Goal: Task Accomplishment & Management: Manage account settings

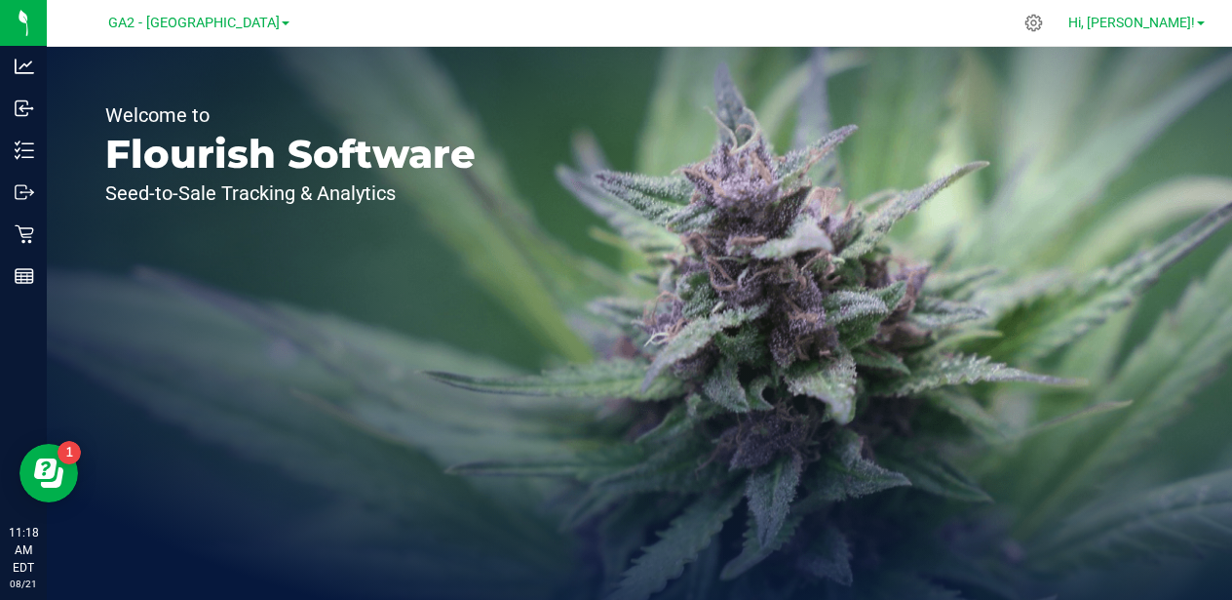
click at [1159, 20] on span "Hi, [PERSON_NAME]!" at bounding box center [1132, 23] width 127 height 16
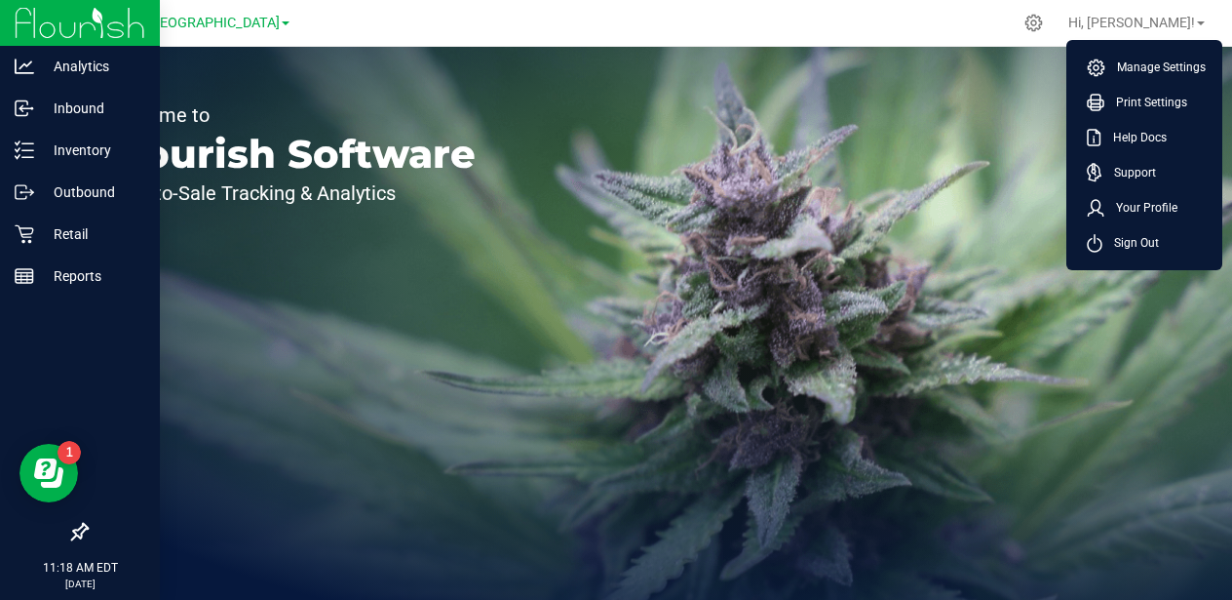
click at [24, 30] on img at bounding box center [80, 23] width 131 height 46
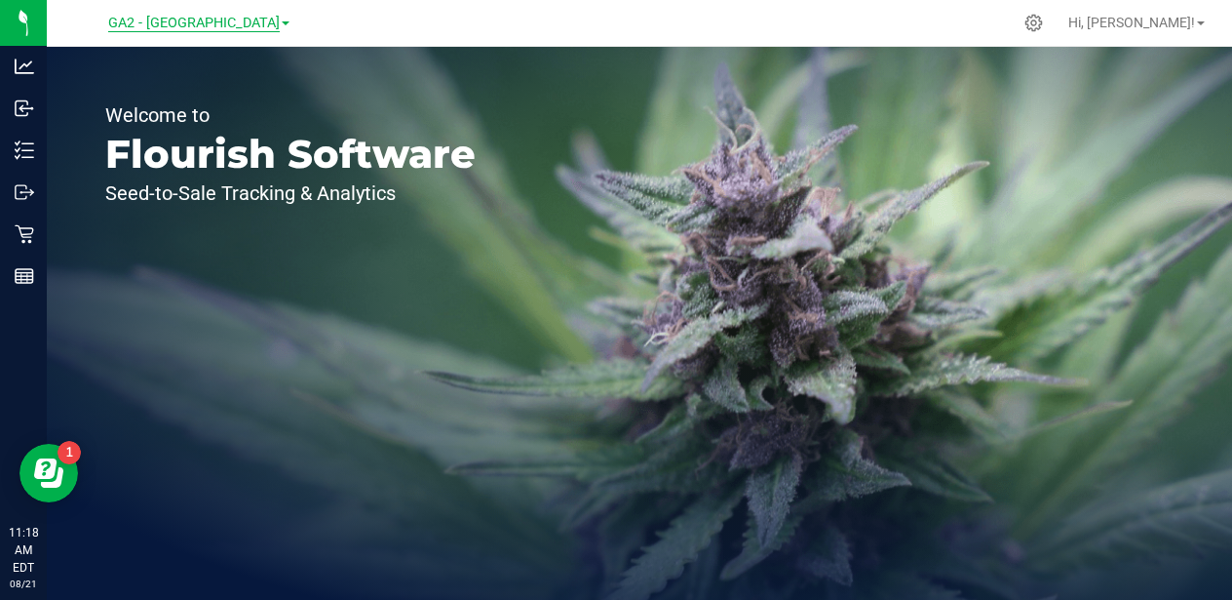
click at [230, 23] on span "GA2 - [GEOGRAPHIC_DATA]" at bounding box center [194, 24] width 172 height 18
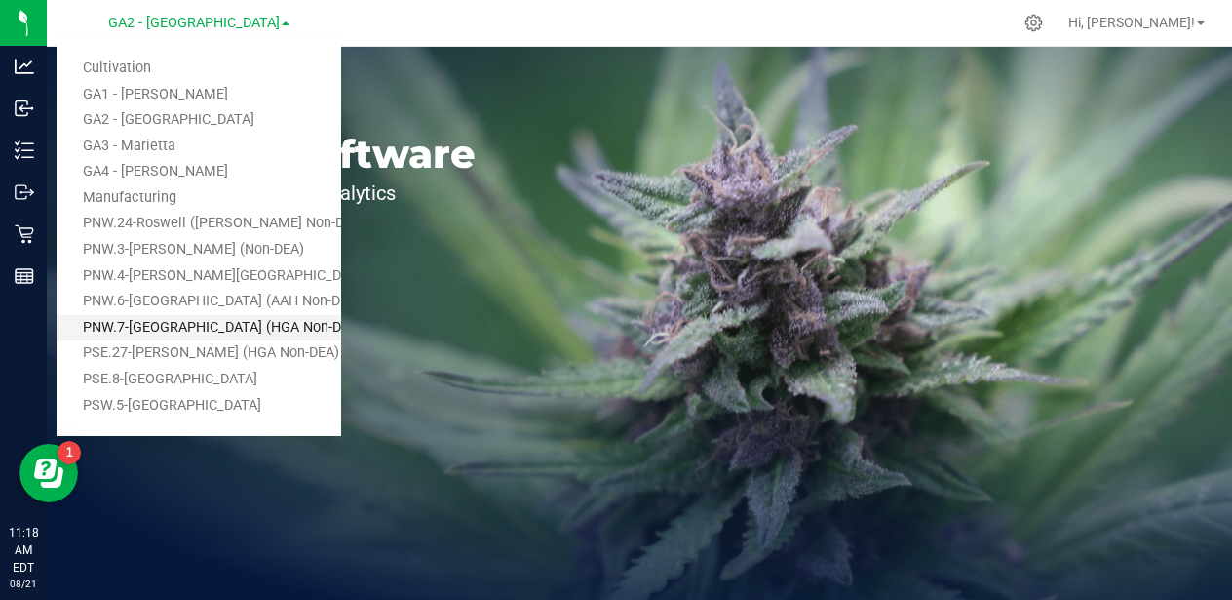
click at [222, 335] on link "PNW.7-[GEOGRAPHIC_DATA] (HGA Non-DEA)" at bounding box center [199, 328] width 285 height 26
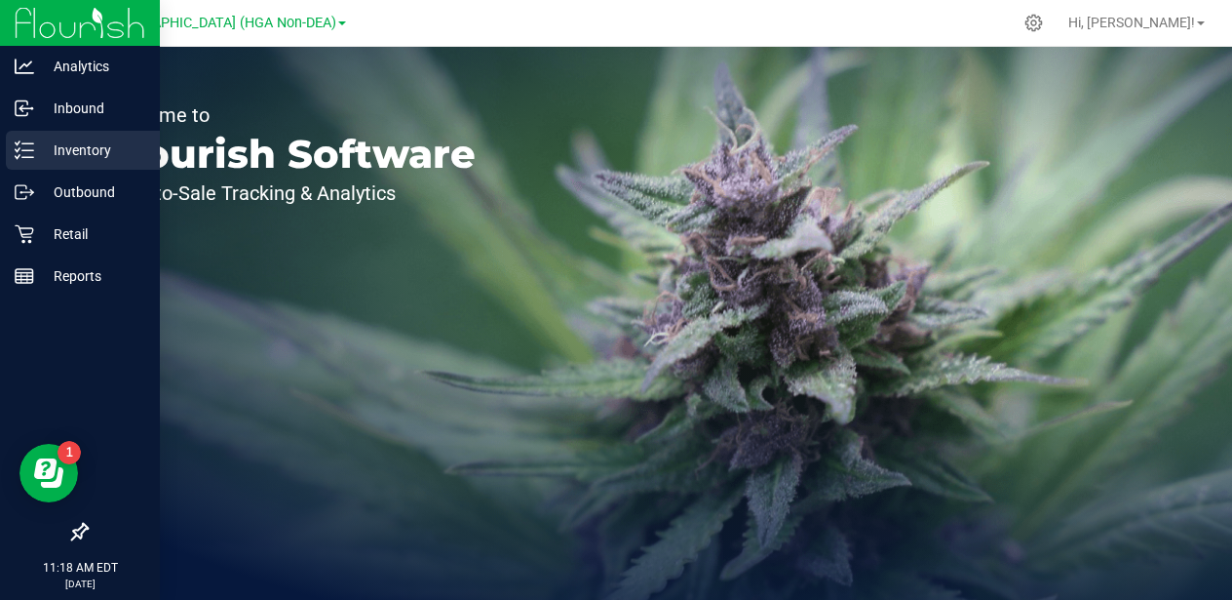
click at [61, 155] on p "Inventory" at bounding box center [92, 149] width 117 height 23
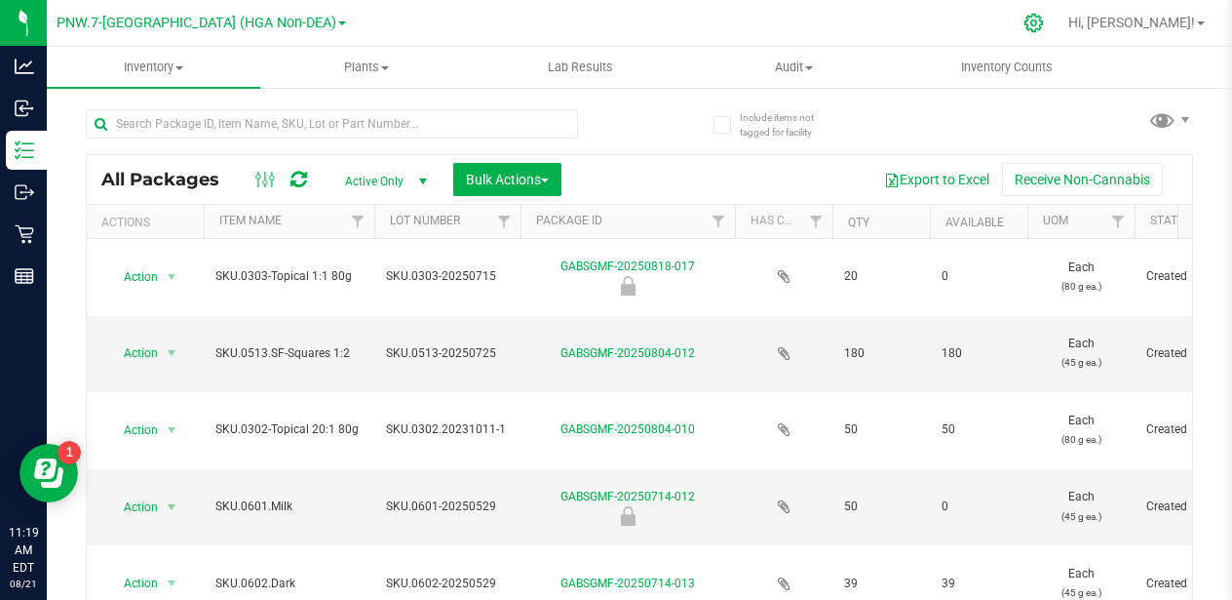
click at [1044, 30] on icon at bounding box center [1034, 23] width 20 height 20
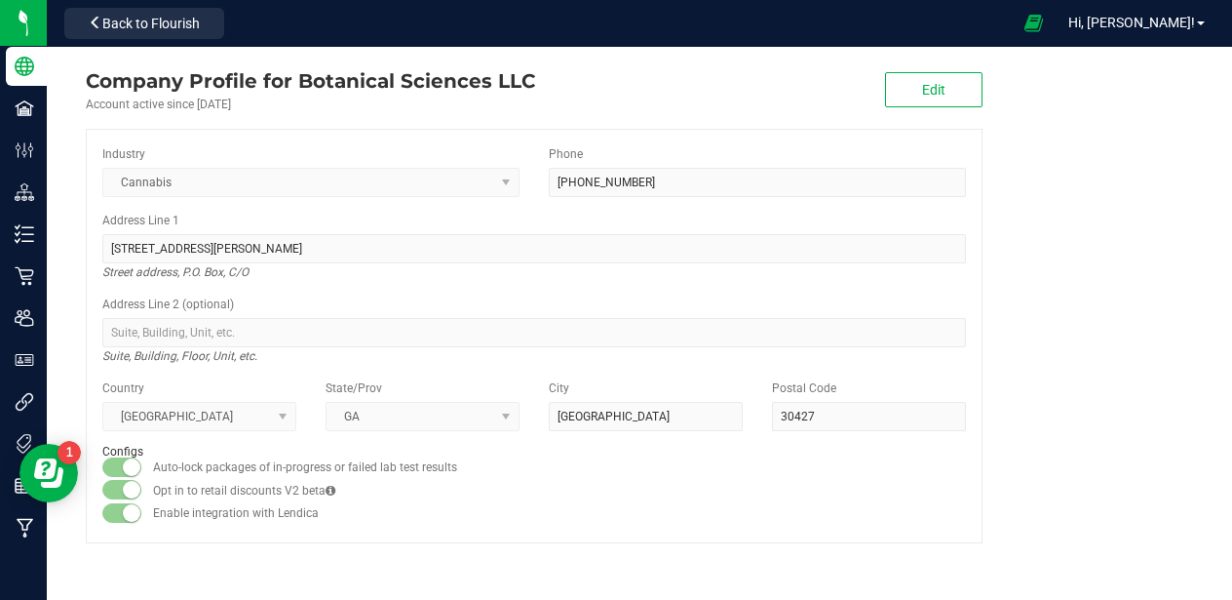
drag, startPoint x: 54, startPoint y: 484, endPoint x: 68, endPoint y: 552, distance: 69.8
click html "Resource Center"
drag, startPoint x: 48, startPoint y: 473, endPoint x: 96, endPoint y: 534, distance: 77.8
click html "Resource Center"
click at [115, 19] on span "Back to Flourish" at bounding box center [150, 24] width 97 height 16
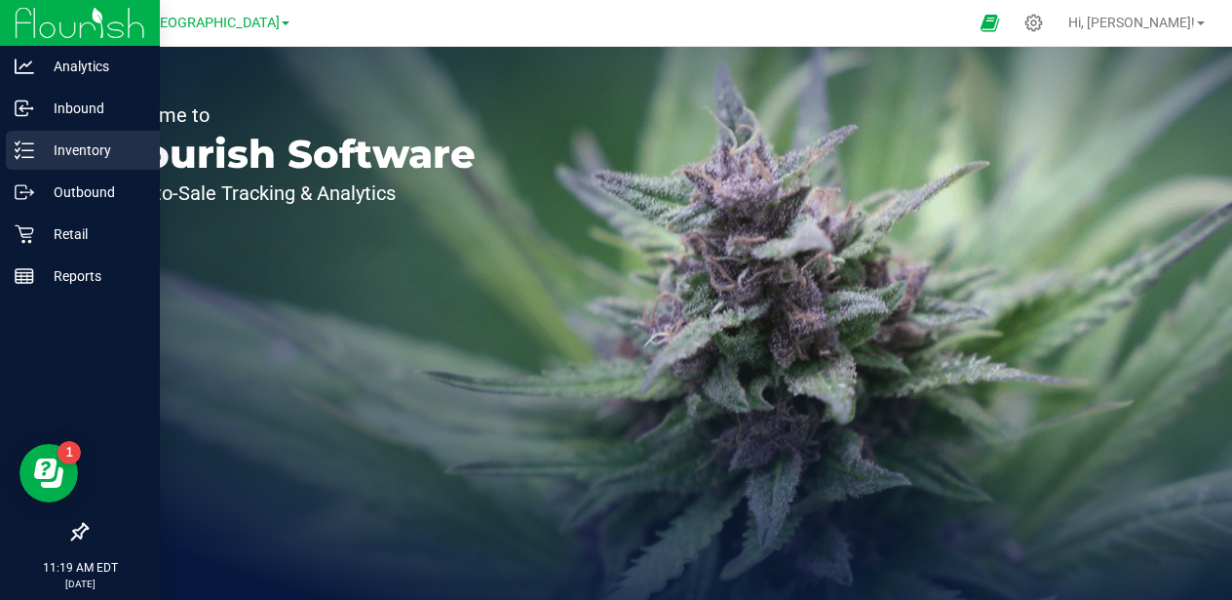
click at [69, 145] on p "Inventory" at bounding box center [92, 149] width 117 height 23
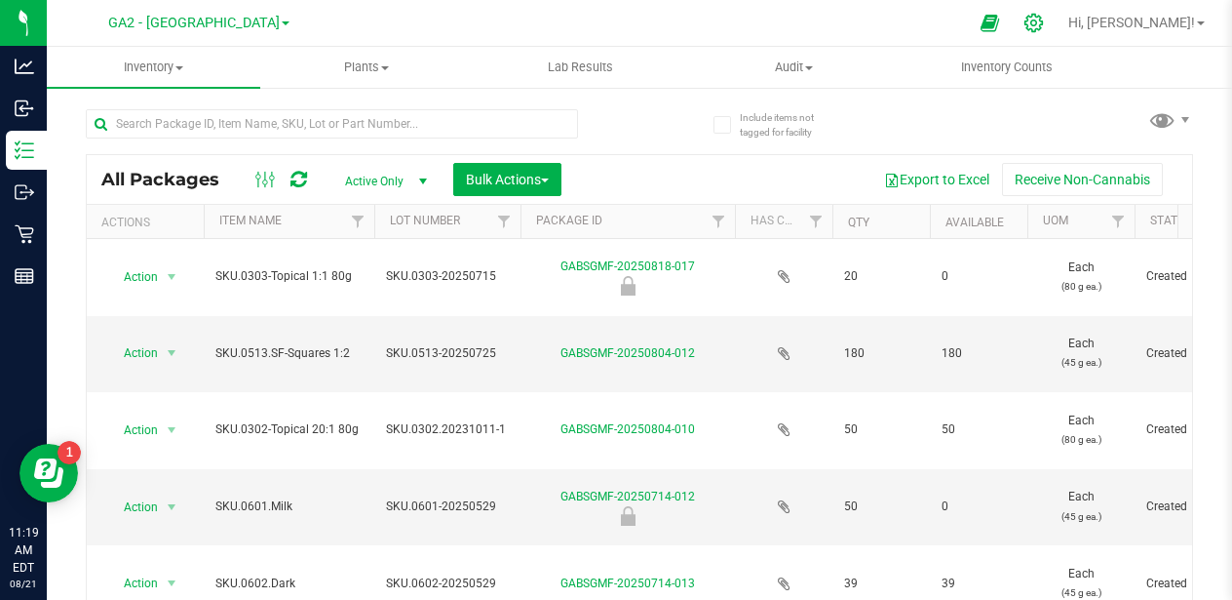
click at [1044, 28] on icon at bounding box center [1034, 23] width 20 height 20
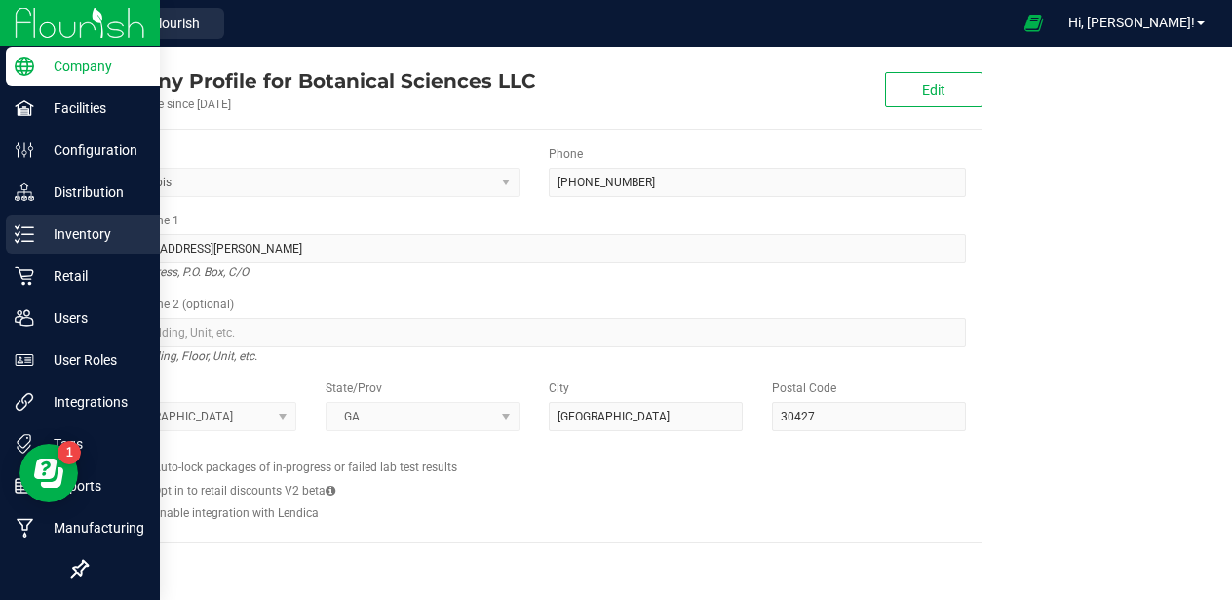
click at [53, 235] on p "Inventory" at bounding box center [92, 233] width 117 height 23
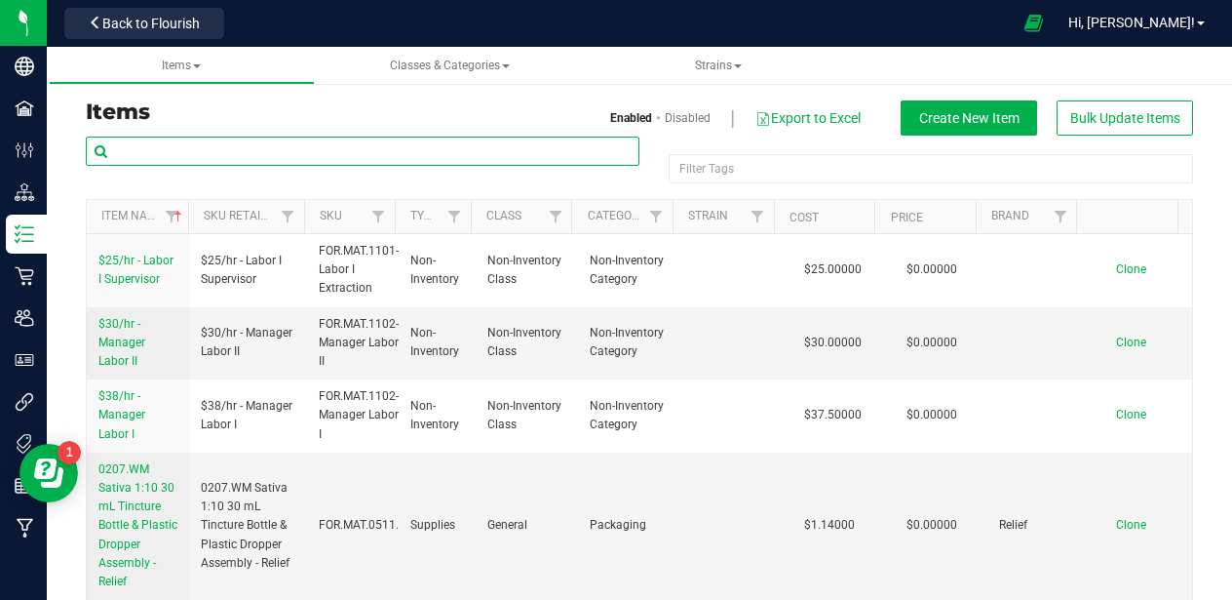
click at [350, 148] on input "text" at bounding box center [363, 150] width 554 height 29
paste input "customer_type"
click at [266, 162] on div "Items Classes & Categories Strains Items Enabled Disabled Export to Excel Creat…" at bounding box center [640, 323] width 1186 height 553
type input "customer_type"
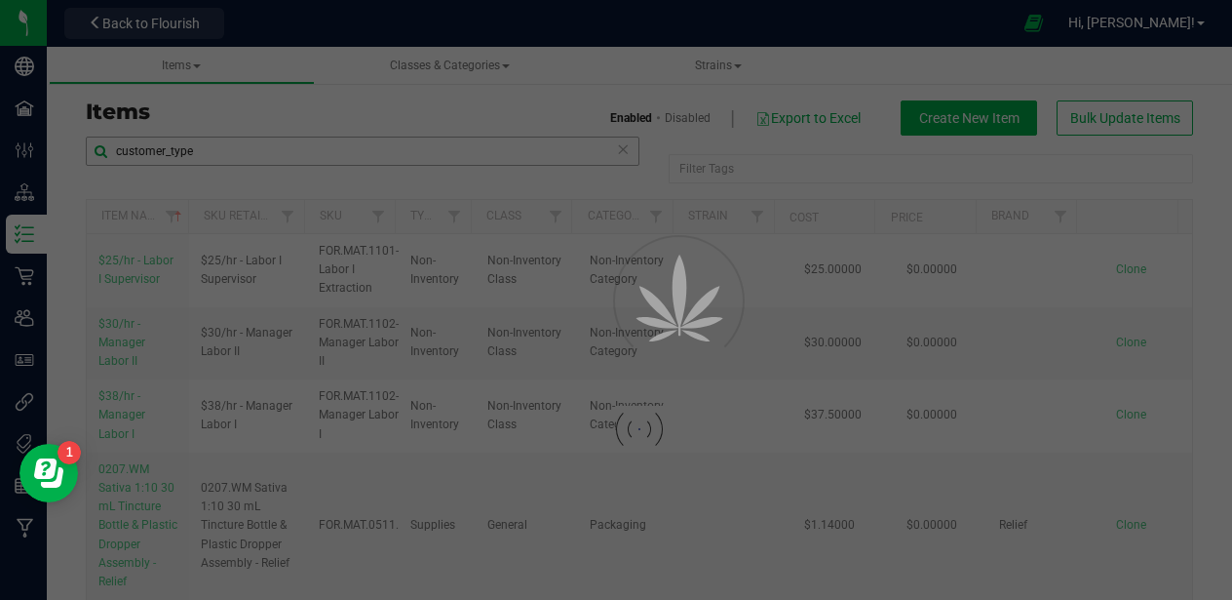
click at [266, 162] on div at bounding box center [616, 300] width 1232 height 600
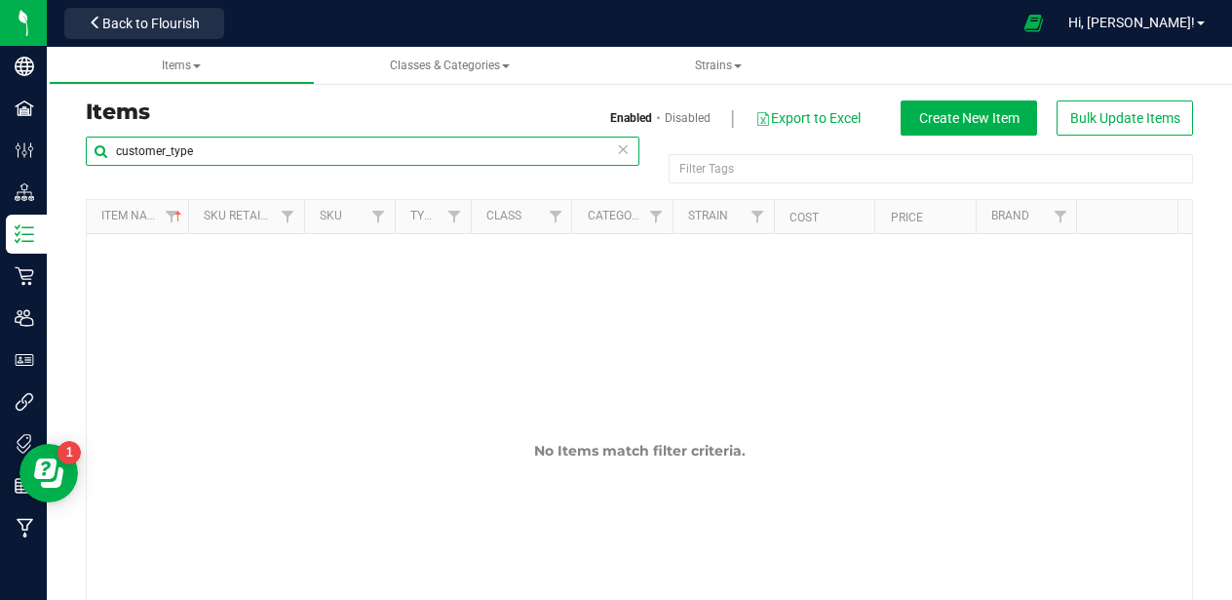
click at [226, 159] on input "customer_type" at bounding box center [363, 150] width 554 height 29
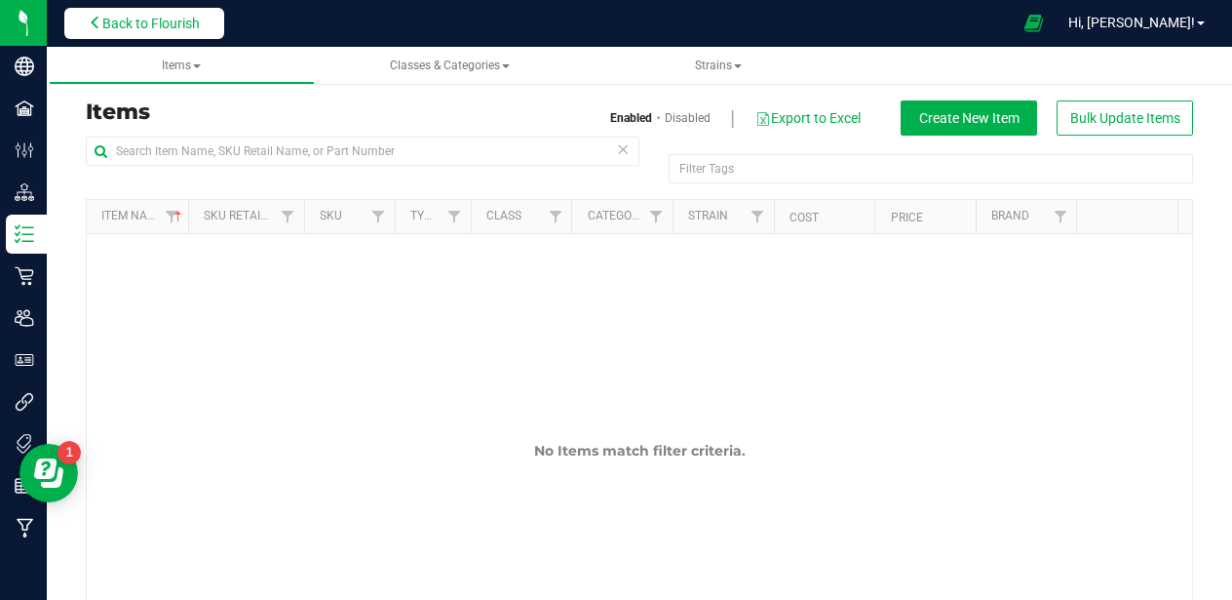
click at [140, 22] on span "Back to Flourish" at bounding box center [150, 24] width 97 height 16
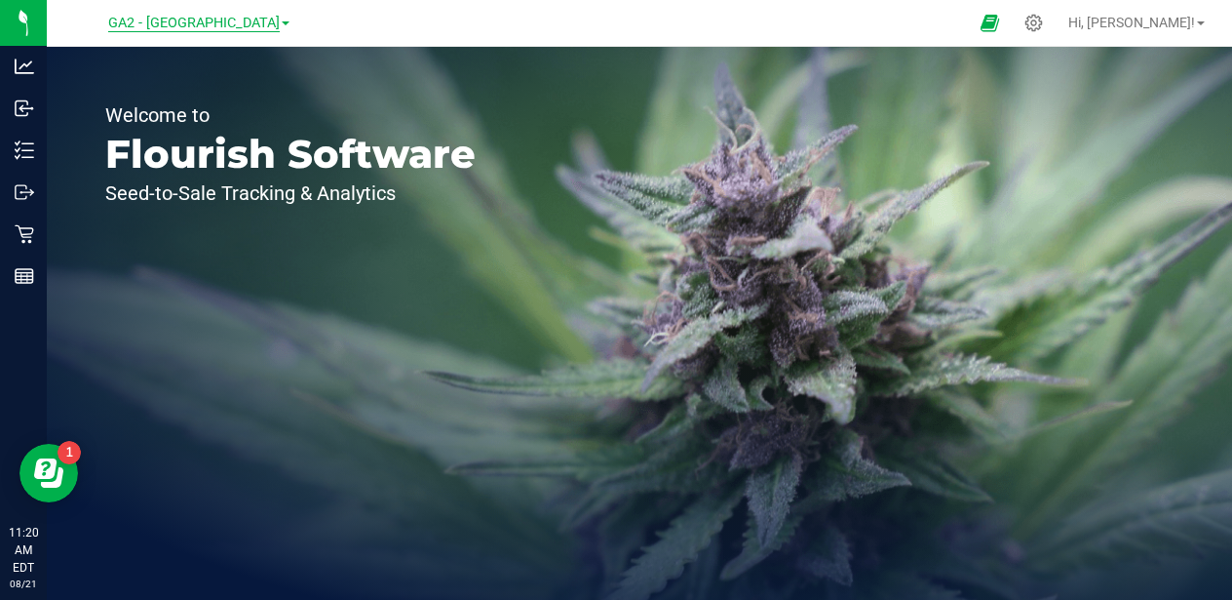
click at [202, 24] on span "GA2 - [GEOGRAPHIC_DATA]" at bounding box center [194, 24] width 172 height 18
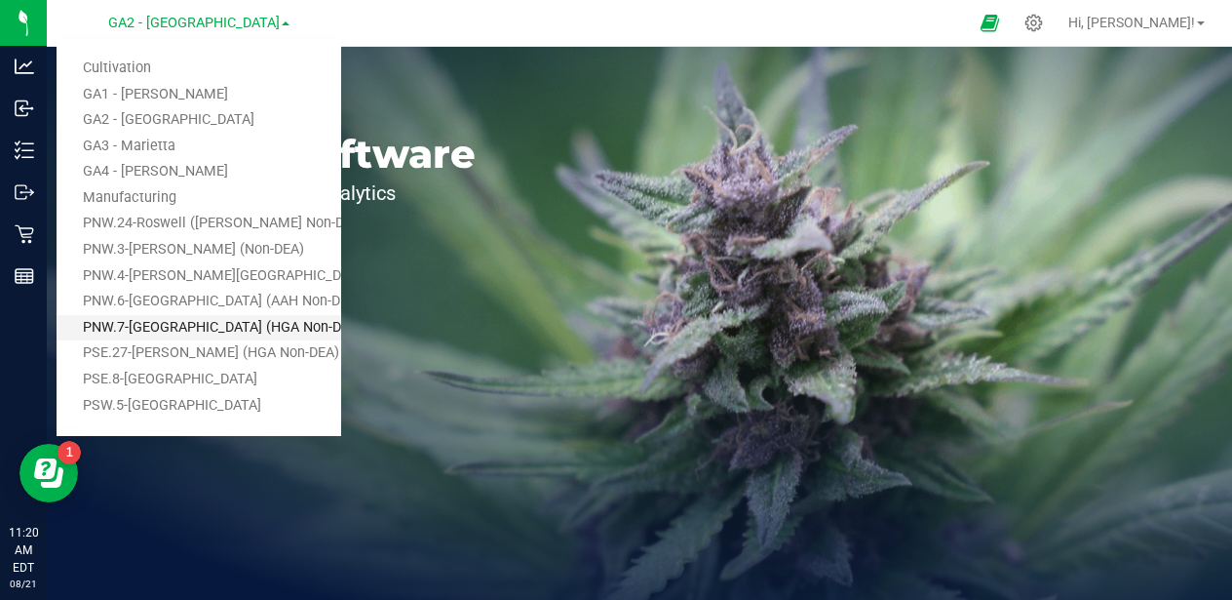
click at [233, 325] on link "PNW.7-[GEOGRAPHIC_DATA] (HGA Non-DEA)" at bounding box center [199, 328] width 285 height 26
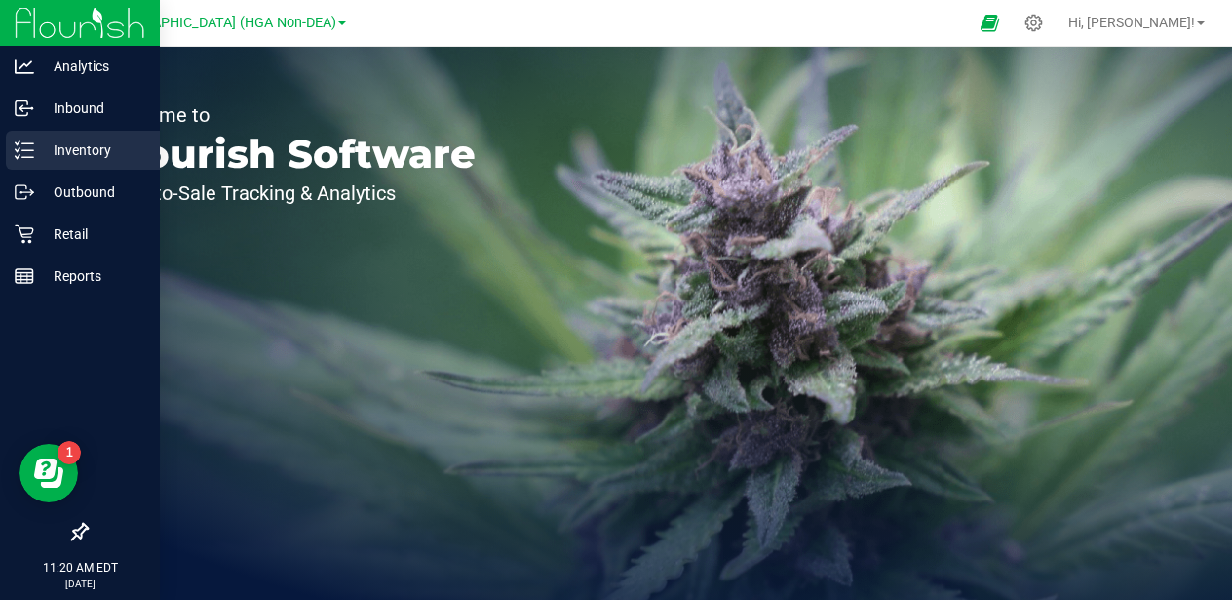
click at [72, 155] on p "Inventory" at bounding box center [92, 149] width 117 height 23
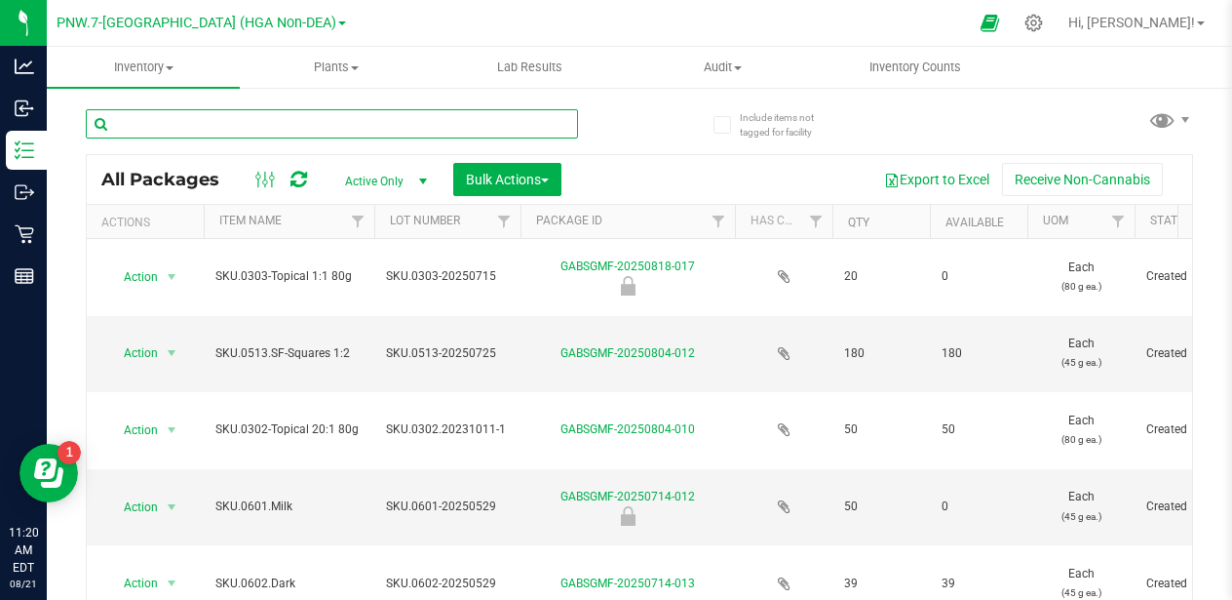
click at [312, 129] on input "text" at bounding box center [332, 123] width 492 height 29
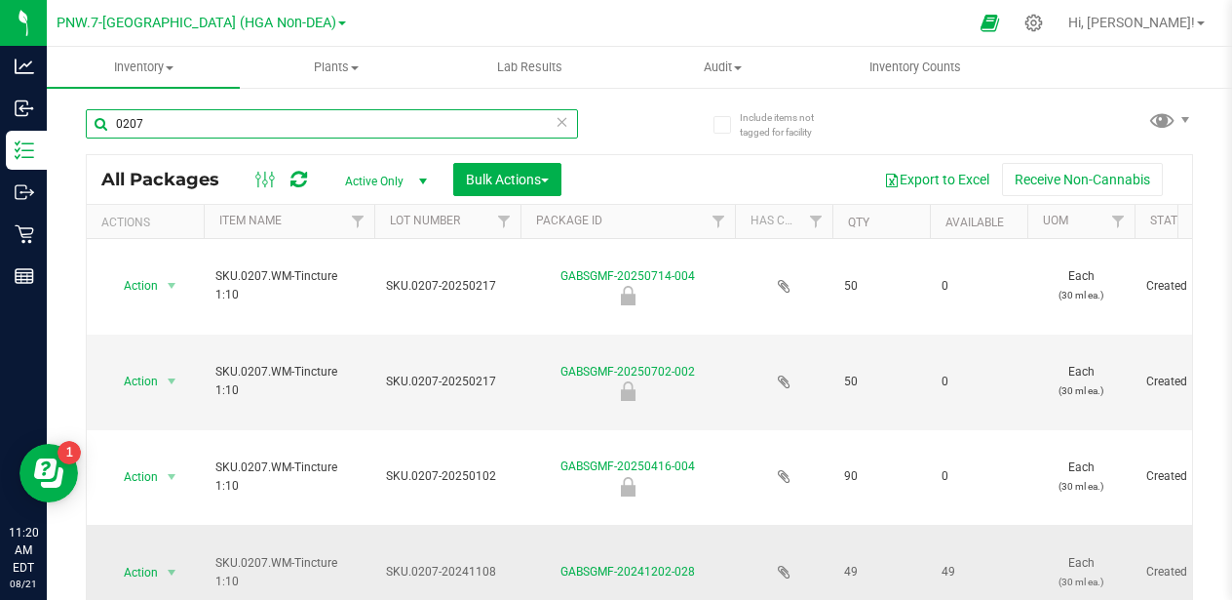
type input "0207"
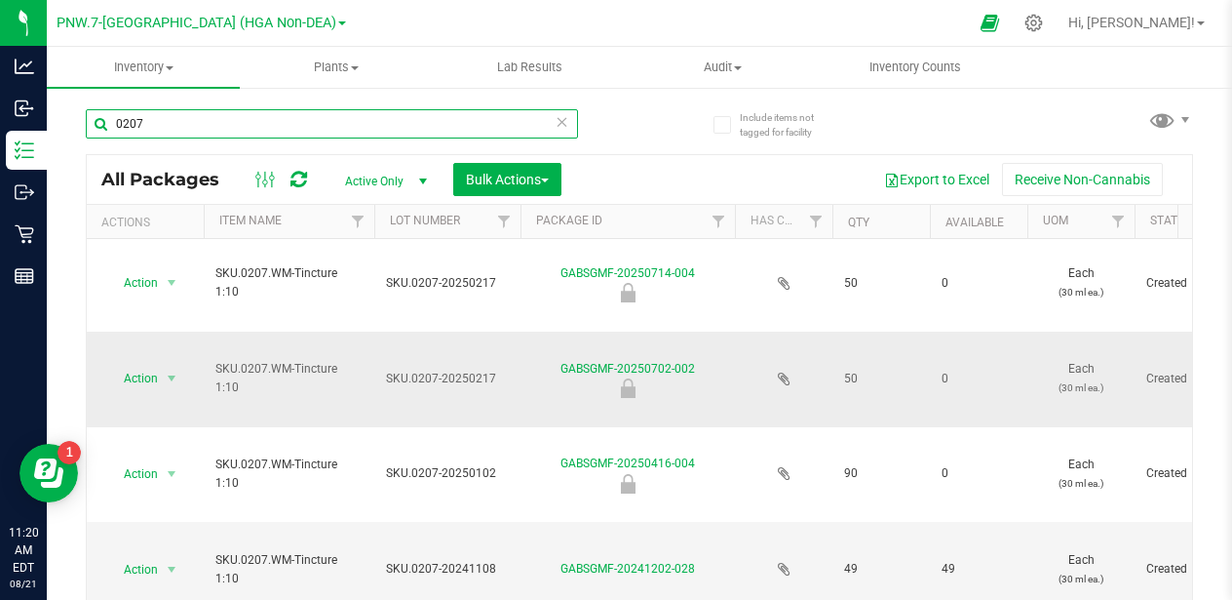
scroll to position [18, 0]
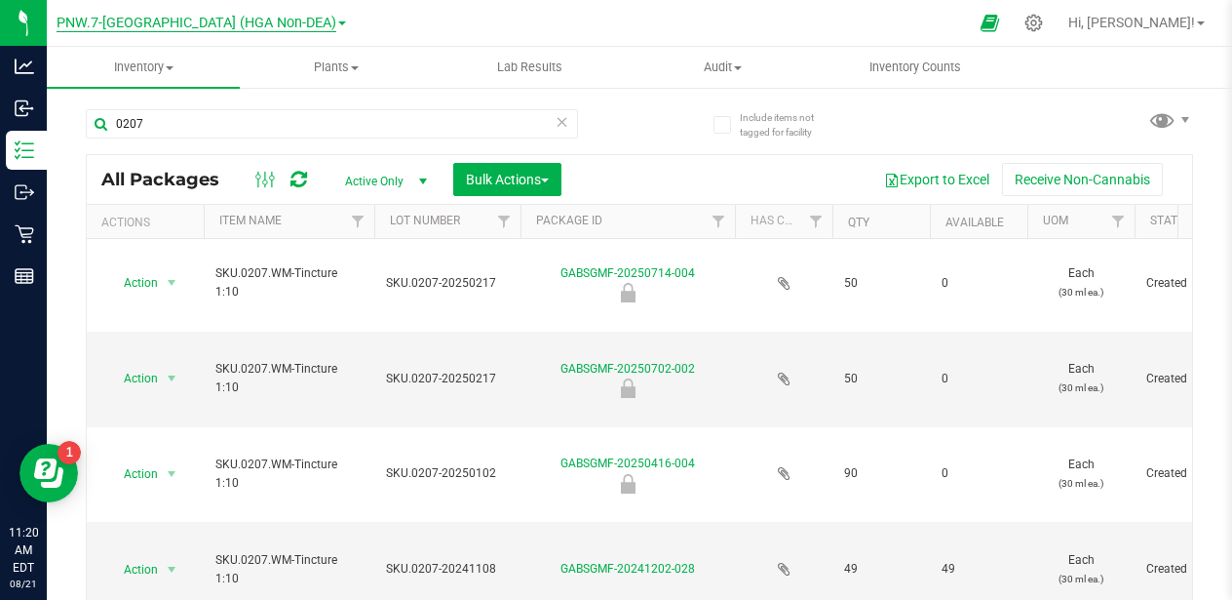
click at [240, 25] on span "PNW.7-[GEOGRAPHIC_DATA] (HGA Non-DEA)" at bounding box center [197, 24] width 280 height 18
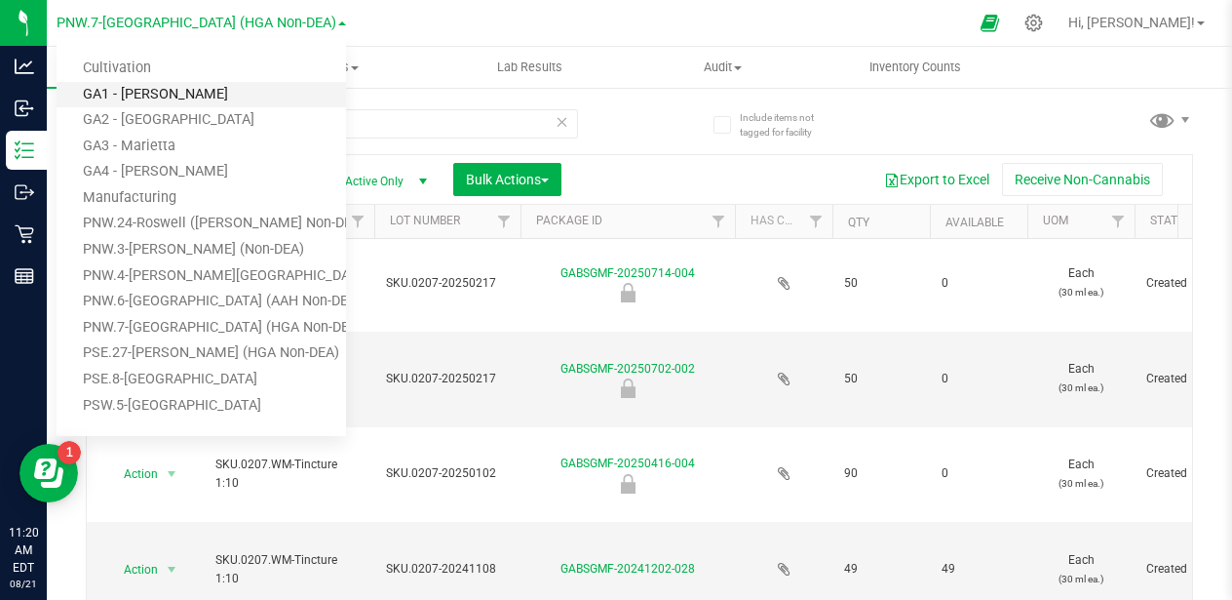
click at [191, 86] on link "GA1 - [PERSON_NAME]" at bounding box center [202, 95] width 290 height 26
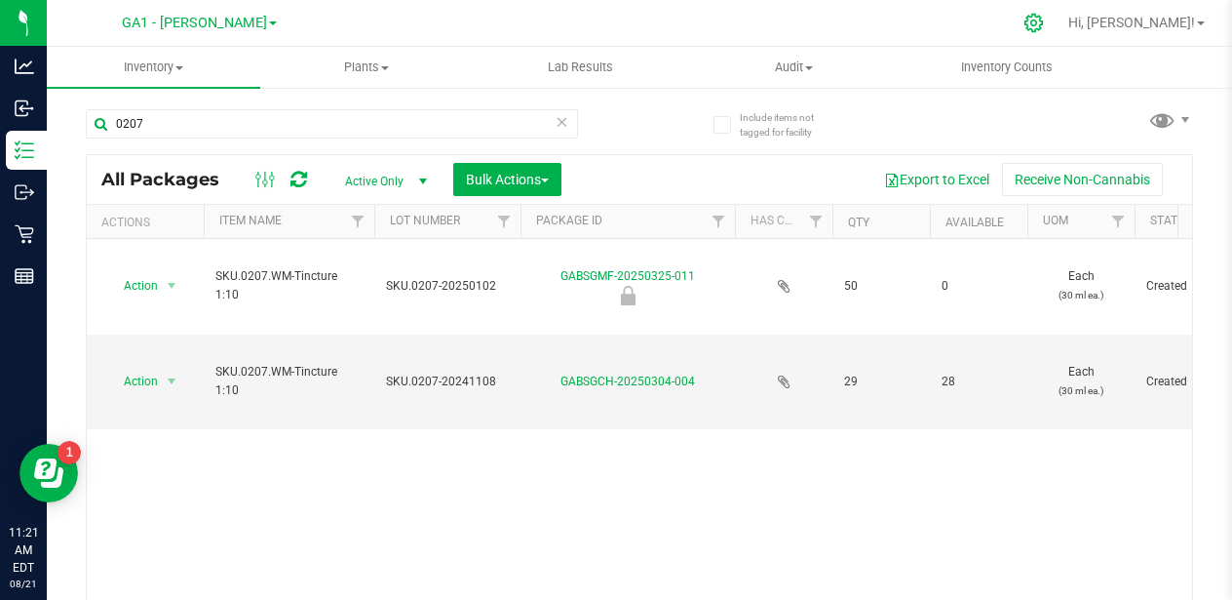
click at [1044, 25] on icon at bounding box center [1034, 23] width 20 height 20
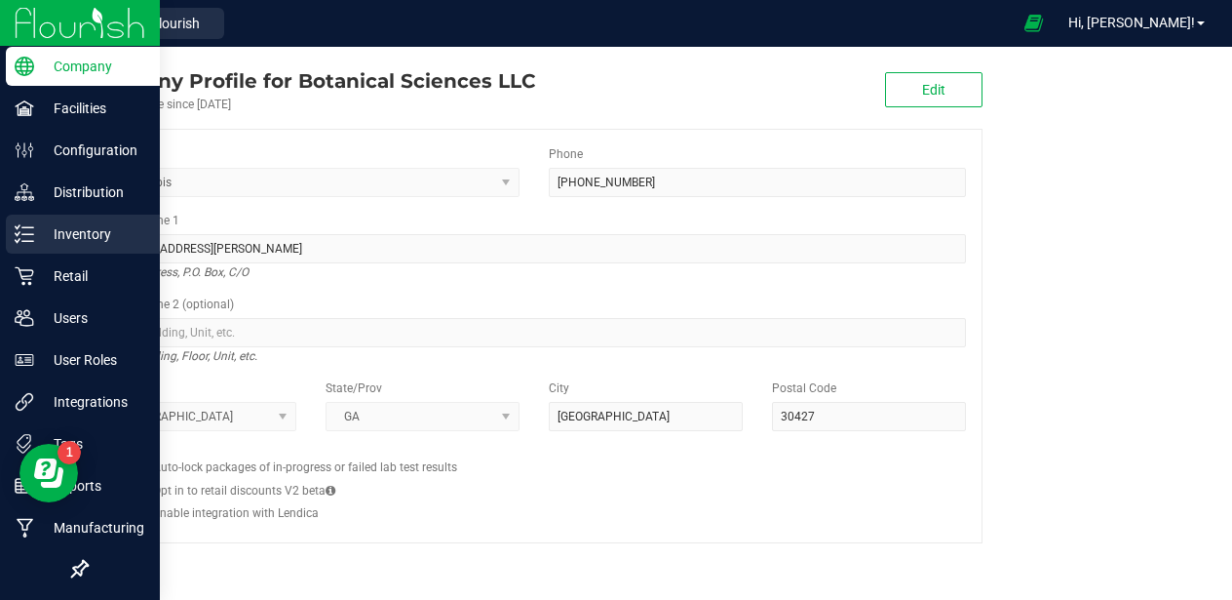
click at [63, 241] on p "Inventory" at bounding box center [92, 233] width 117 height 23
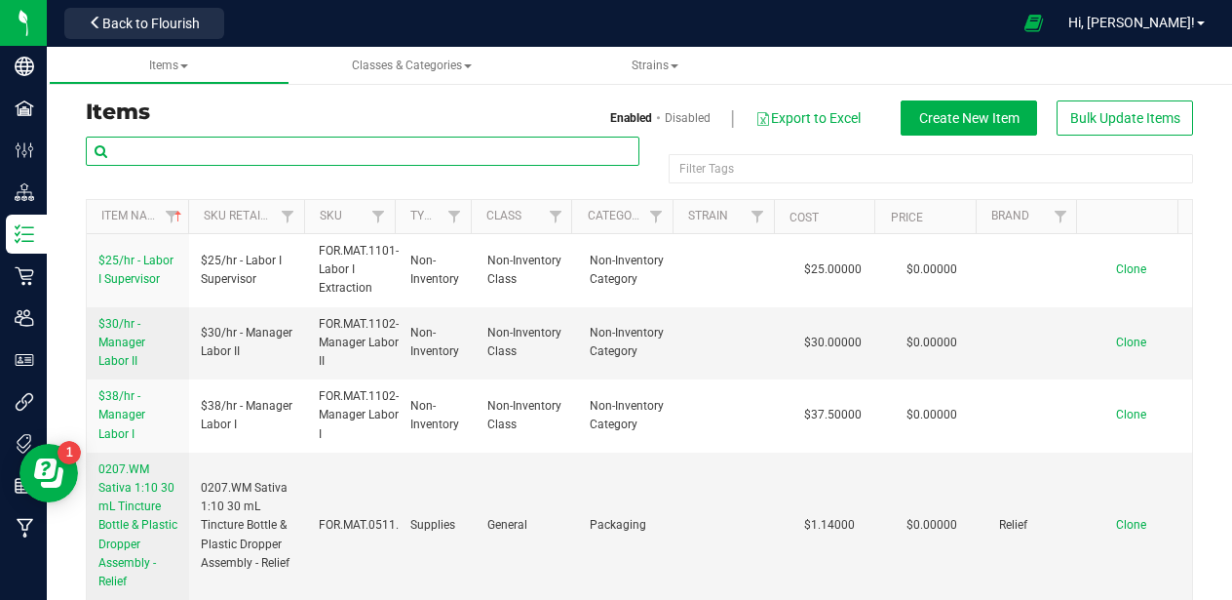
click at [292, 143] on input "text" at bounding box center [363, 150] width 554 height 29
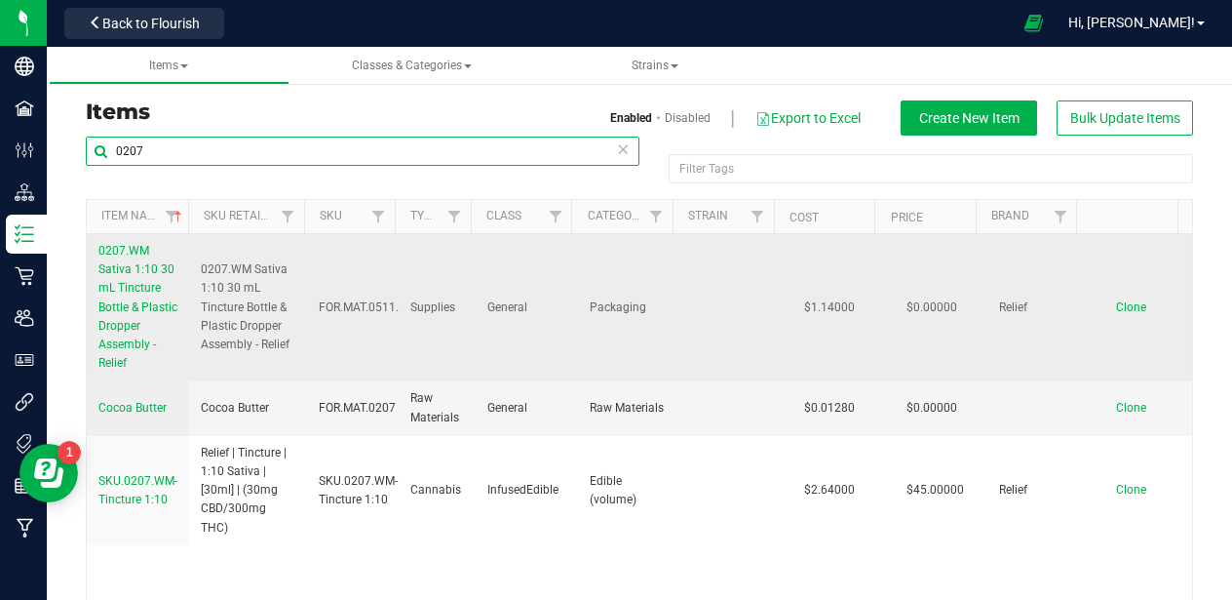
type input "0207"
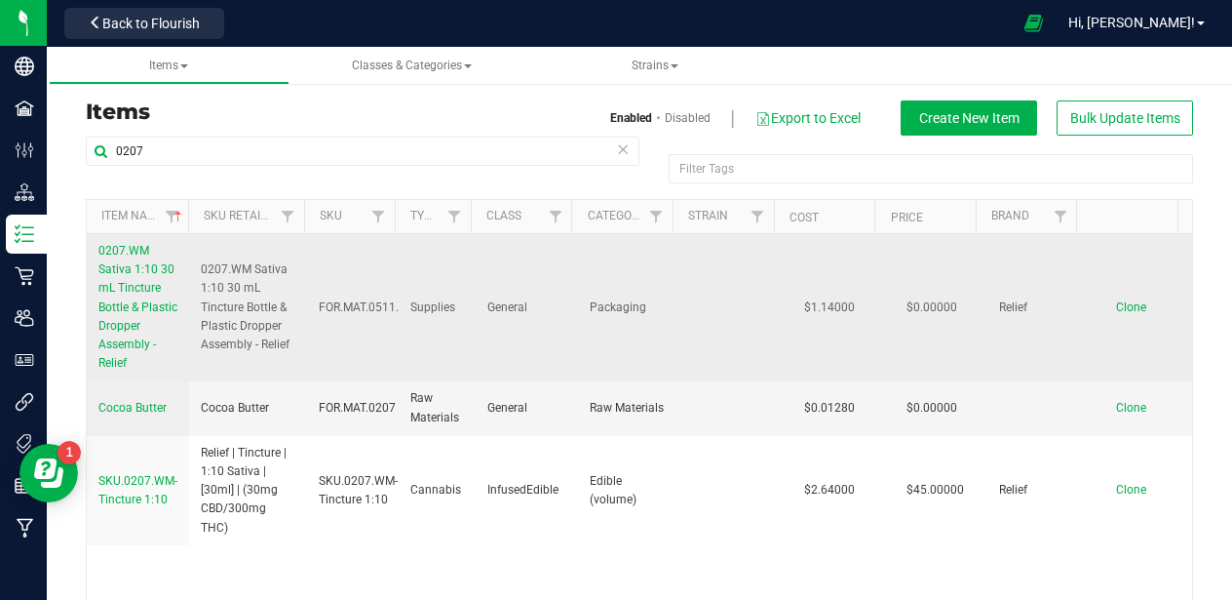
click at [114, 343] on span "0207.WM Sativa 1:10 30 mL Tincture Bottle & Plastic Dropper Assembly - Relief" at bounding box center [137, 307] width 79 height 126
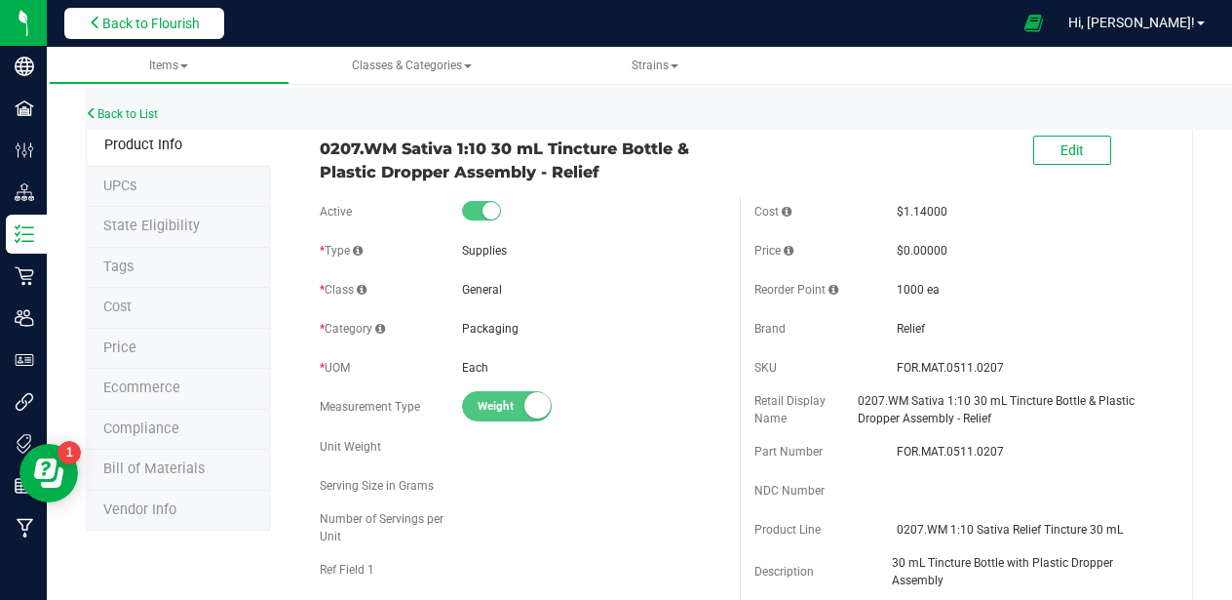
click at [100, 30] on button "Back to Flourish" at bounding box center [144, 23] width 160 height 31
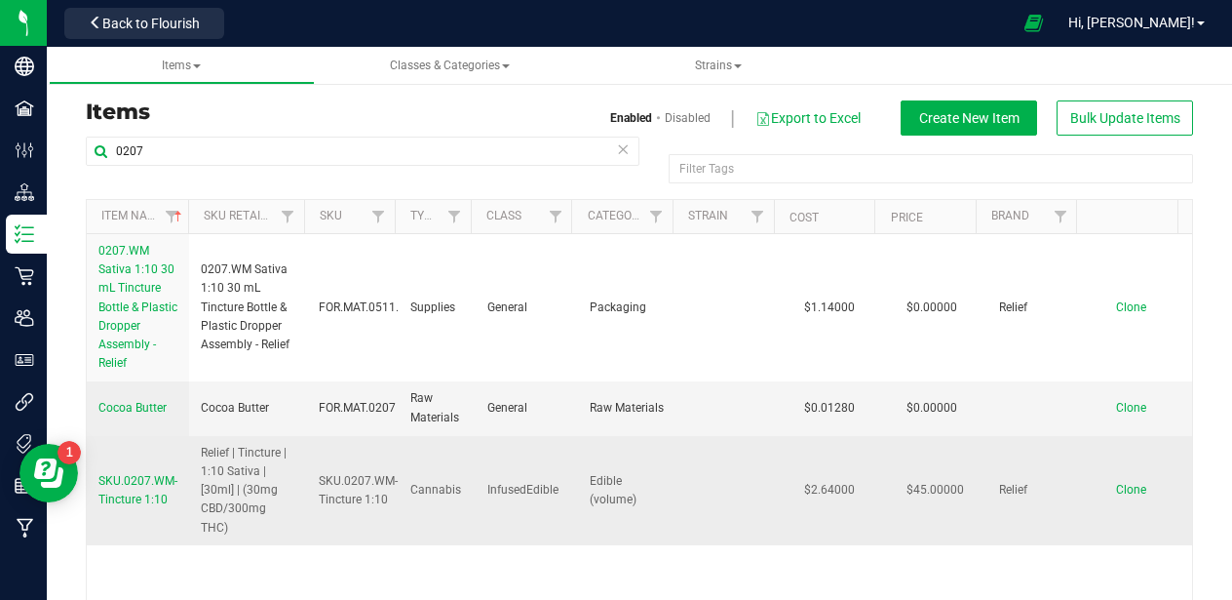
click at [145, 509] on link "SKU.0207.WM-Tincture 1:10" at bounding box center [137, 490] width 79 height 37
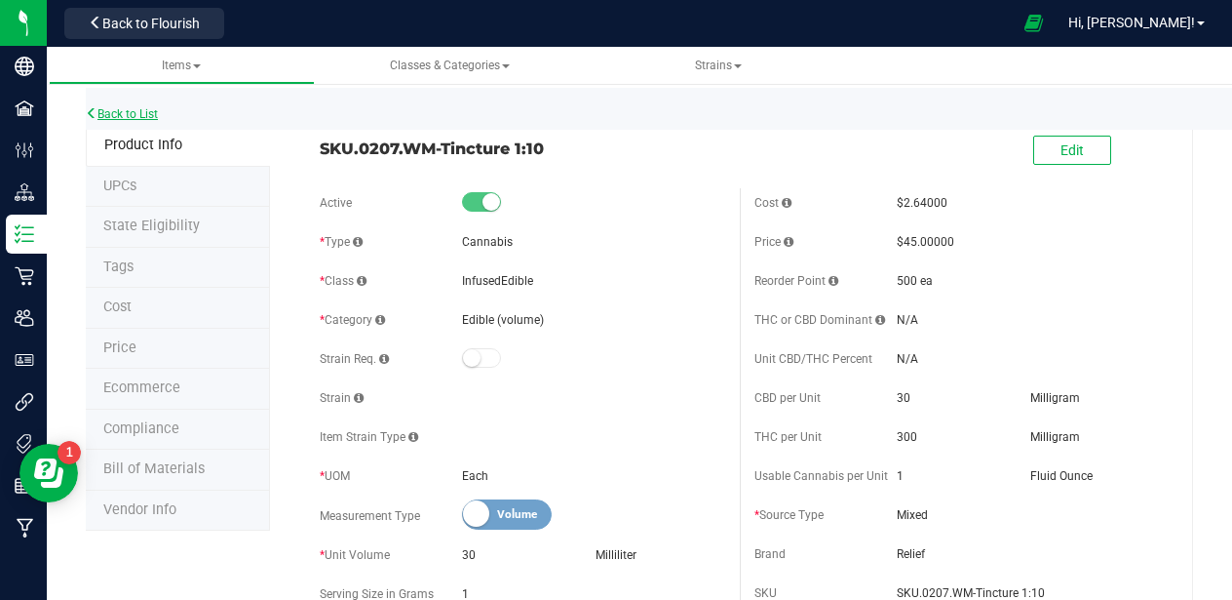
click at [139, 114] on link "Back to List" at bounding box center [122, 114] width 72 height 14
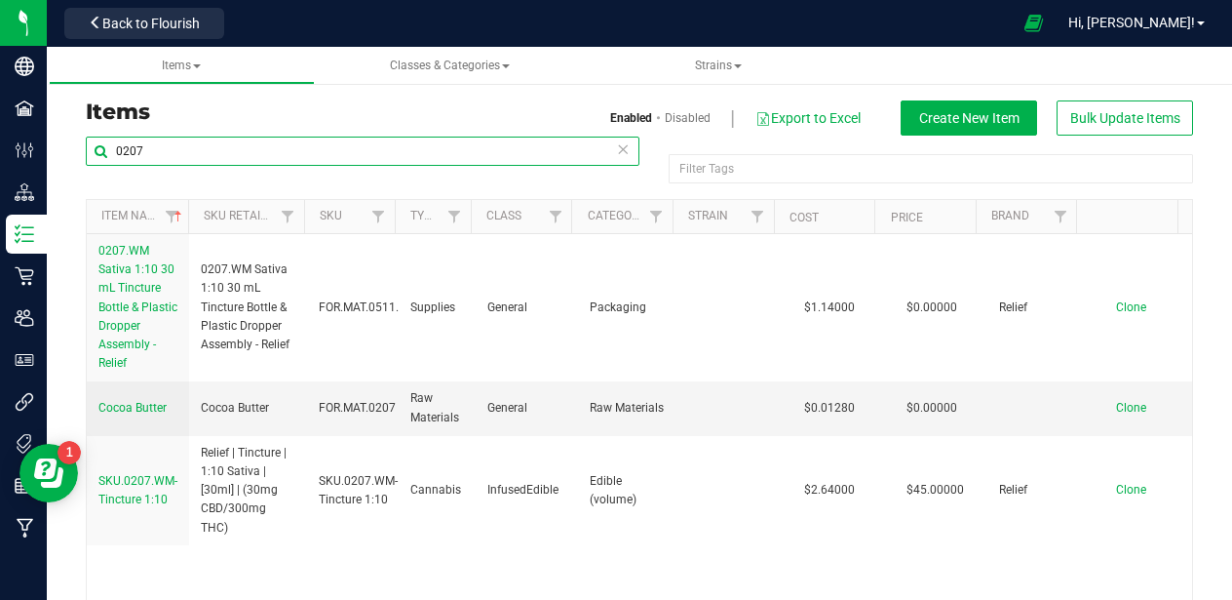
click at [272, 153] on input "0207" at bounding box center [363, 150] width 554 height 29
paste input "13"
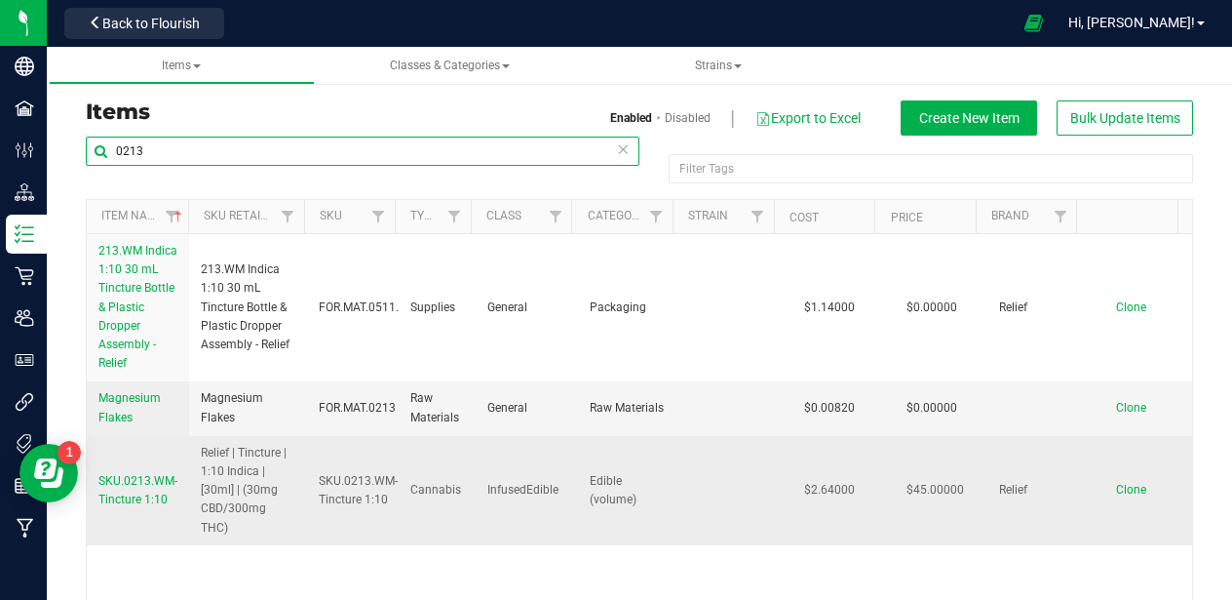
type input "0213"
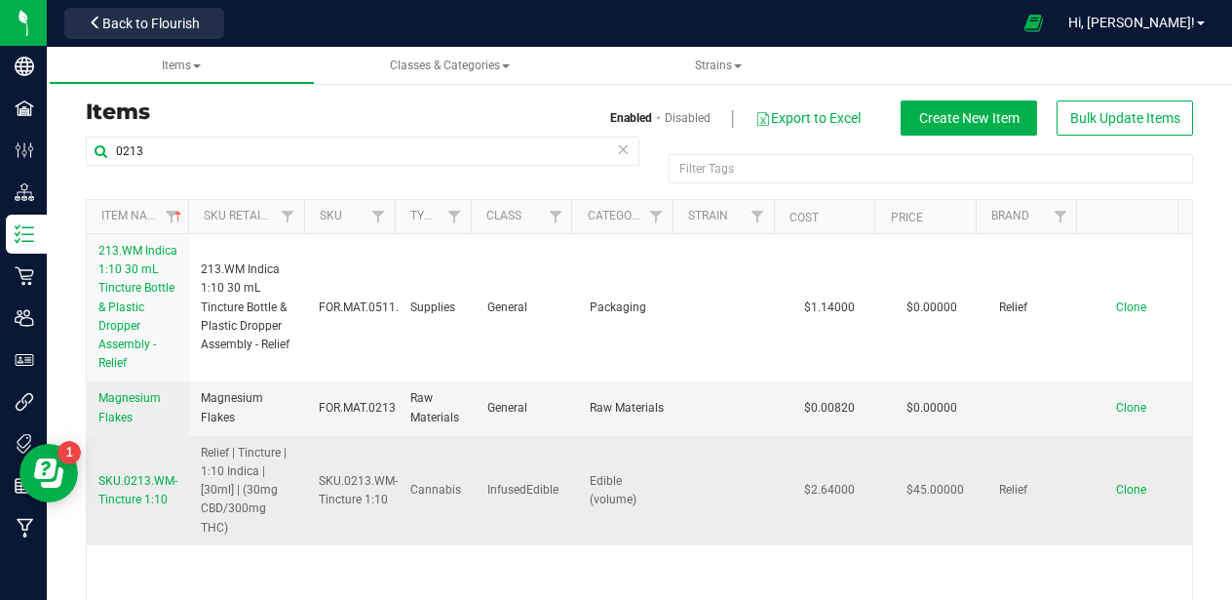
click at [142, 506] on span "SKU.0213.WM-Tincture 1:10" at bounding box center [137, 490] width 79 height 32
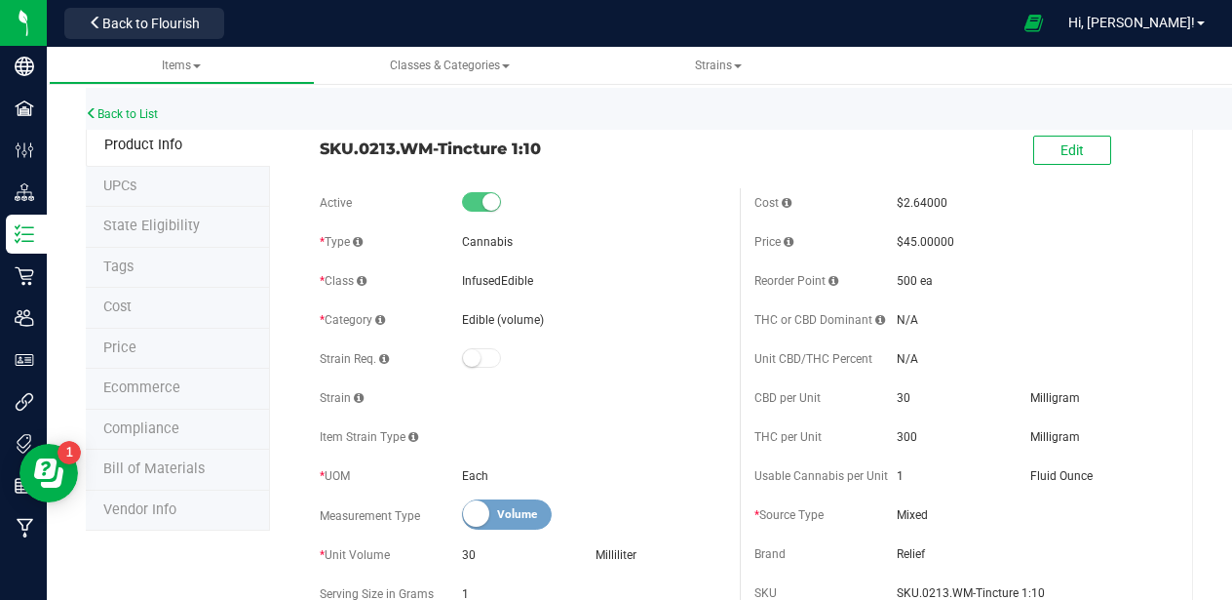
click at [139, 202] on li "UPCs" at bounding box center [178, 187] width 184 height 41
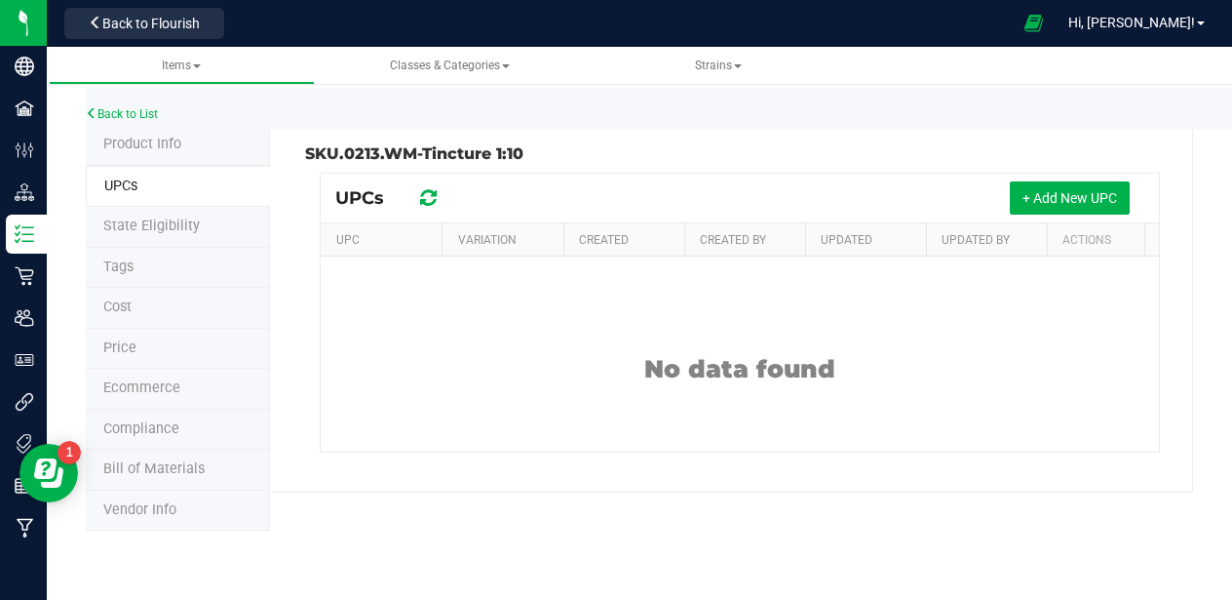
click at [168, 223] on span "State Eligibility" at bounding box center [151, 225] width 97 height 17
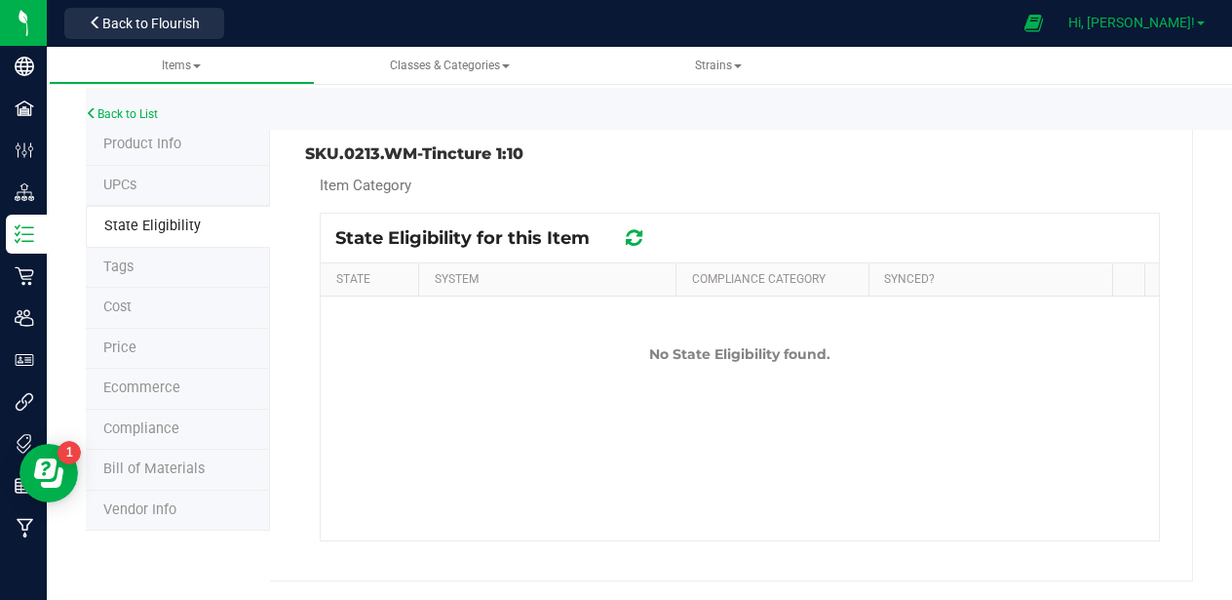
click at [1150, 31] on link "Hi, [PERSON_NAME]!" at bounding box center [1137, 23] width 152 height 20
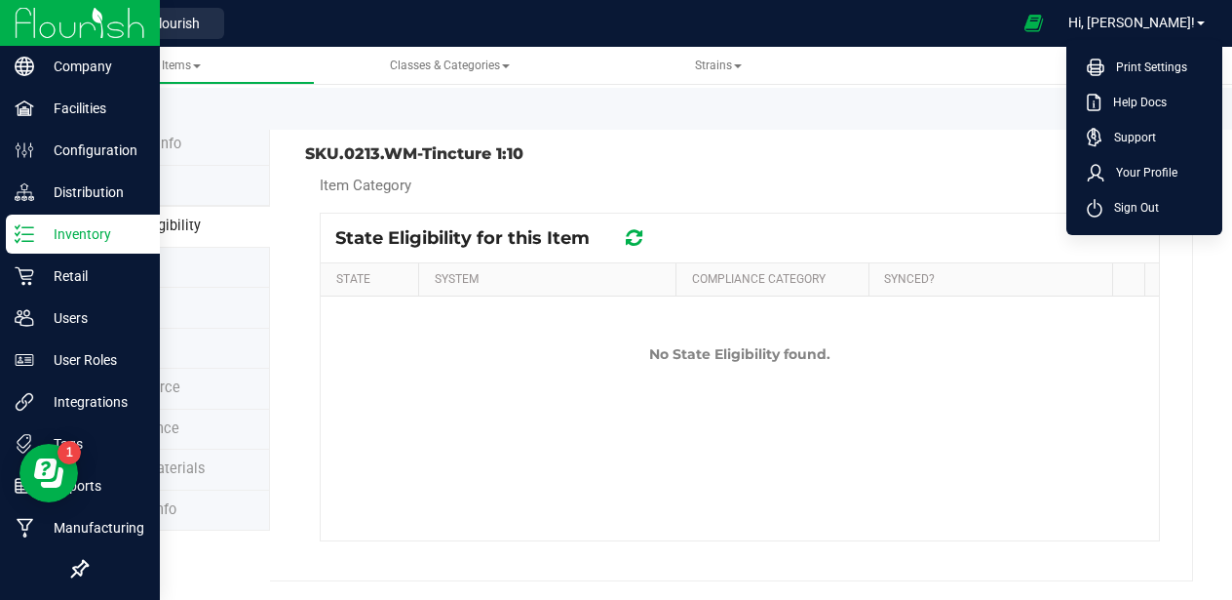
click at [72, 38] on img at bounding box center [80, 23] width 131 height 46
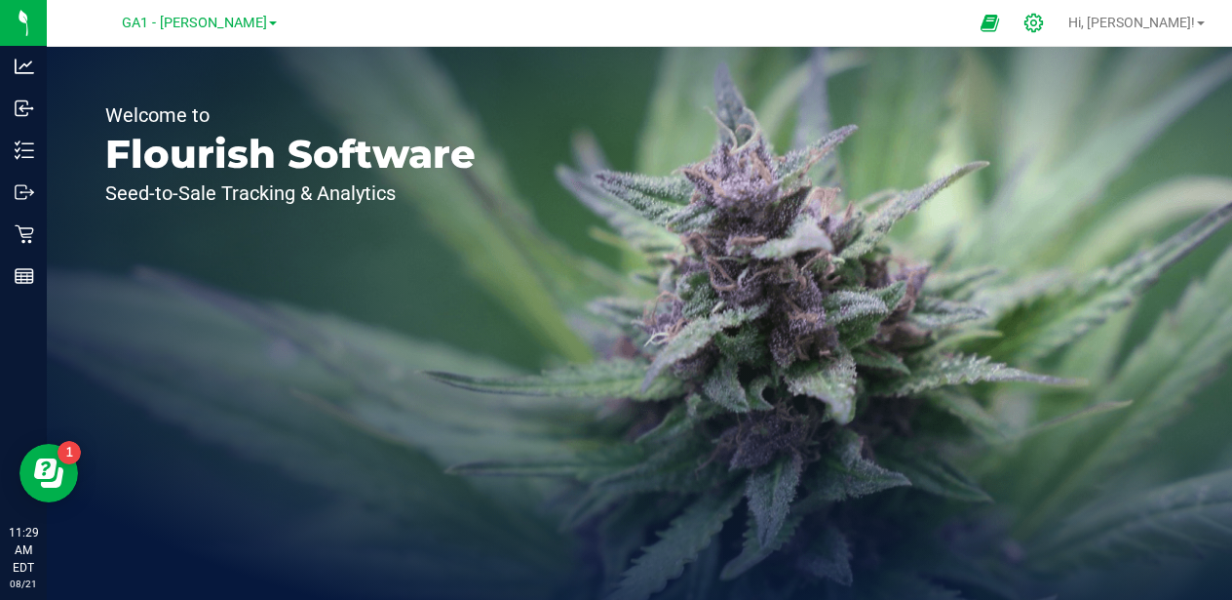
click at [1044, 25] on icon at bounding box center [1034, 23] width 20 height 20
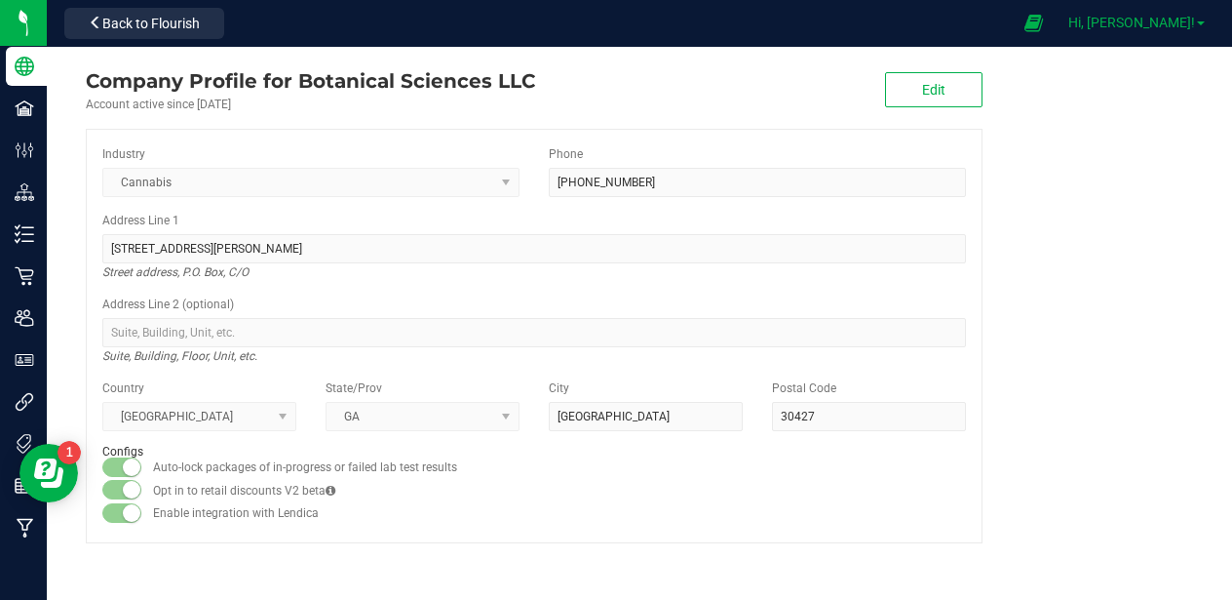
click at [1179, 21] on span "Hi, [PERSON_NAME]!" at bounding box center [1132, 23] width 127 height 16
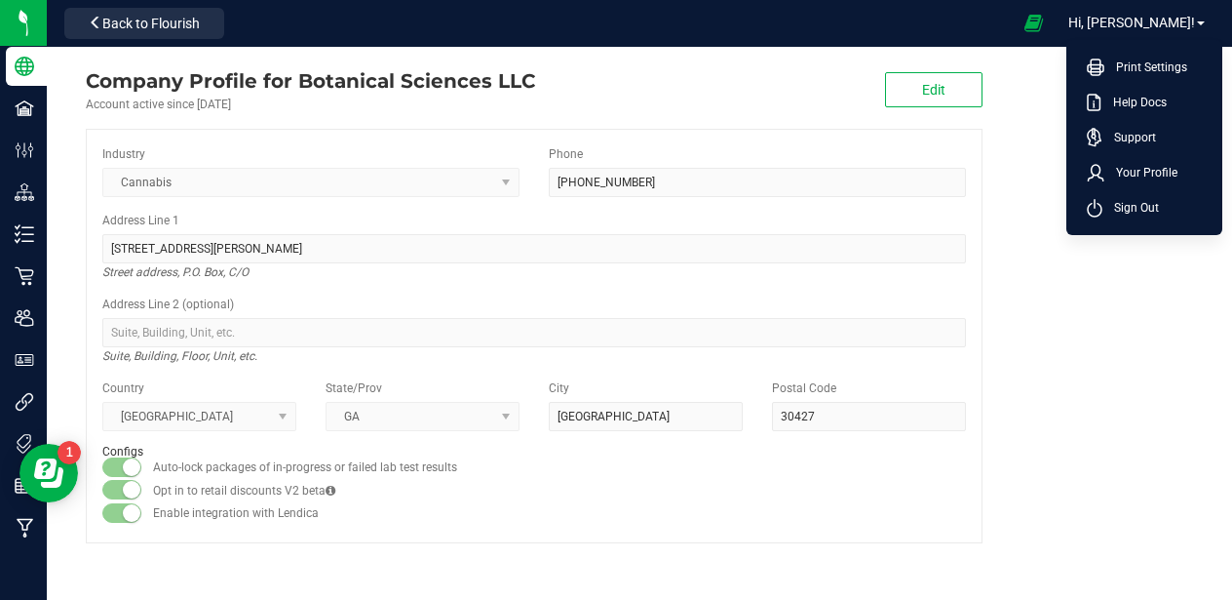
drag, startPoint x: 38, startPoint y: 464, endPoint x: 36, endPoint y: 344, distance: 119.9
click html "Resource Center"
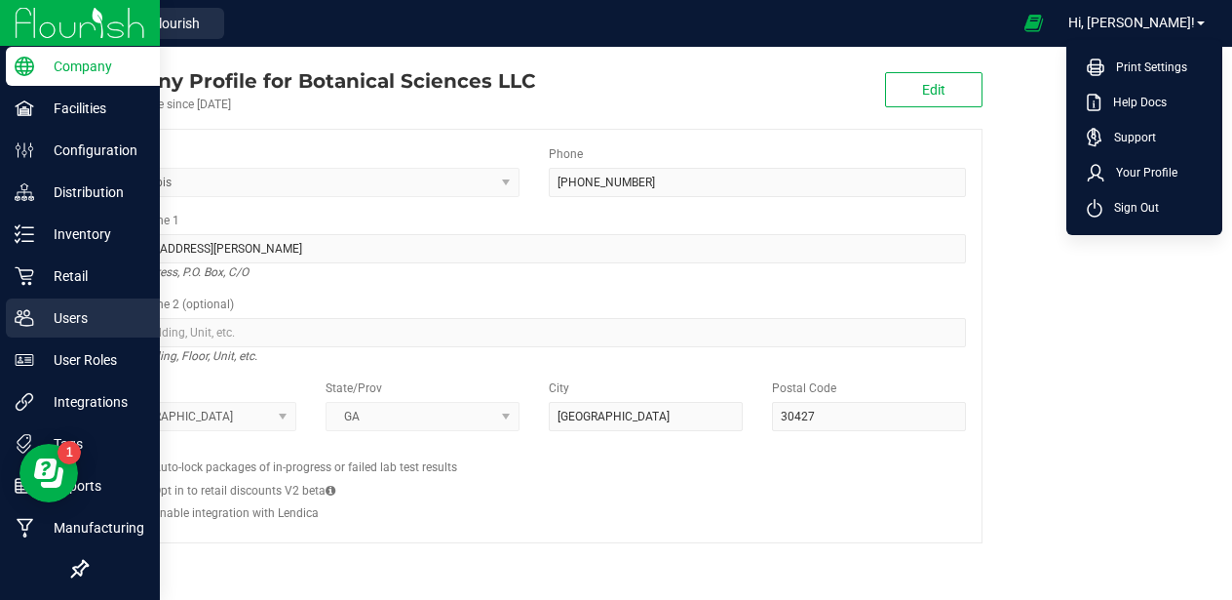
click at [68, 311] on p "Users" at bounding box center [92, 317] width 117 height 23
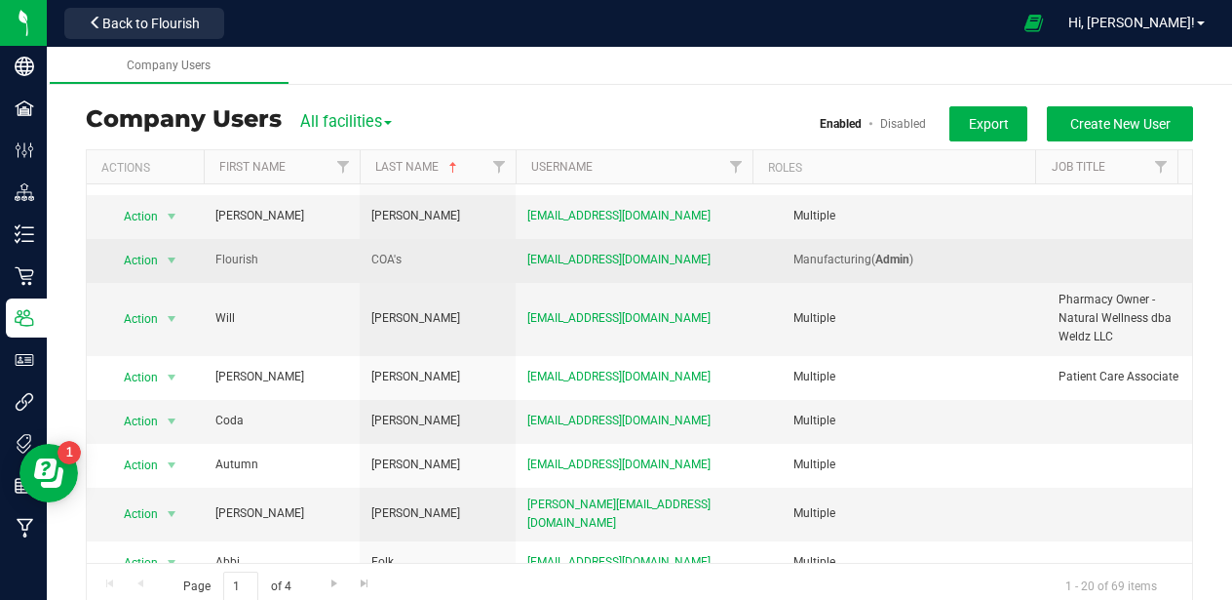
scroll to position [261, 0]
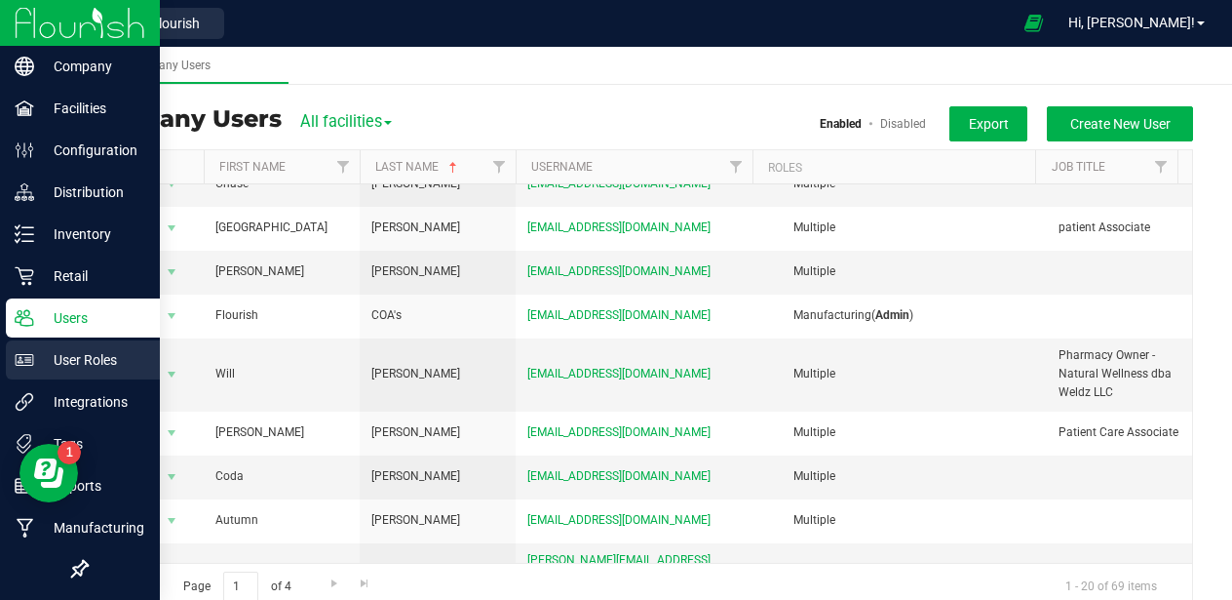
click at [69, 350] on p "User Roles" at bounding box center [92, 359] width 117 height 23
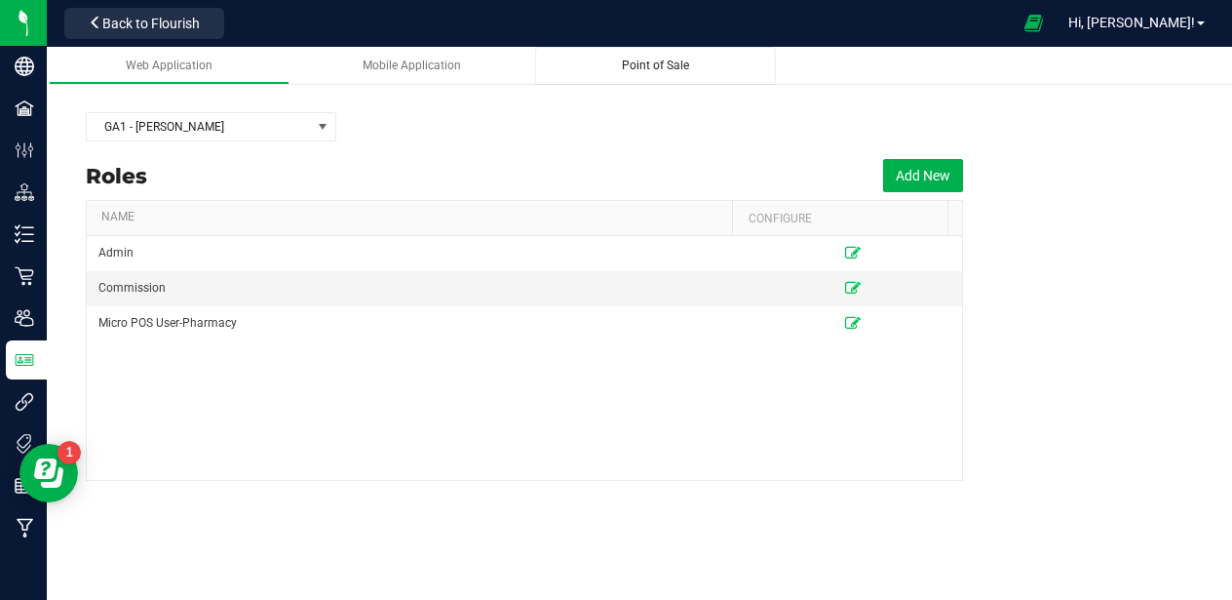
click at [630, 74] on link "Point of Sale" at bounding box center [656, 66] width 242 height 38
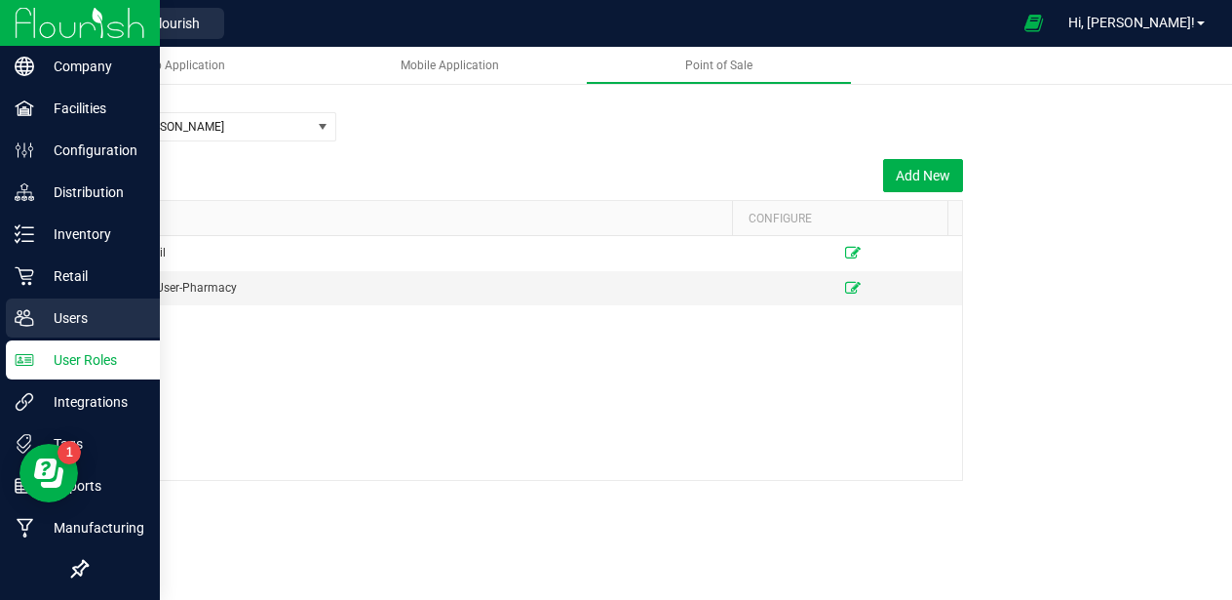
click at [30, 318] on icon at bounding box center [24, 318] width 19 height 16
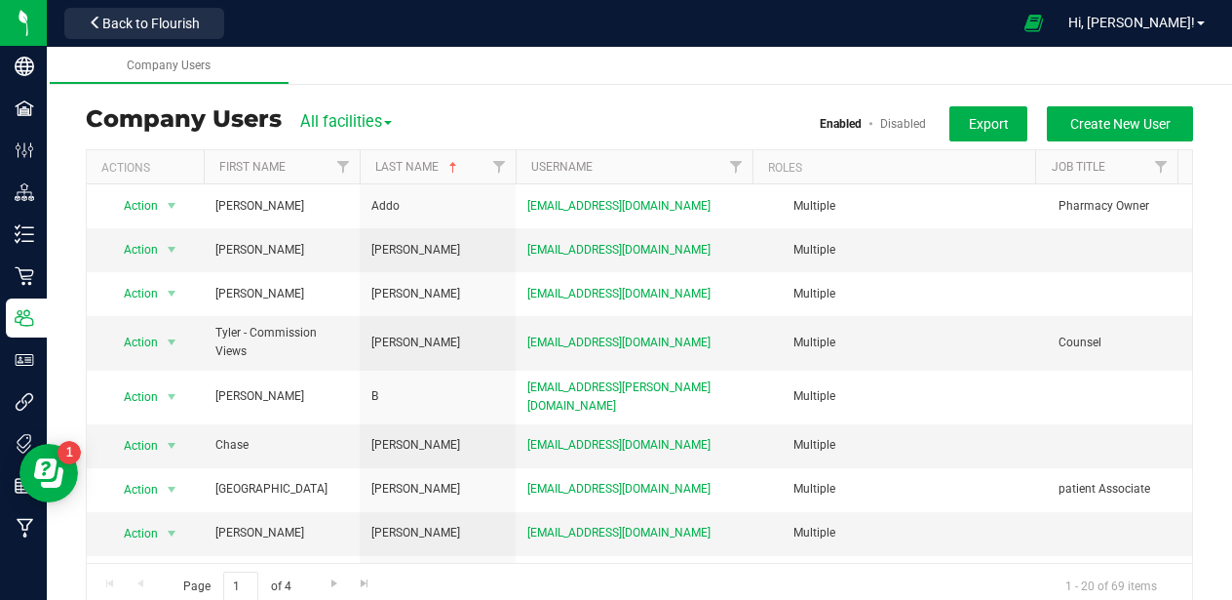
click at [353, 119] on span "All facilities" at bounding box center [346, 121] width 92 height 19
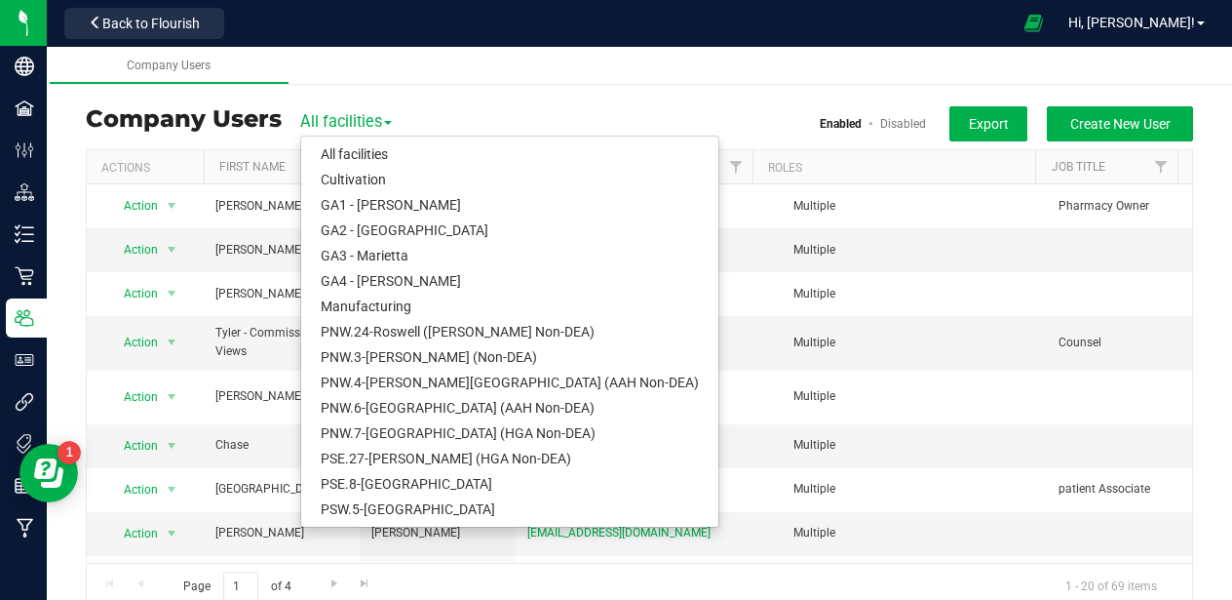
click at [460, 91] on div "GA1 - Chamblee Users Company Users All facilities All facilities Cultivation GA…" at bounding box center [640, 399] width 1186 height 624
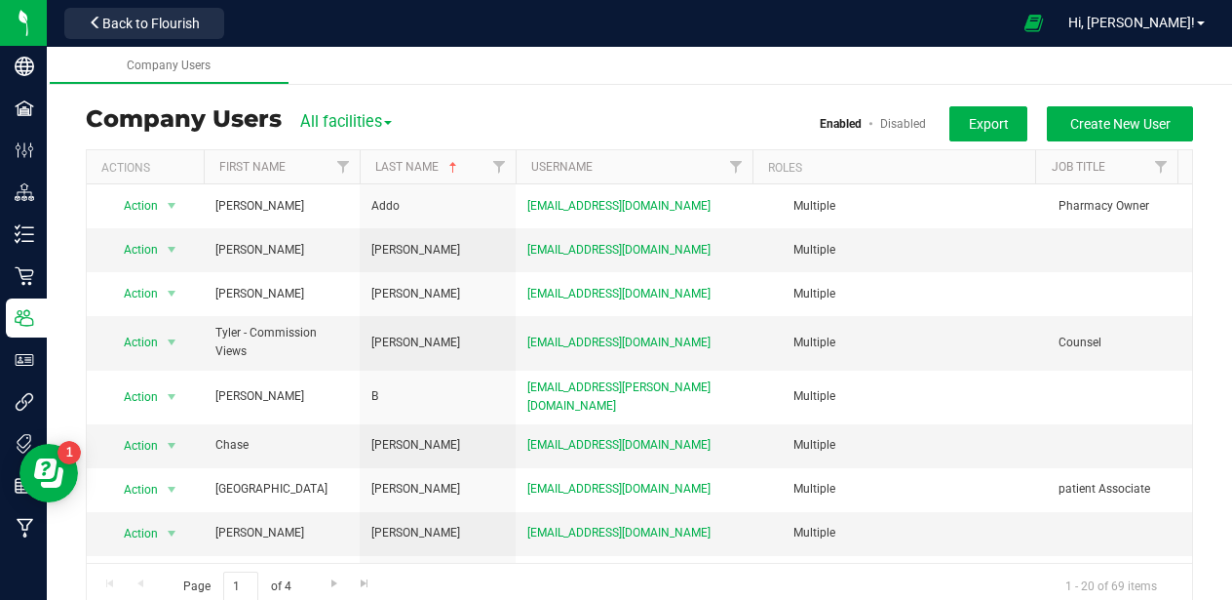
click at [362, 121] on span "All facilities" at bounding box center [346, 121] width 92 height 19
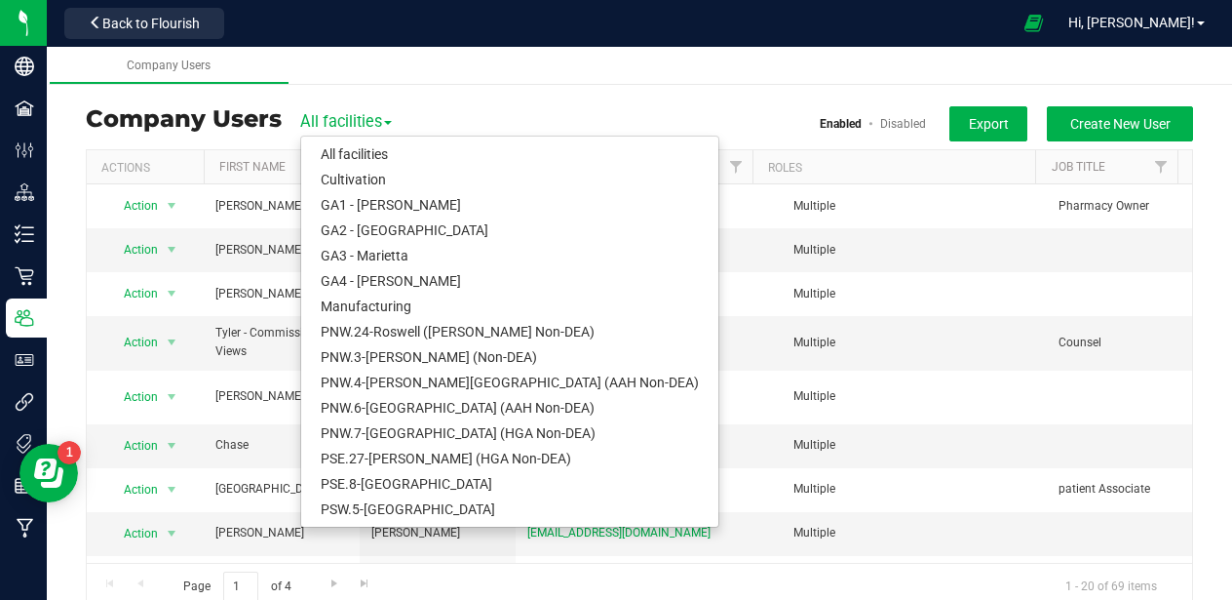
click at [471, 103] on div "GA1 - Chamblee Users Company Users All facilities All facilities Cultivation GA…" at bounding box center [640, 399] width 1186 height 624
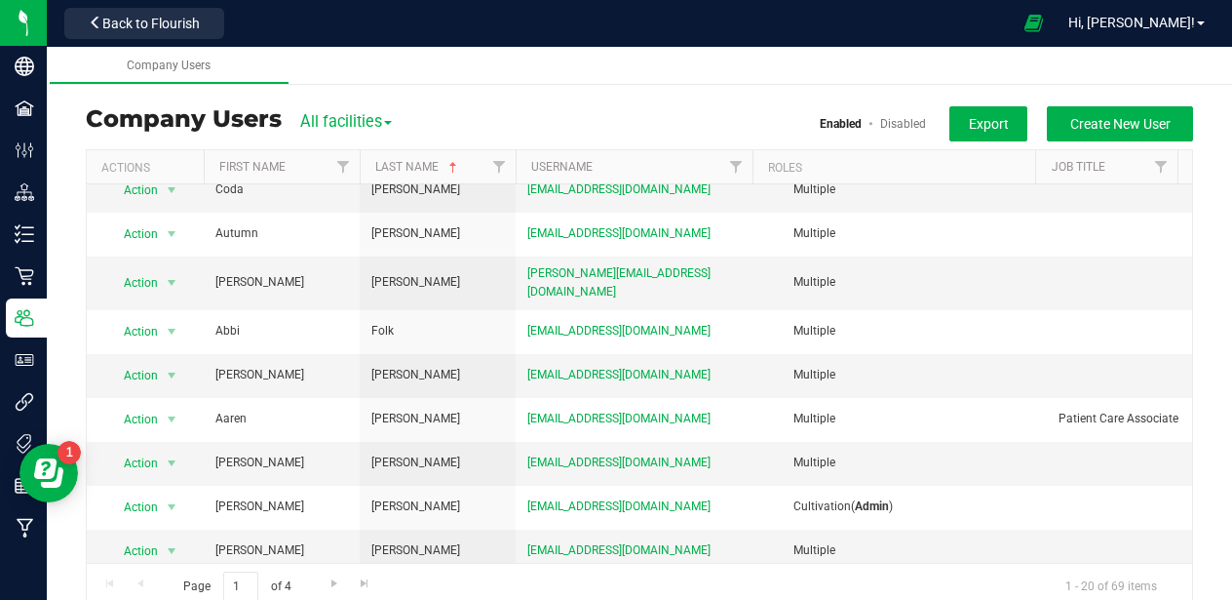
scroll to position [558, 0]
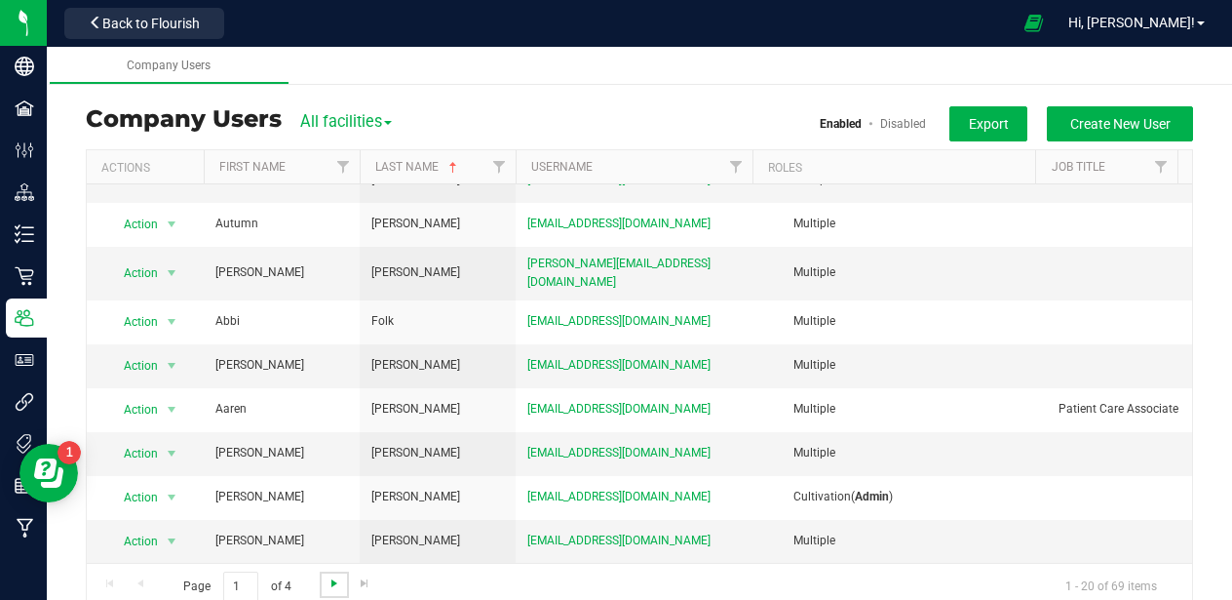
click at [333, 581] on span "Go to the next page" at bounding box center [335, 583] width 16 height 16
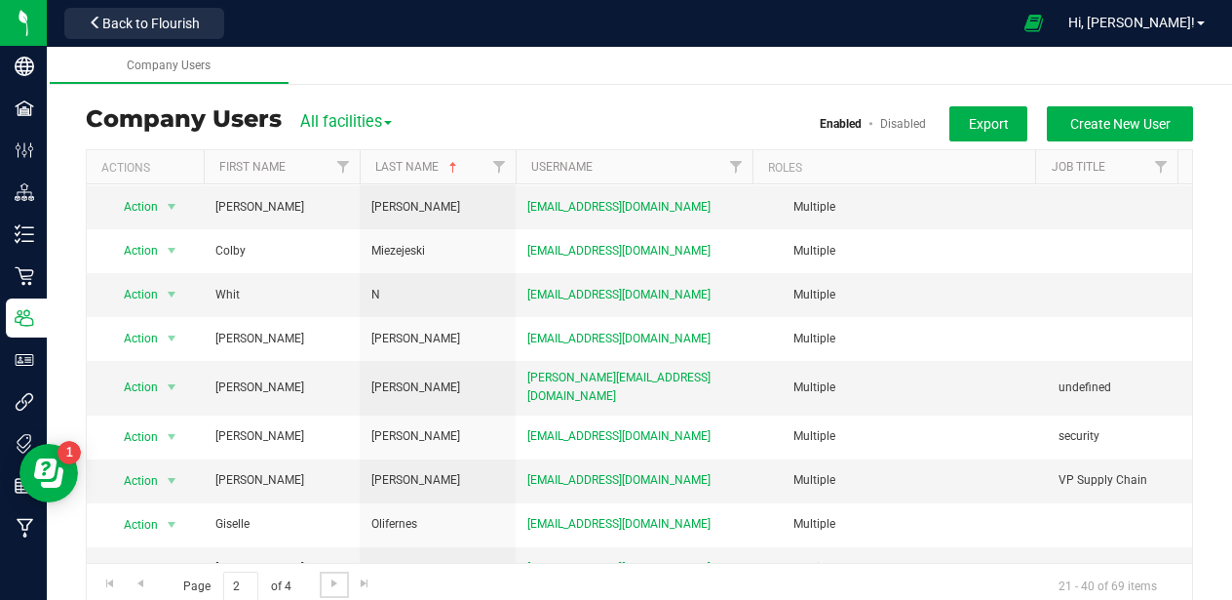
scroll to position [539, 0]
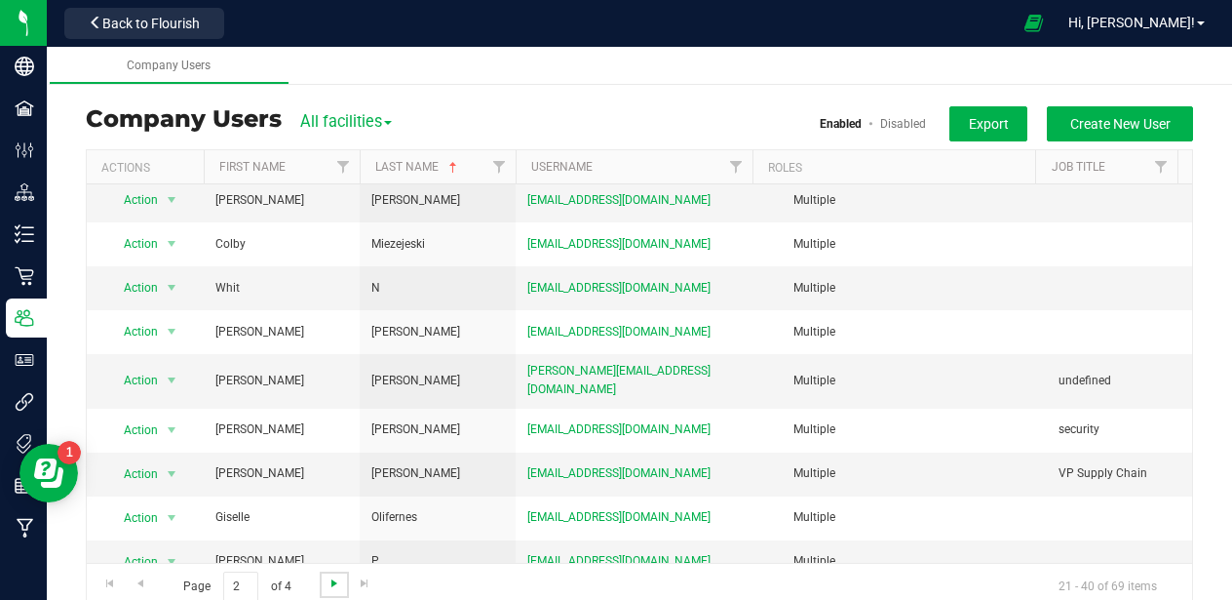
click at [333, 584] on span "Go to the next page" at bounding box center [335, 583] width 16 height 16
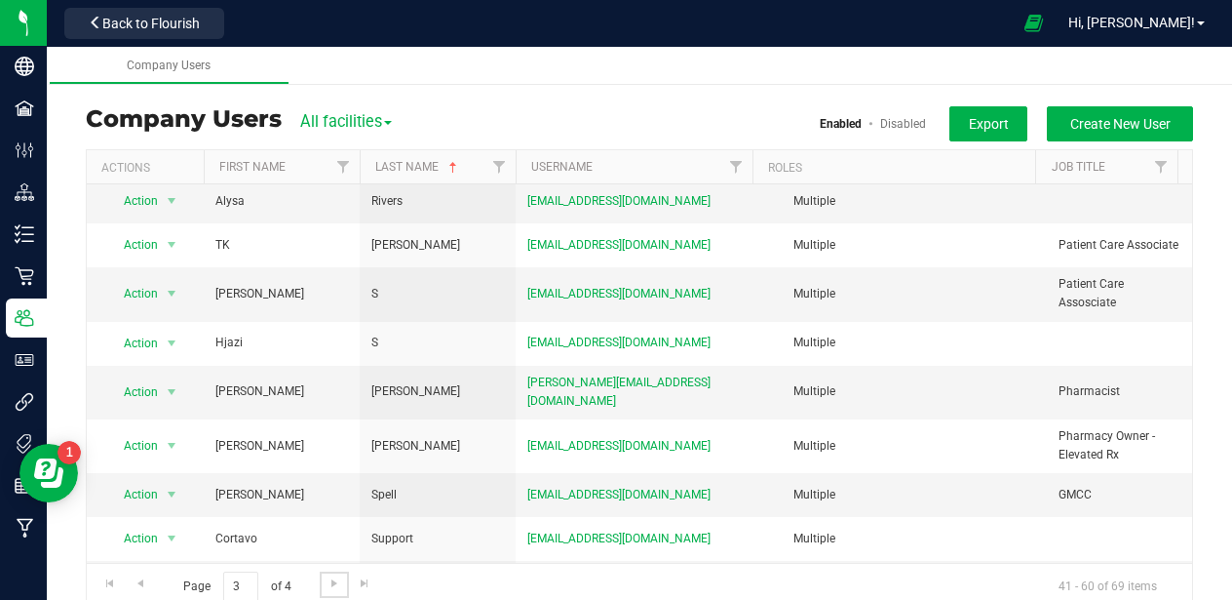
scroll to position [549, 0]
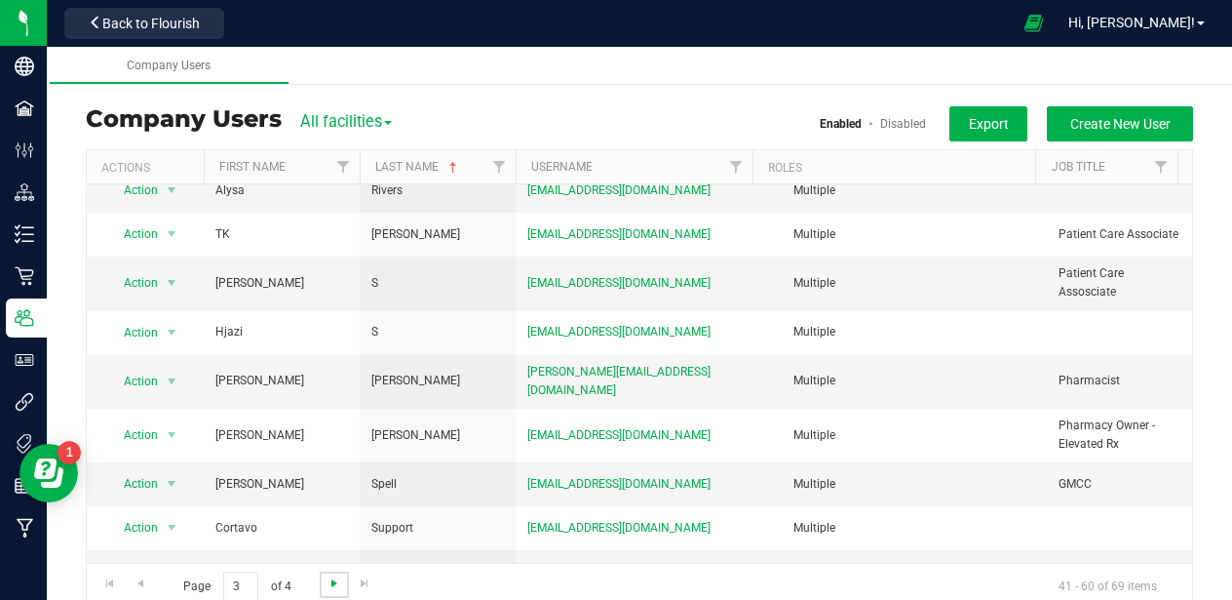
click at [330, 588] on span "Go to the next page" at bounding box center [335, 583] width 16 height 16
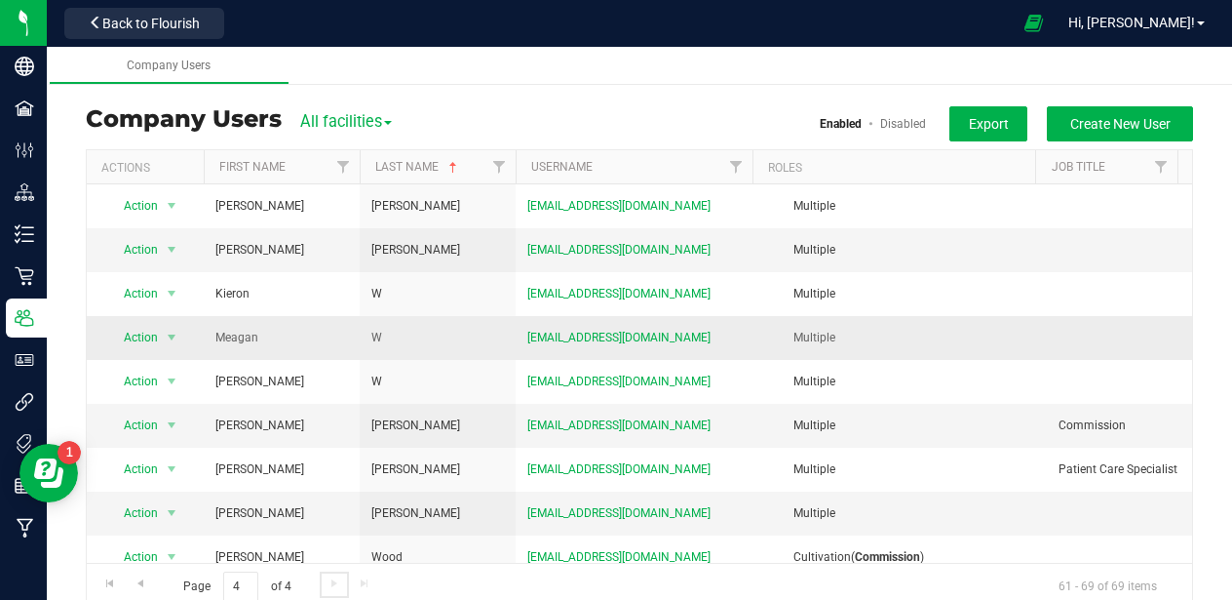
scroll to position [26, 0]
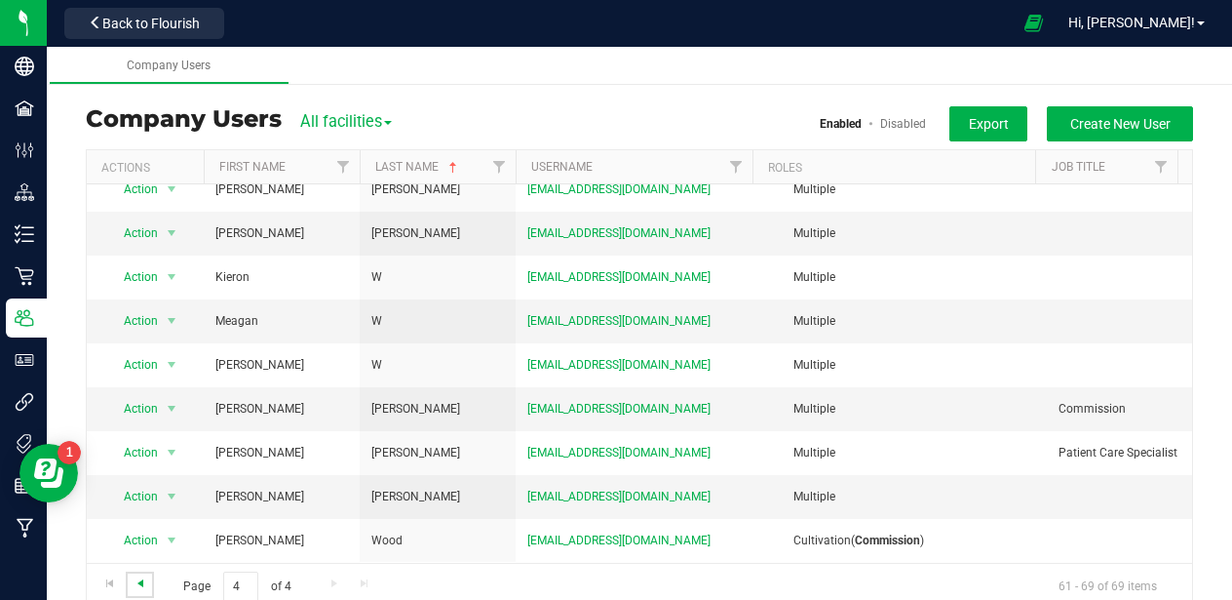
click at [141, 582] on span "Go to the previous page" at bounding box center [141, 583] width 16 height 16
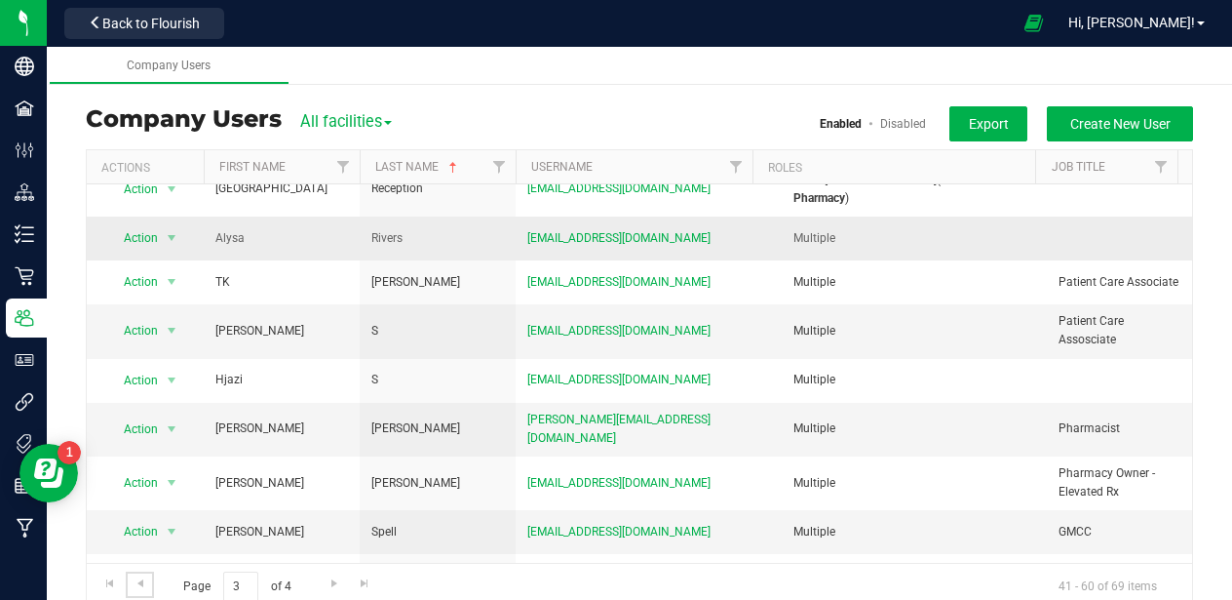
scroll to position [549, 0]
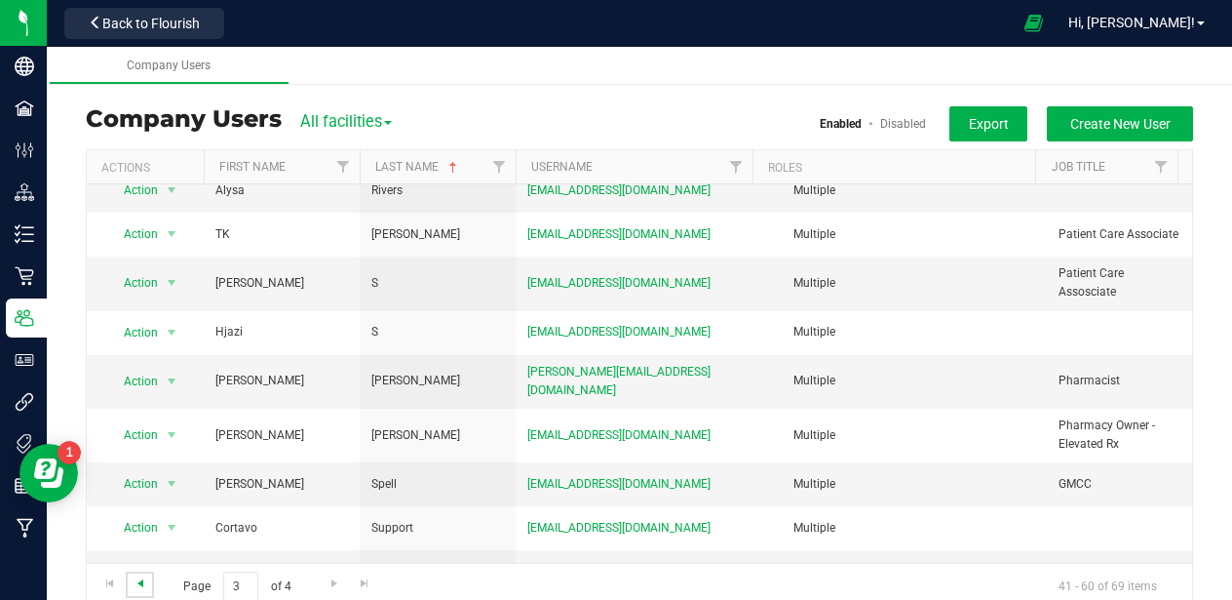
click at [140, 582] on span "Go to the previous page" at bounding box center [141, 583] width 16 height 16
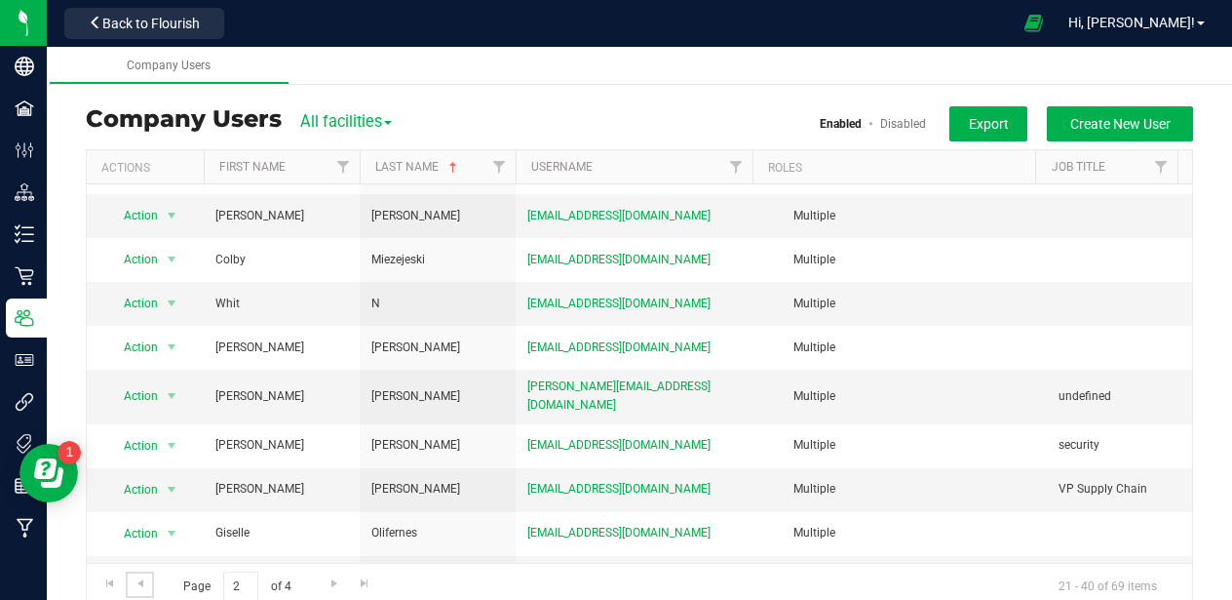
scroll to position [539, 0]
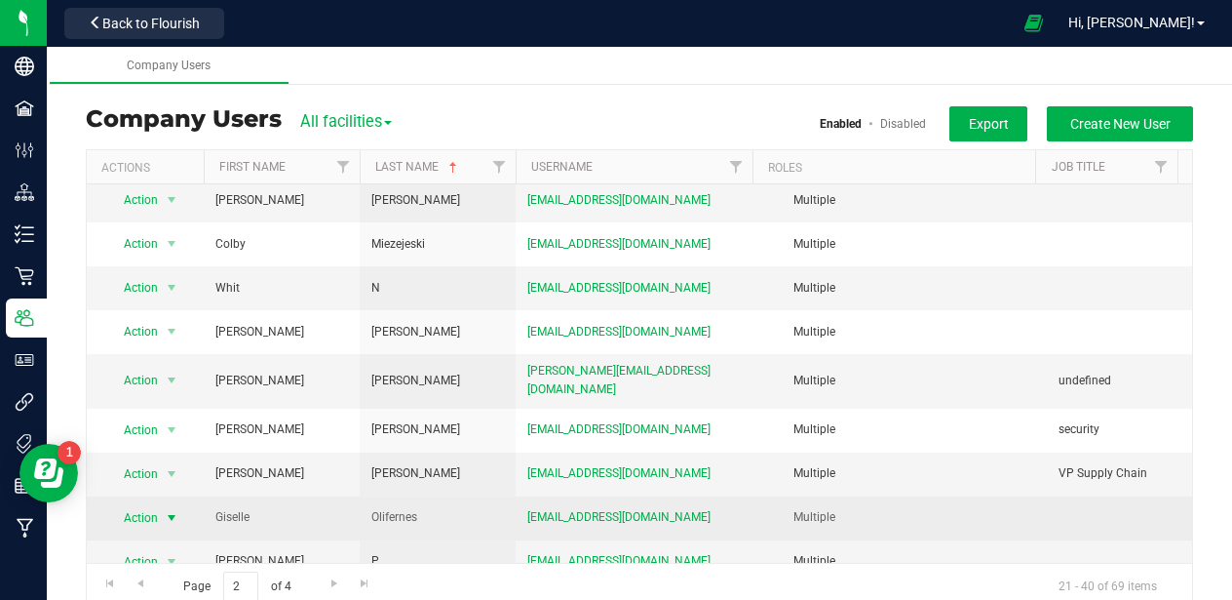
click at [177, 510] on span "select" at bounding box center [172, 518] width 16 height 16
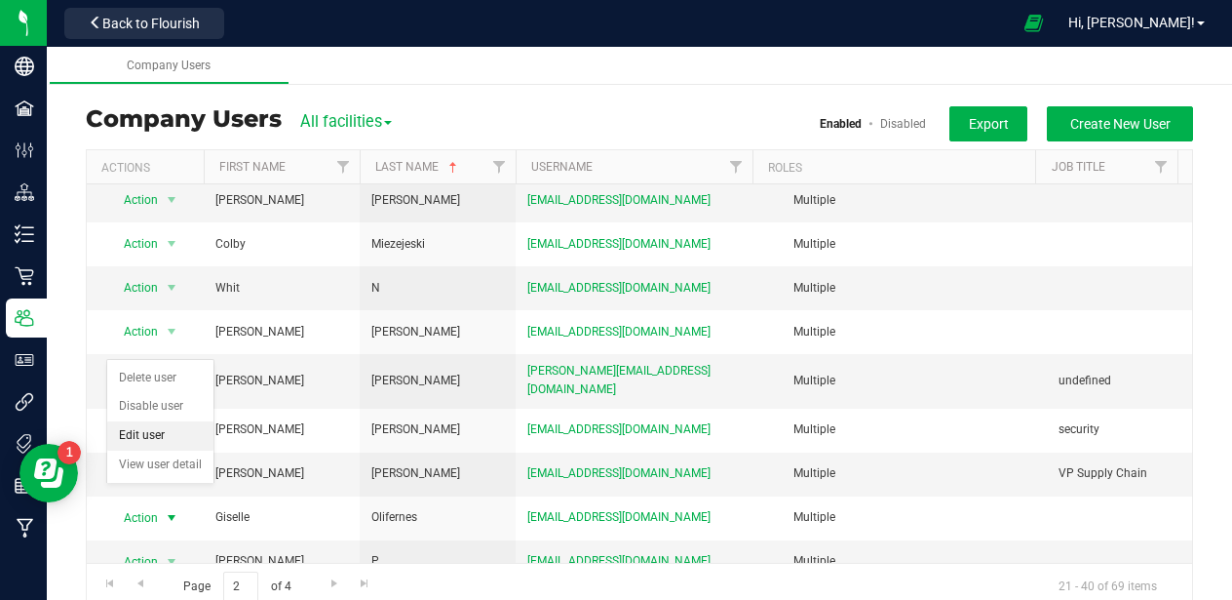
click at [166, 432] on li "Edit user" at bounding box center [160, 435] width 106 height 29
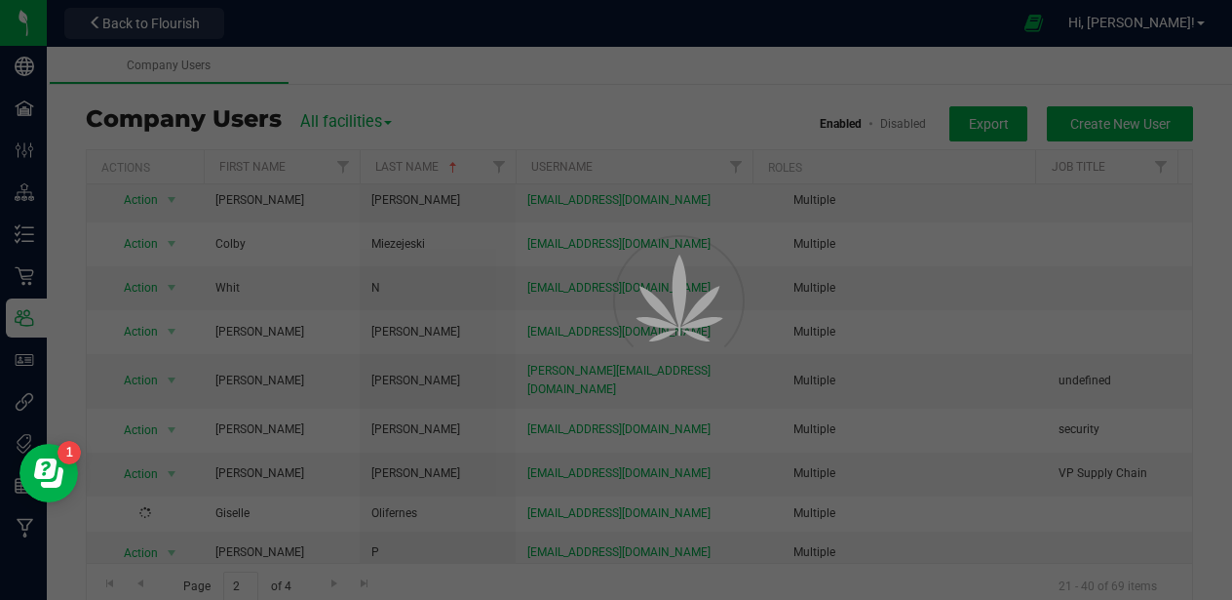
scroll to position [530, 0]
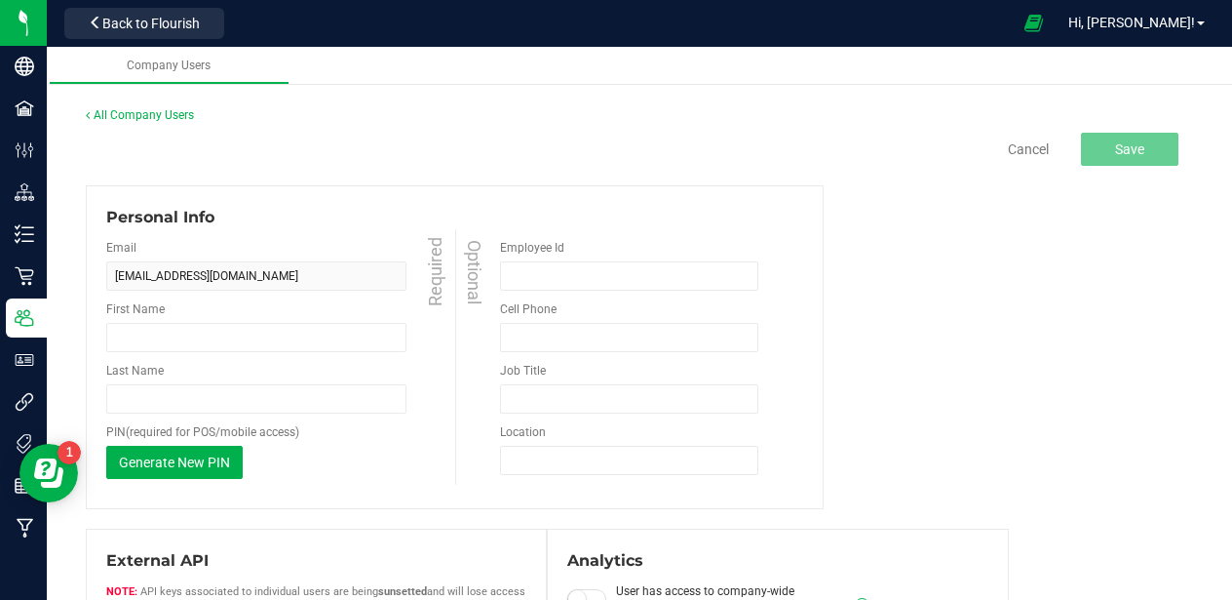
type input "Giselle"
type input "Olifernes"
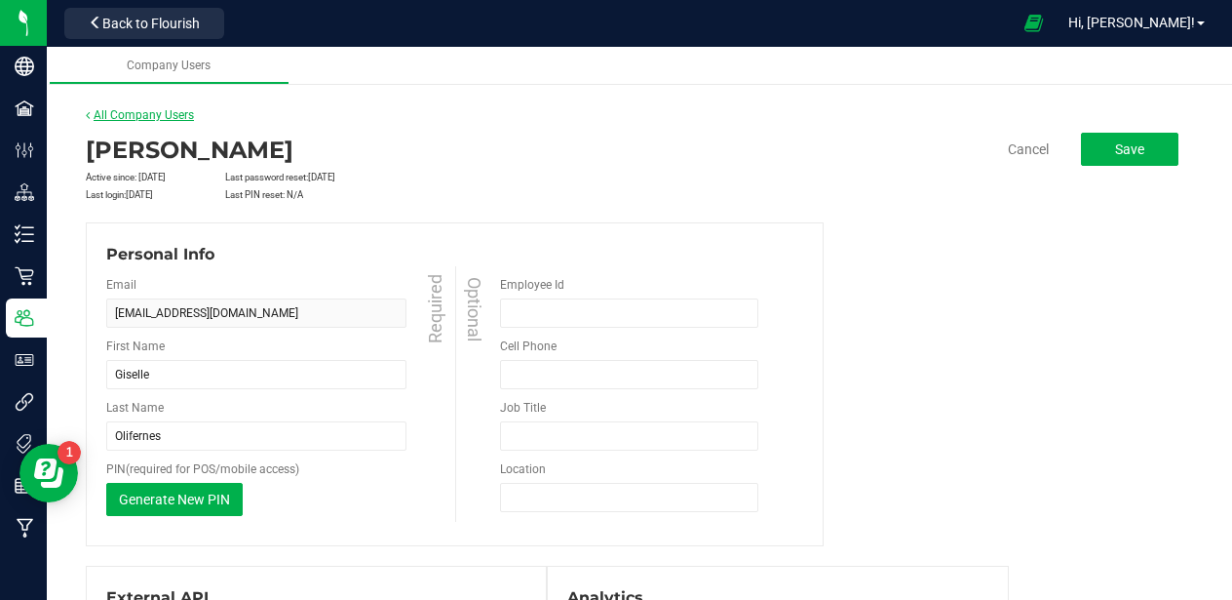
click at [118, 114] on link "All Company Users" at bounding box center [140, 115] width 108 height 14
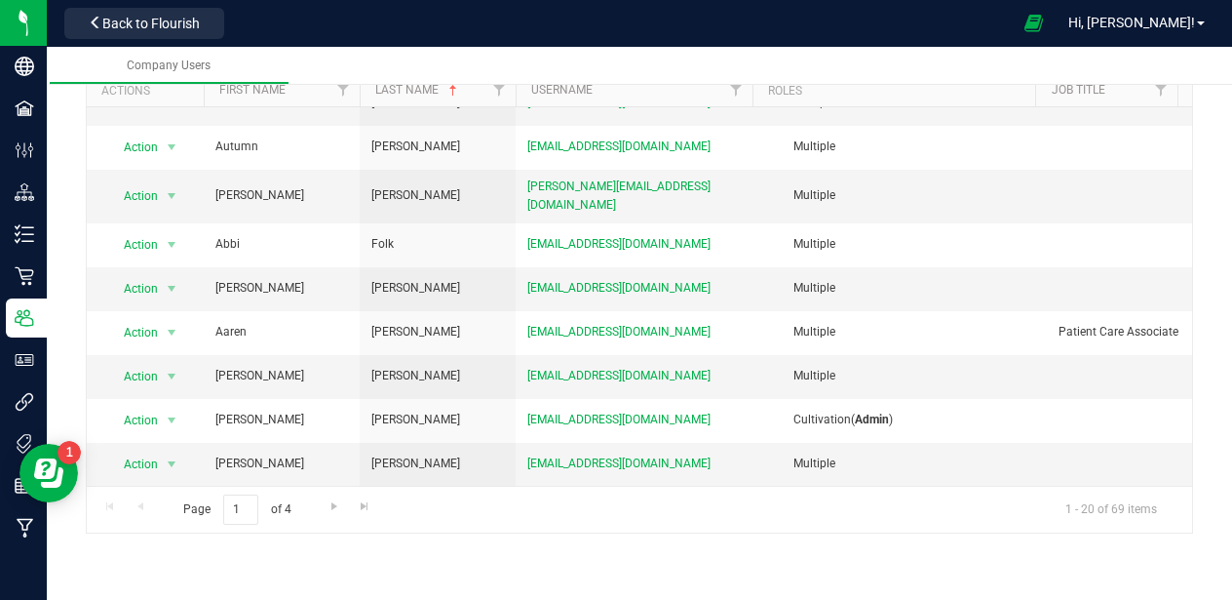
scroll to position [111, 0]
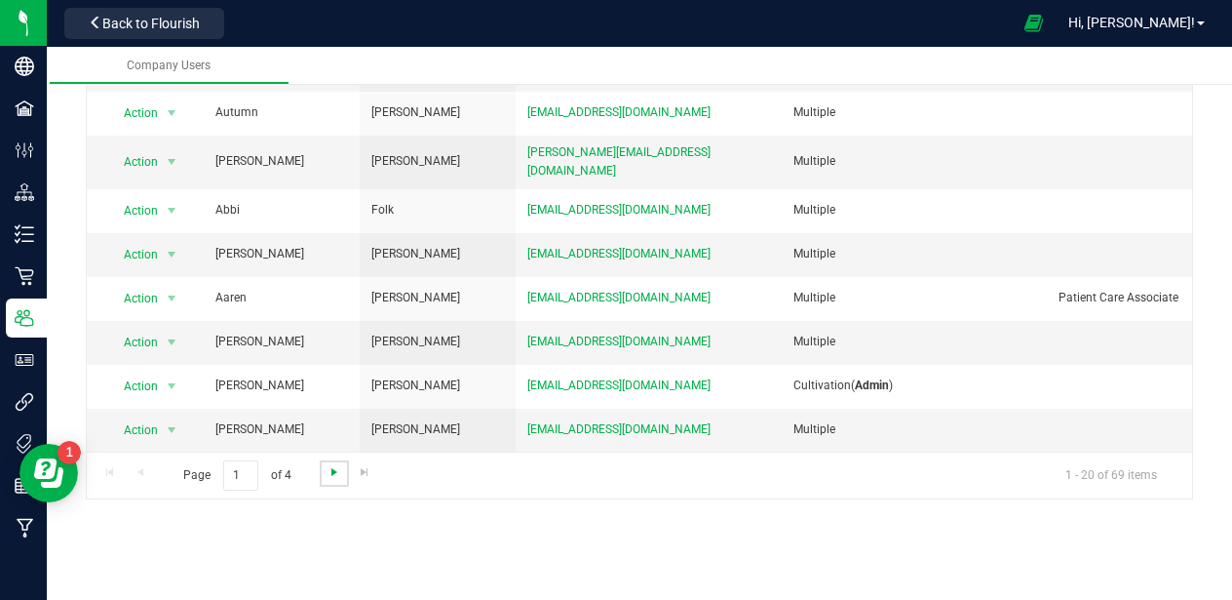
click at [334, 476] on span "Go to the next page" at bounding box center [335, 472] width 16 height 16
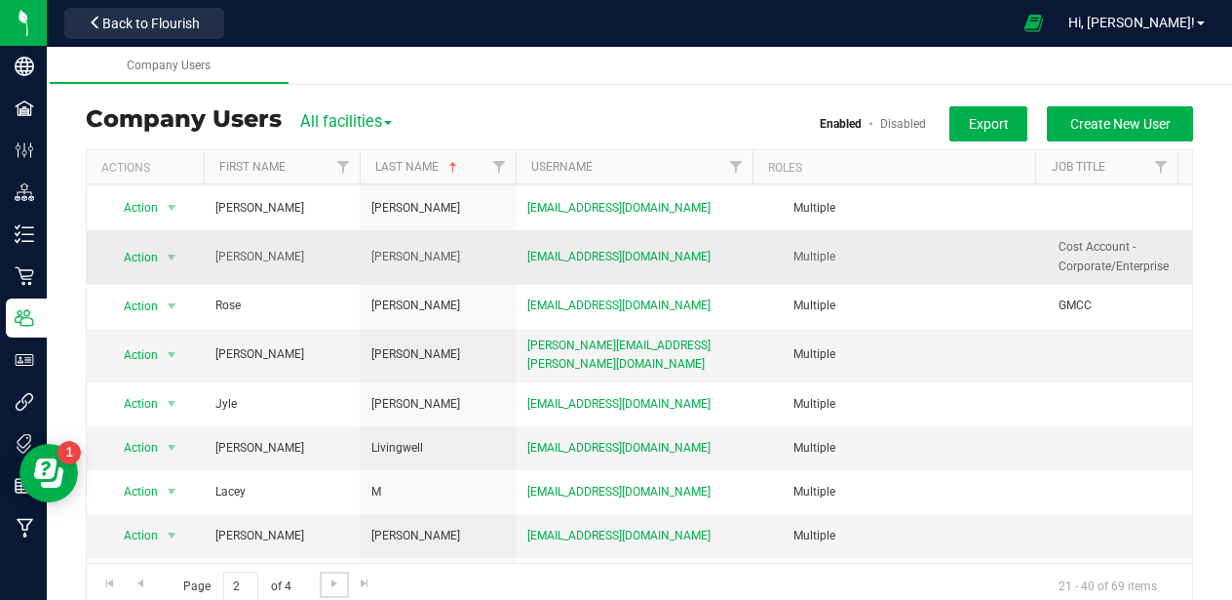
scroll to position [205, 0]
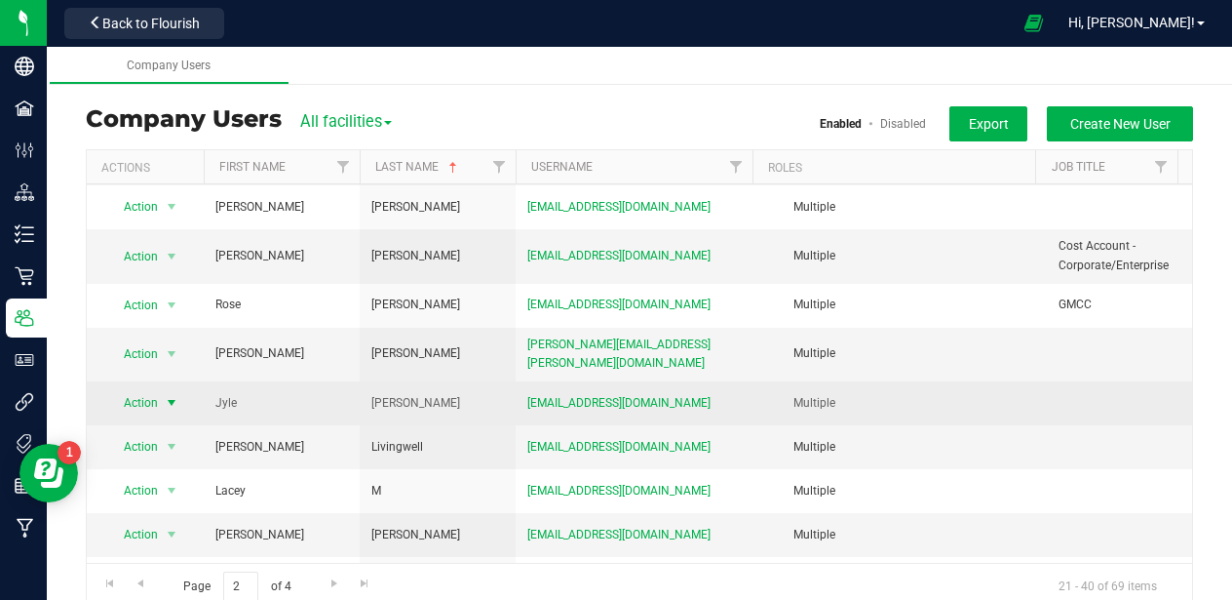
click at [154, 397] on span "Action" at bounding box center [133, 402] width 54 height 27
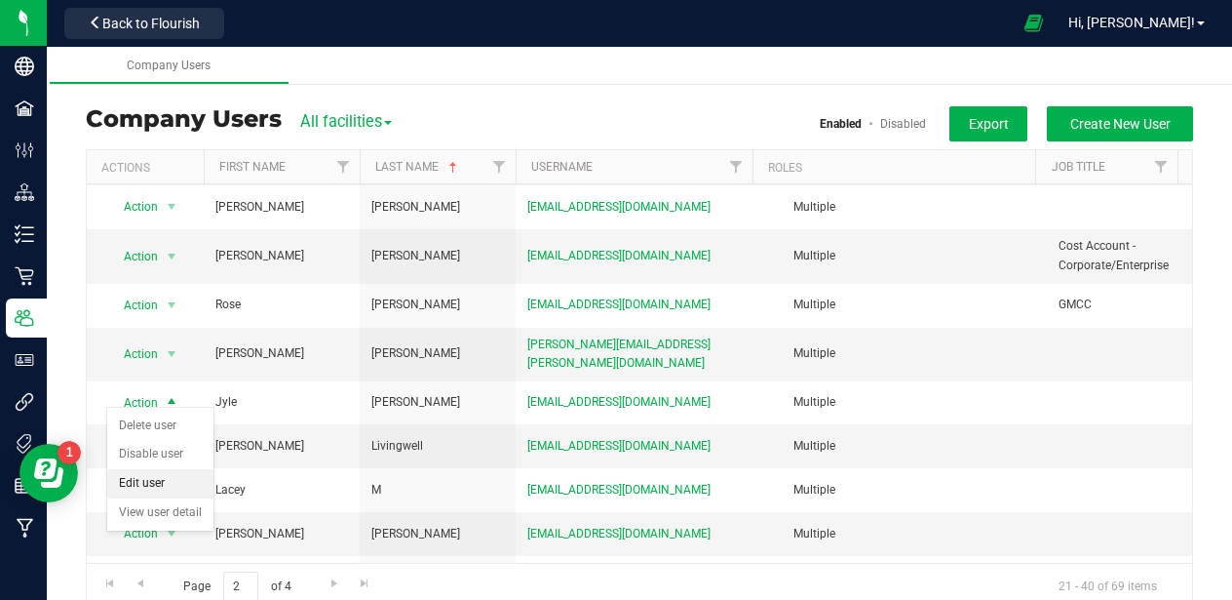
click at [153, 484] on li "Edit user" at bounding box center [160, 483] width 106 height 29
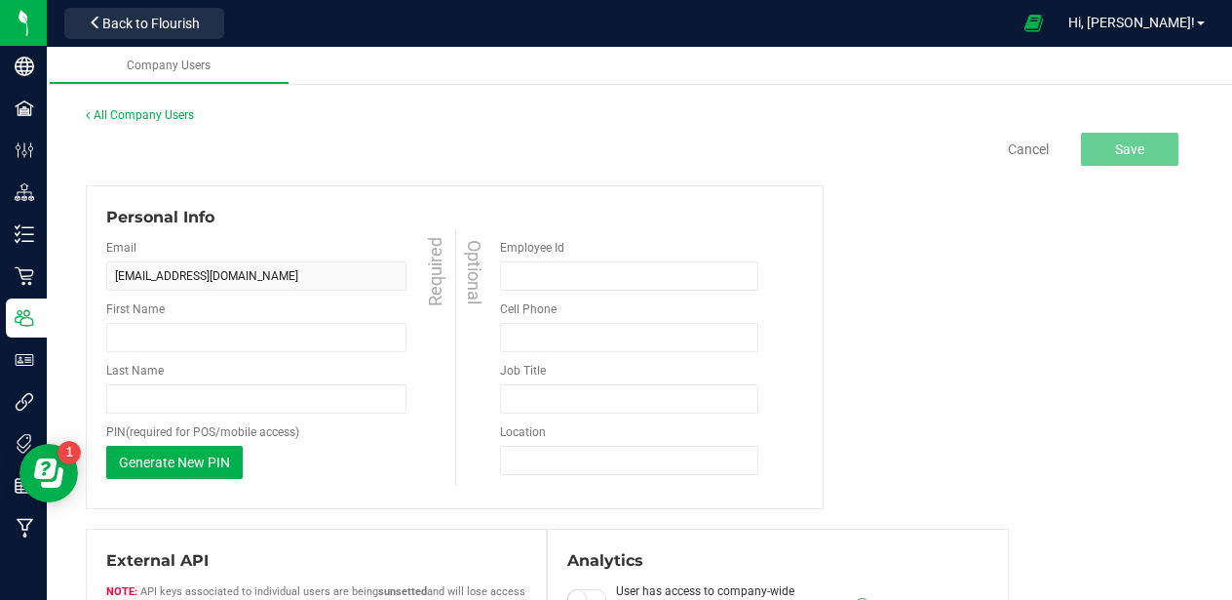
type input "Jyle"
type input "[PERSON_NAME]"
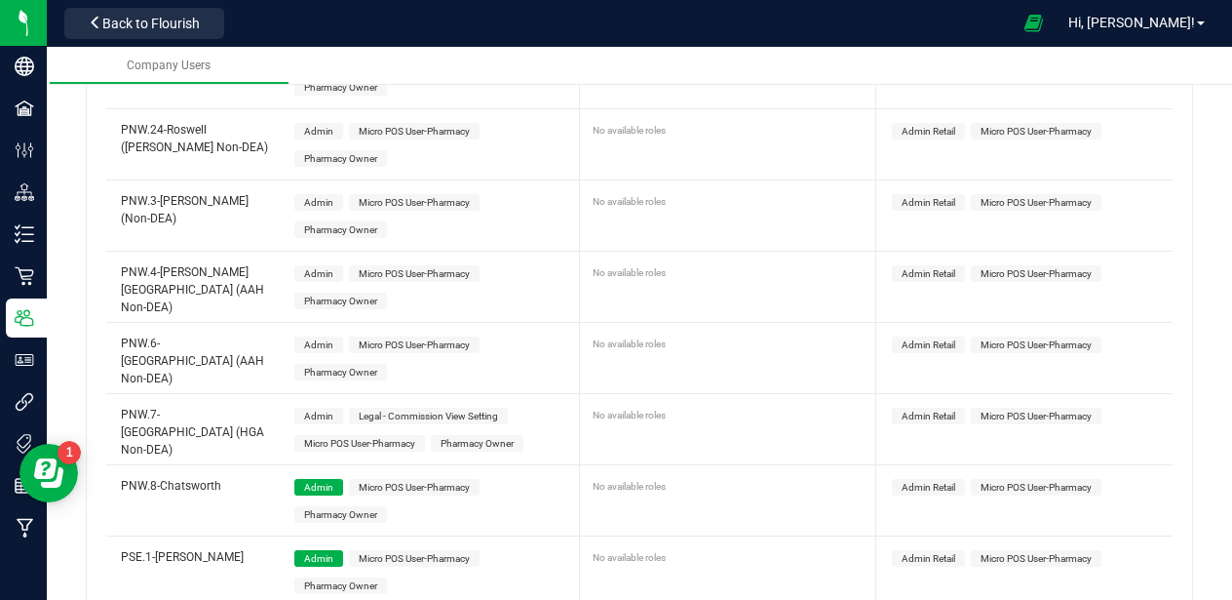
scroll to position [1906, 0]
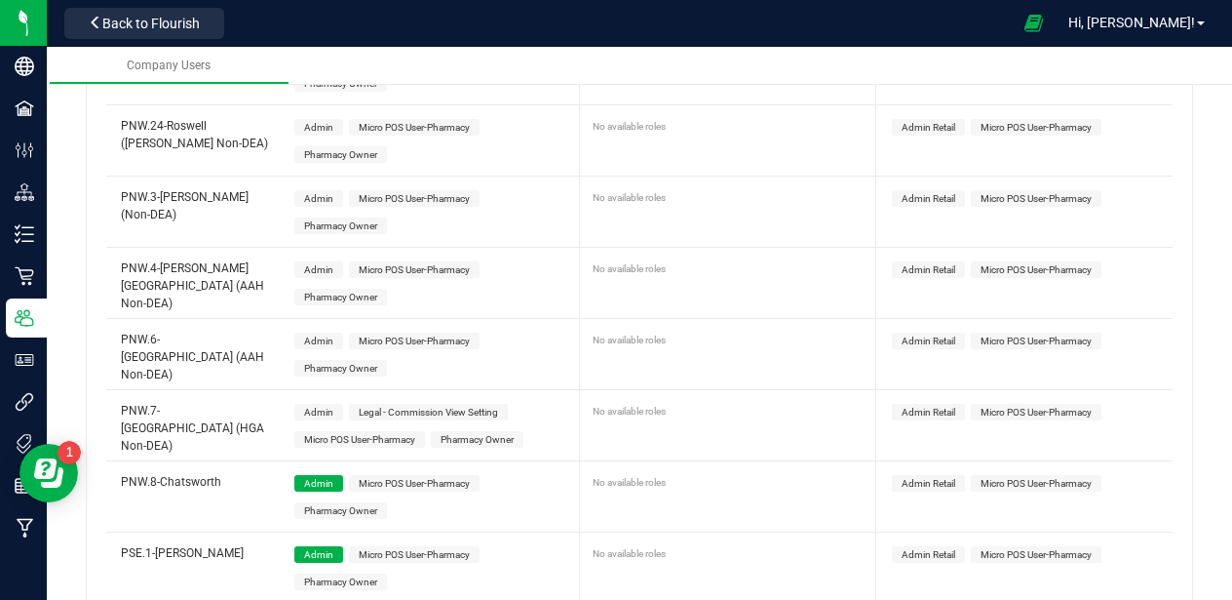
click at [316, 410] on span "Admin" at bounding box center [318, 412] width 29 height 11
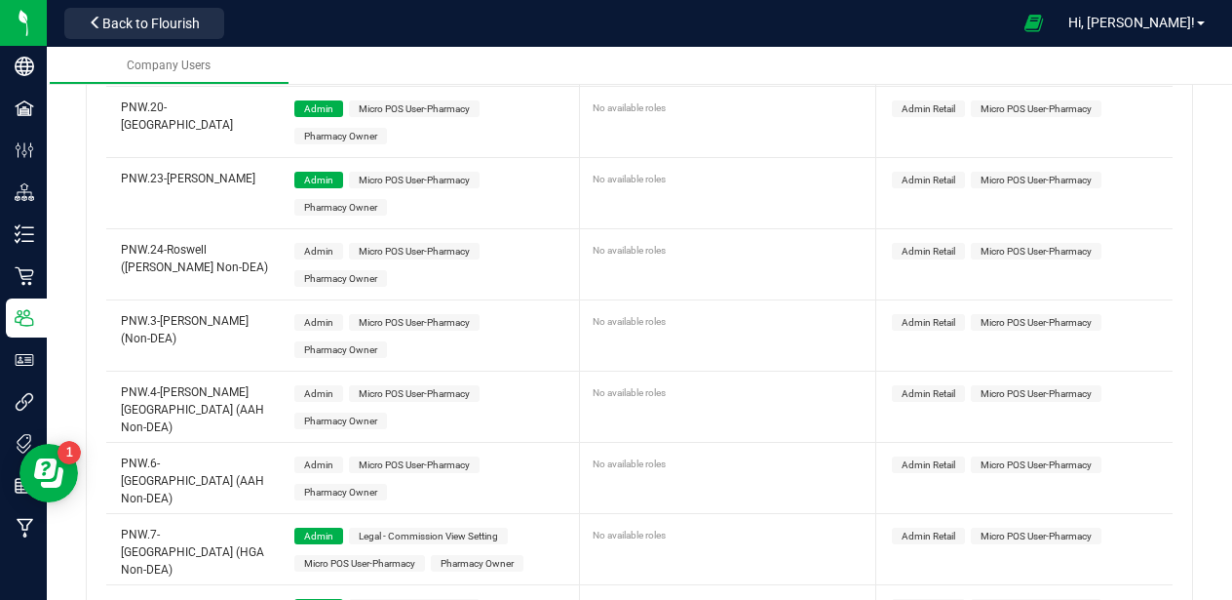
scroll to position [1791, 0]
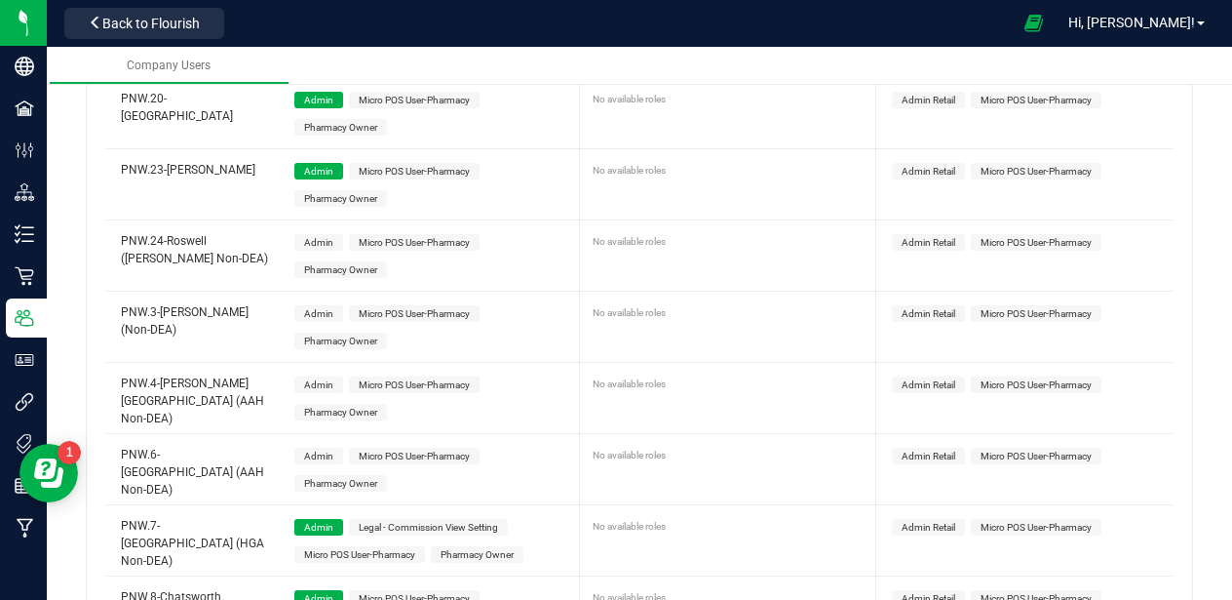
click at [319, 242] on span "Admin" at bounding box center [318, 242] width 29 height 11
click at [316, 311] on span "Admin" at bounding box center [318, 313] width 29 height 11
click at [320, 383] on span "Admin" at bounding box center [318, 384] width 29 height 11
click at [321, 452] on span "Admin" at bounding box center [318, 455] width 29 height 11
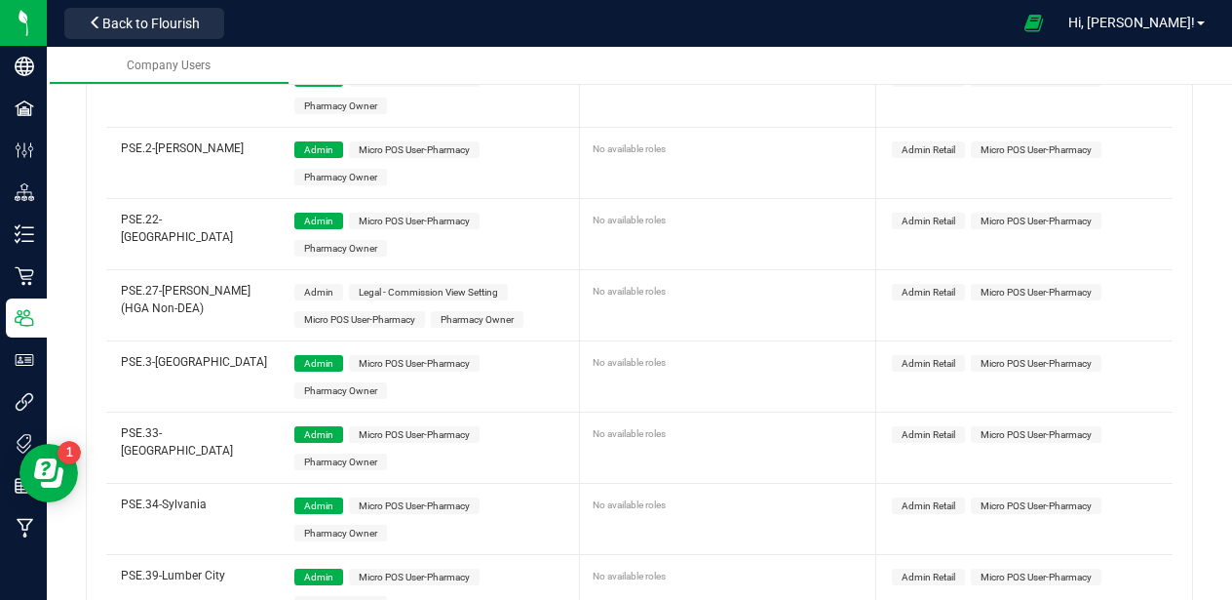
scroll to position [2530, 0]
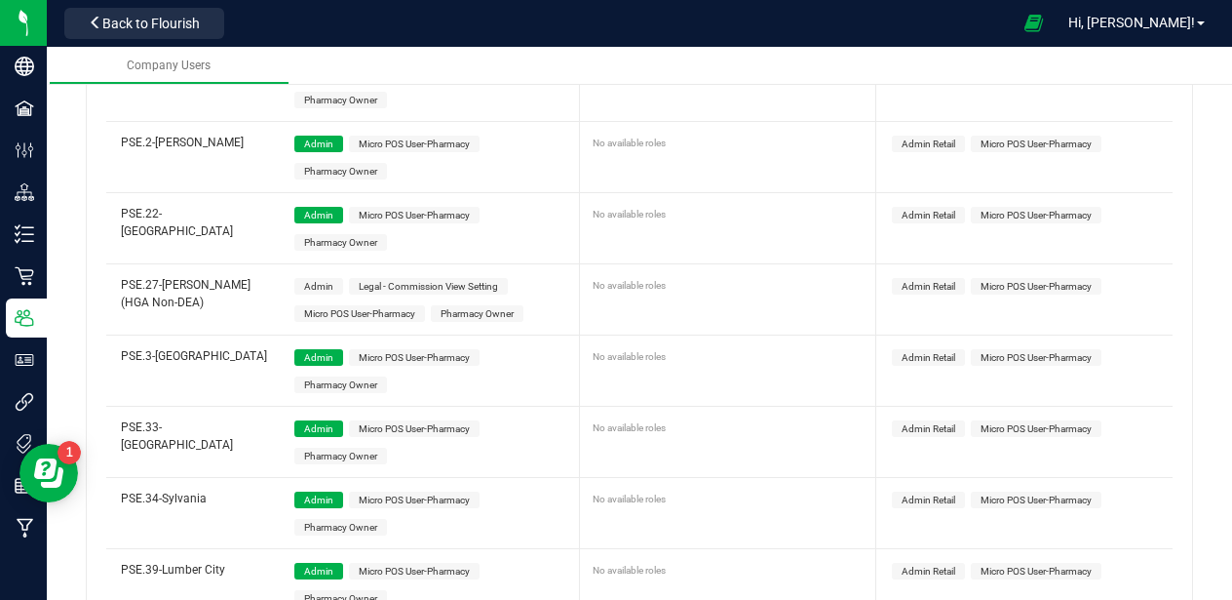
click at [320, 282] on span "Admin" at bounding box center [318, 286] width 29 height 11
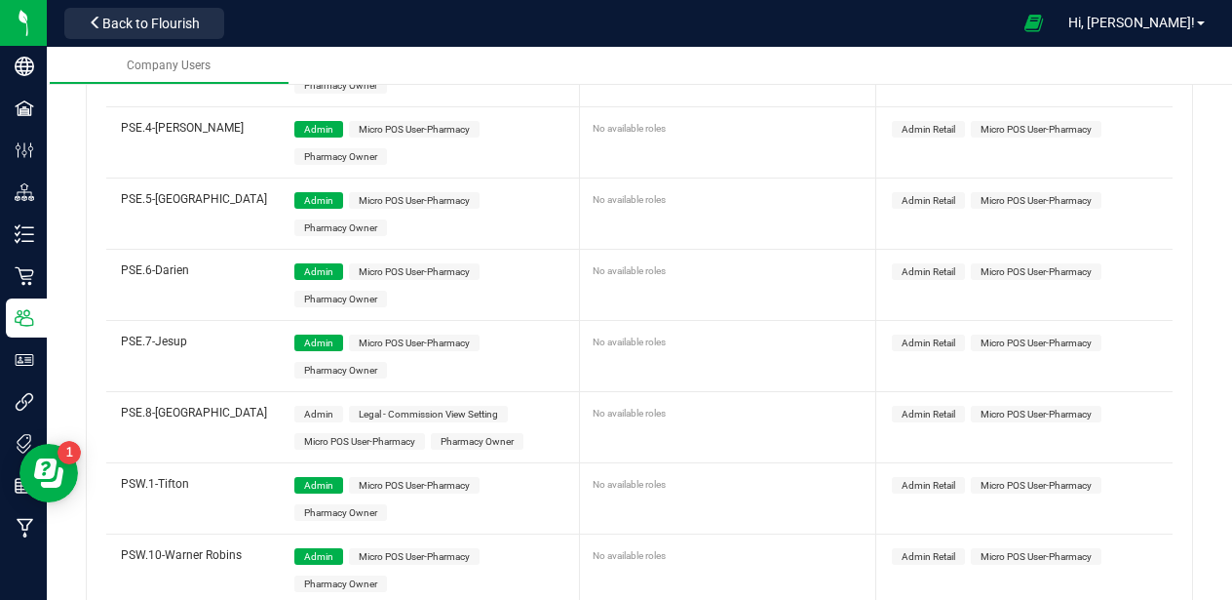
scroll to position [3055, 0]
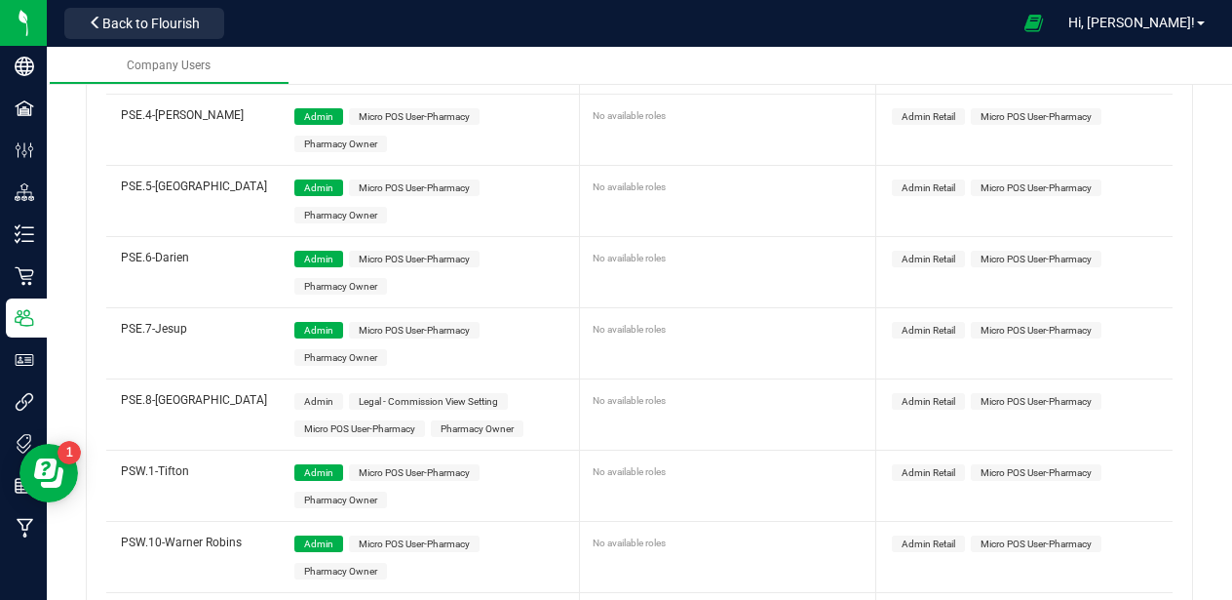
click at [315, 400] on span "Admin" at bounding box center [318, 401] width 29 height 11
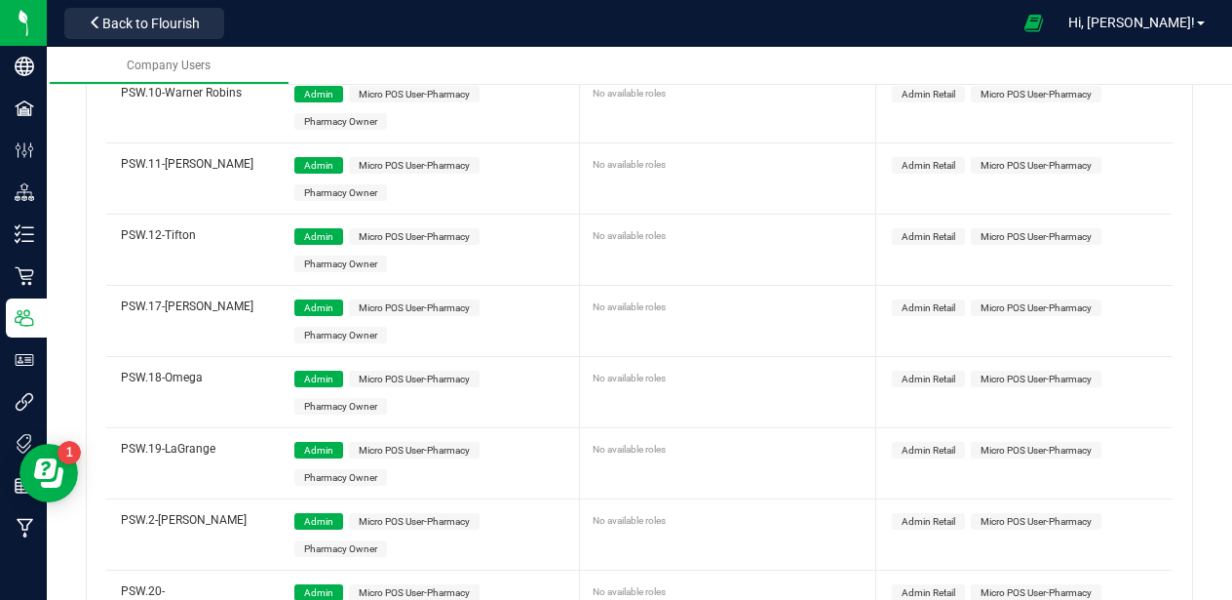
scroll to position [4012, 0]
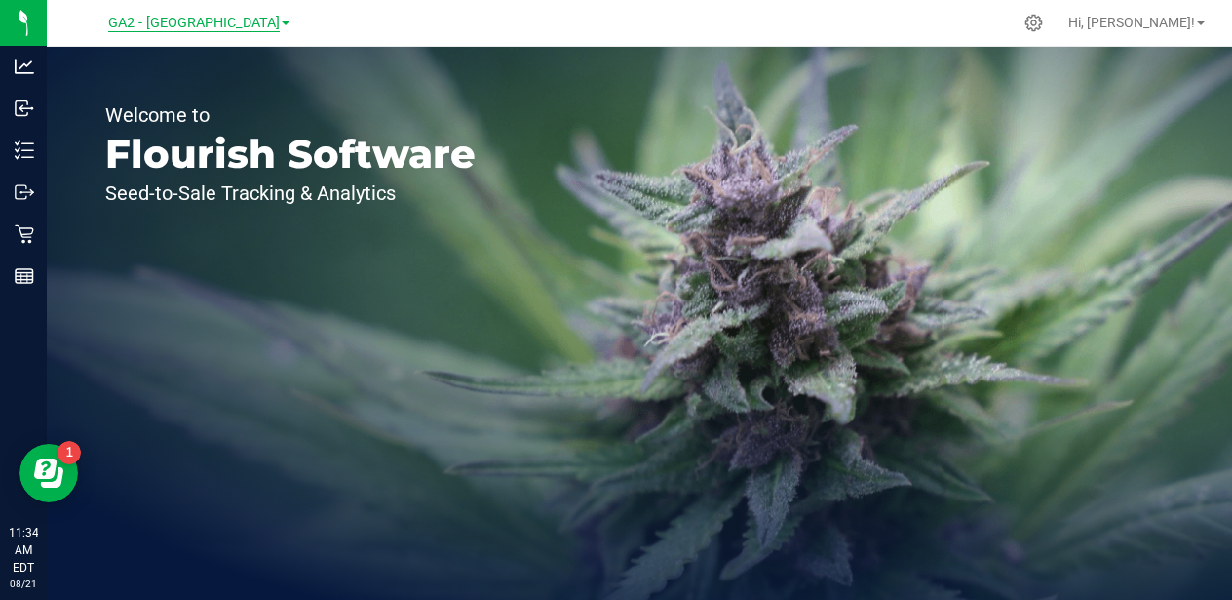
click at [228, 30] on span "GA2 - [GEOGRAPHIC_DATA]" at bounding box center [194, 24] width 172 height 18
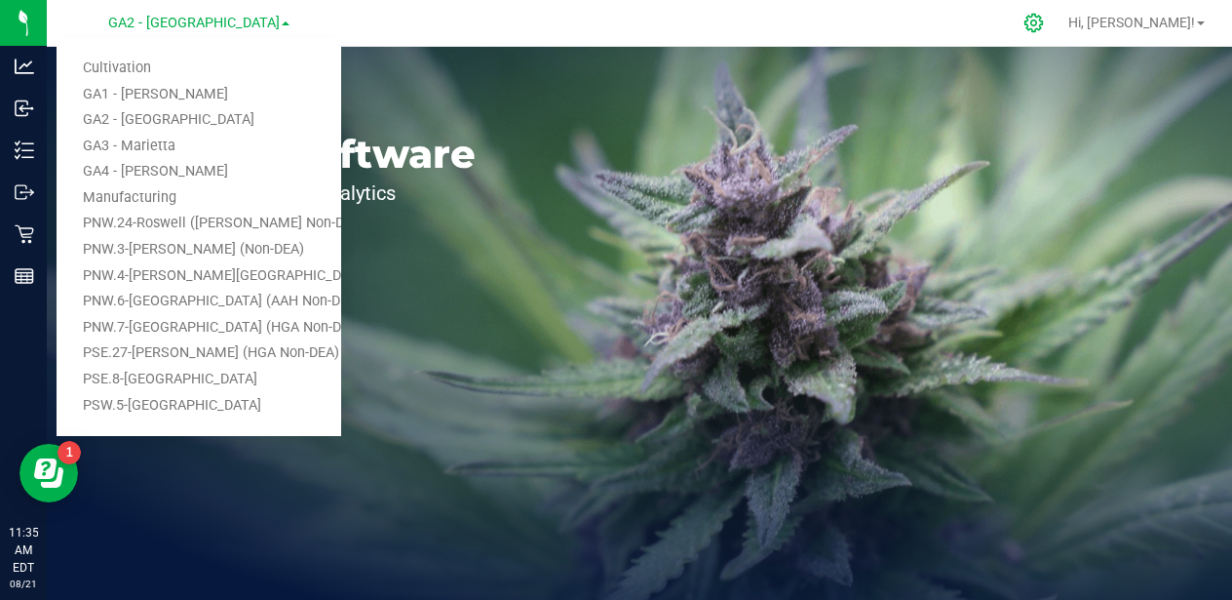
click at [1048, 18] on div at bounding box center [1034, 23] width 27 height 20
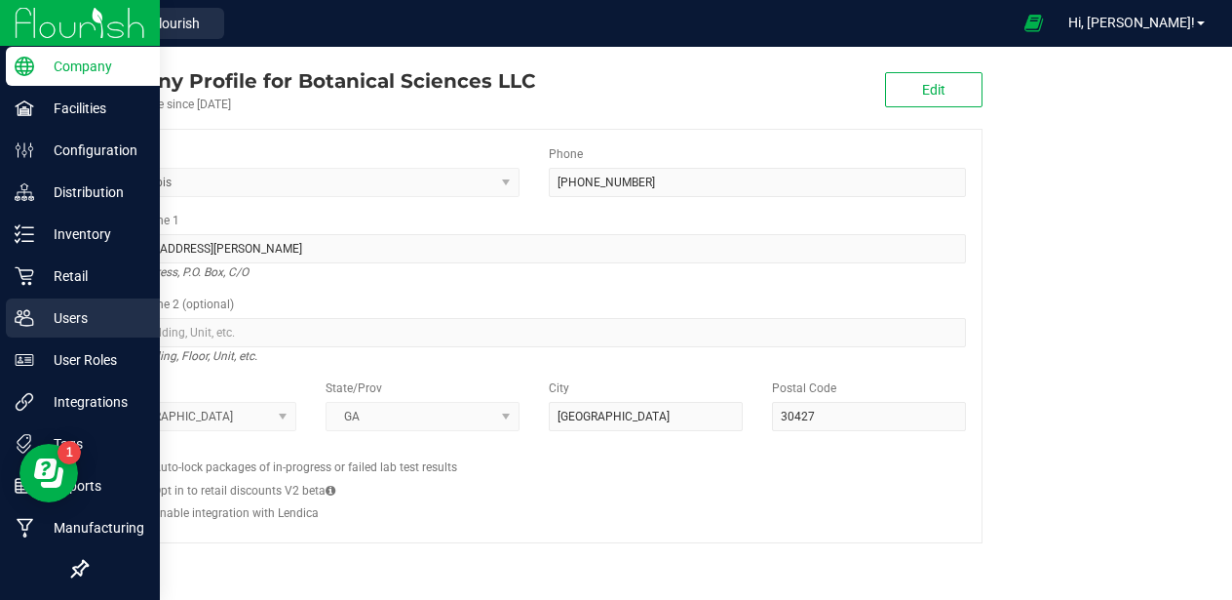
click at [72, 326] on p "Users" at bounding box center [92, 317] width 117 height 23
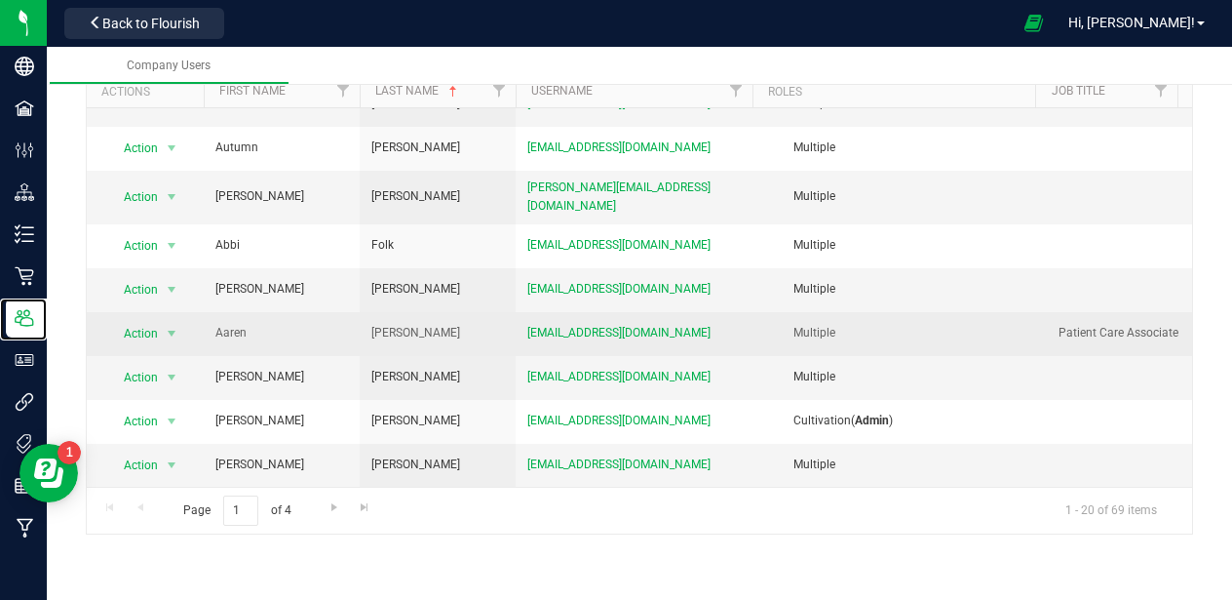
scroll to position [103, 0]
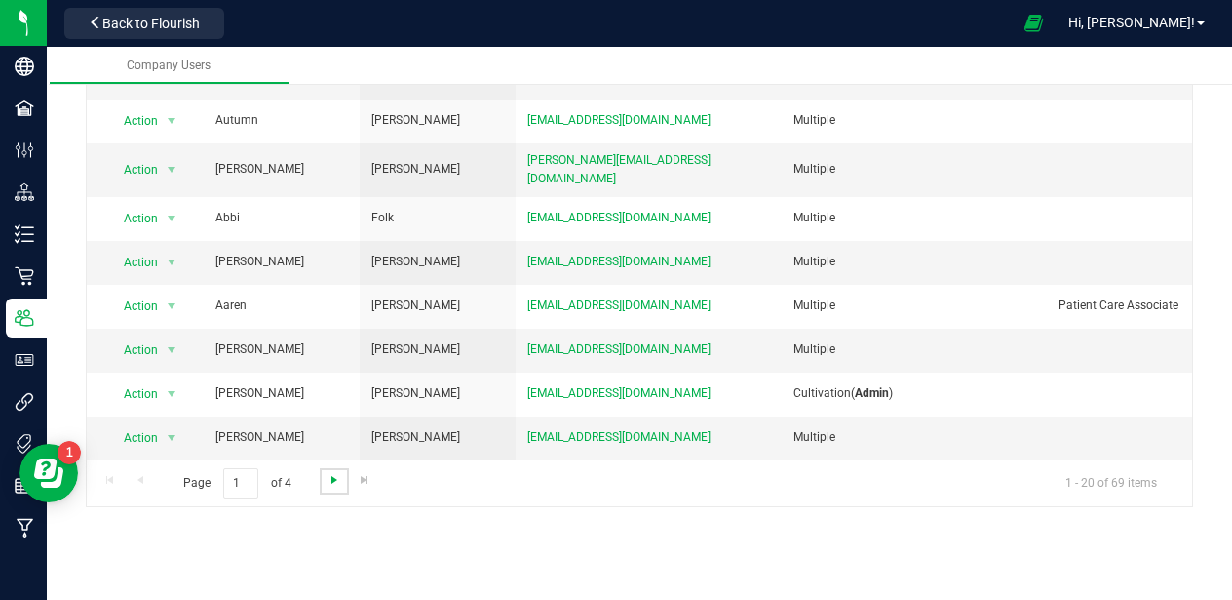
click at [333, 486] on span "Go to the next page" at bounding box center [335, 480] width 16 height 16
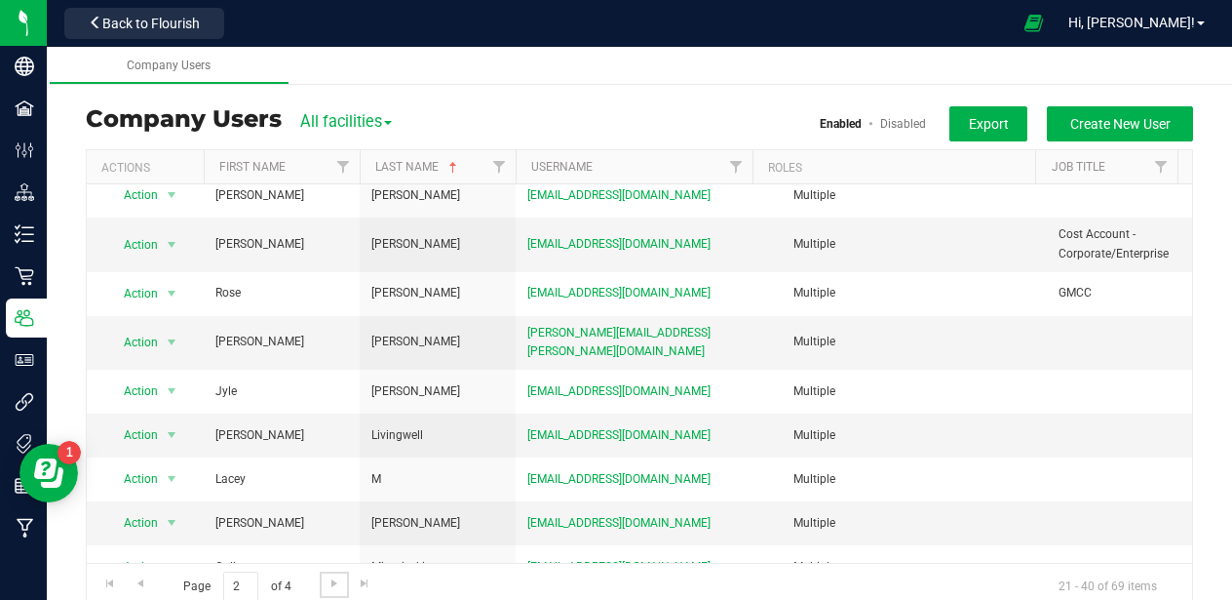
scroll to position [244, 0]
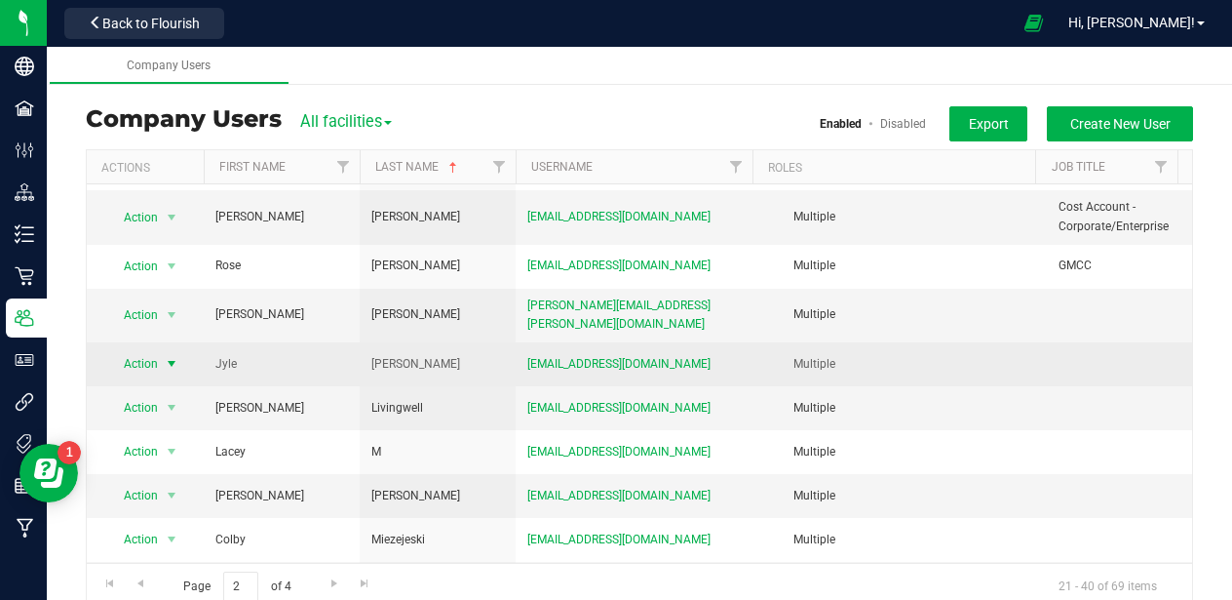
click at [175, 356] on span "select" at bounding box center [172, 364] width 16 height 16
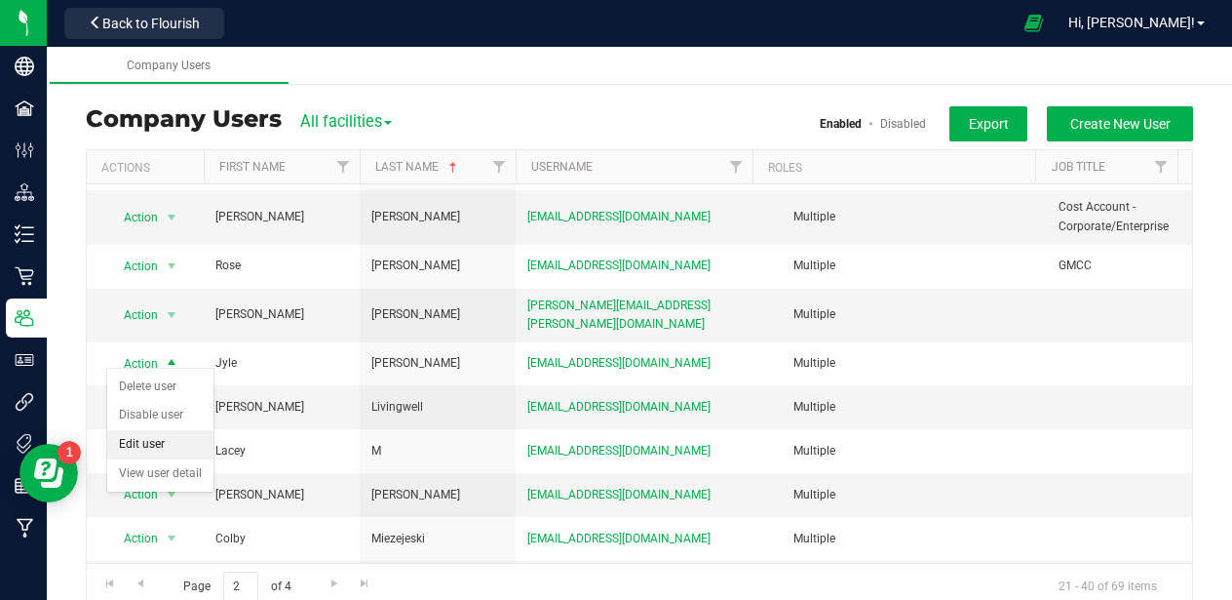
click at [151, 443] on li "Edit user" at bounding box center [160, 444] width 106 height 29
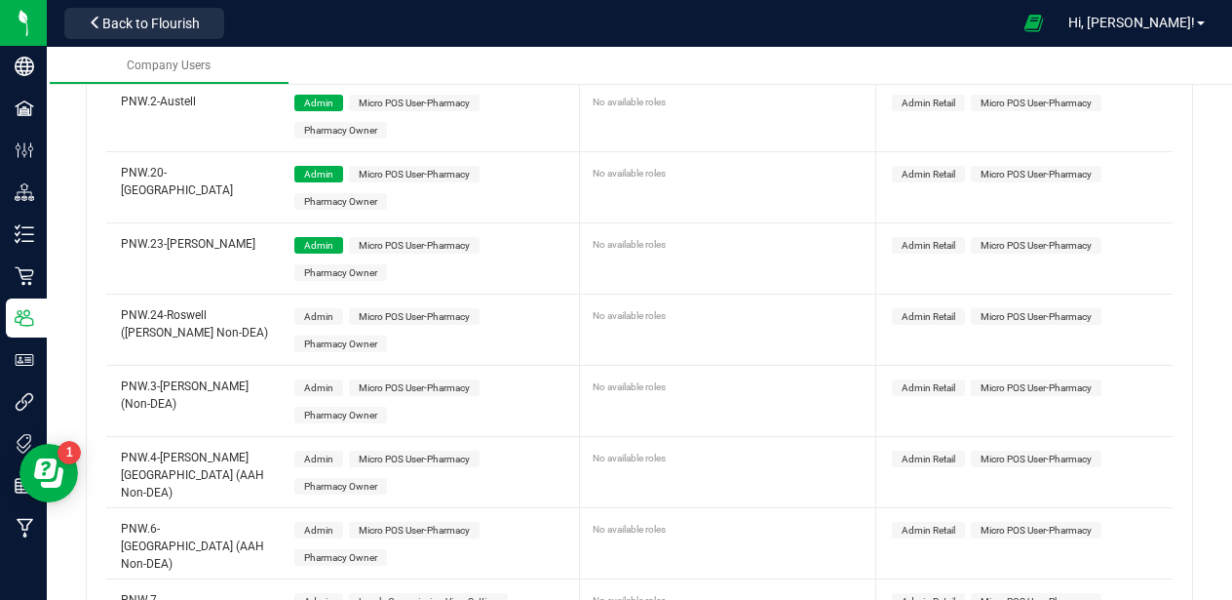
scroll to position [1719, 0]
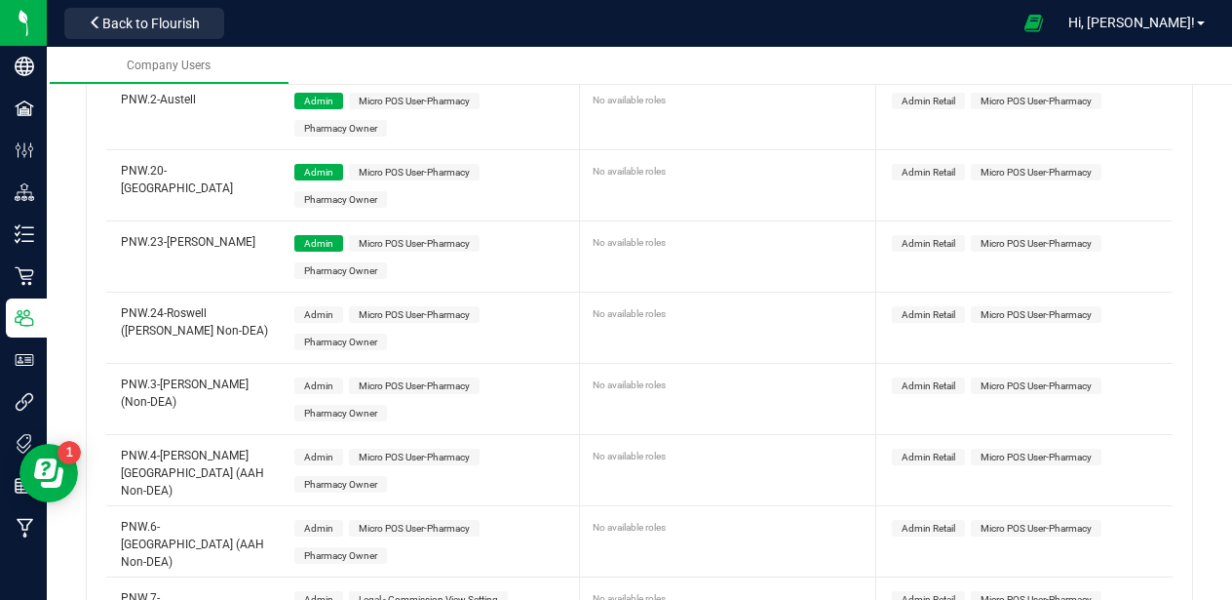
click at [319, 313] on span "Admin" at bounding box center [318, 314] width 29 height 11
click at [320, 383] on span "Admin" at bounding box center [318, 385] width 29 height 11
click at [325, 448] on span "Admin" at bounding box center [318, 456] width 49 height 17
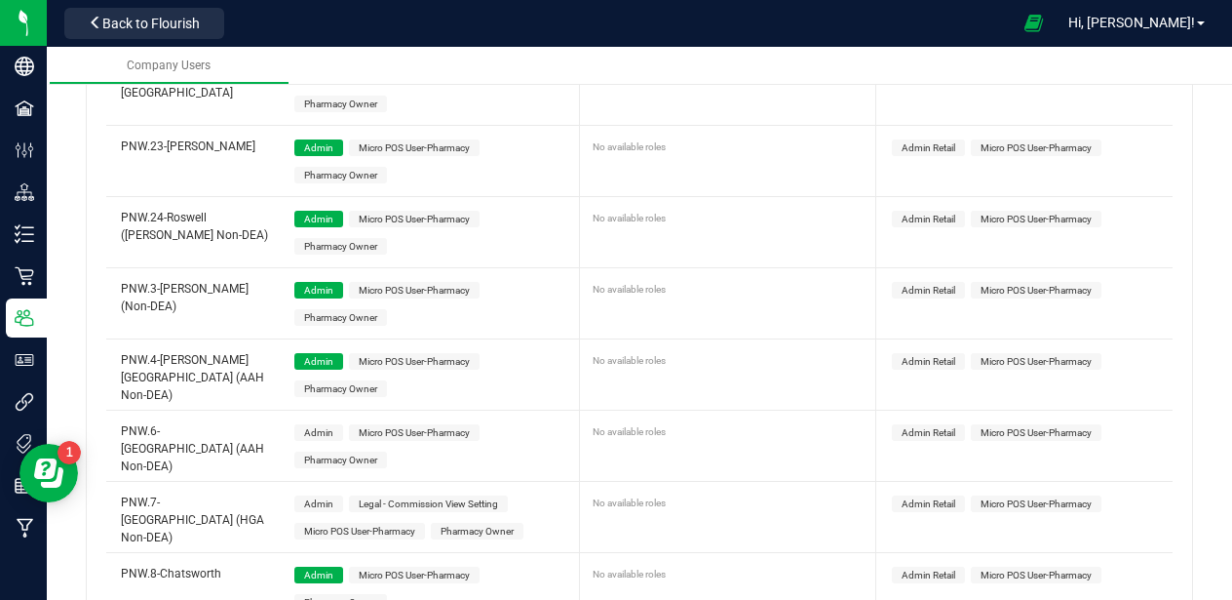
scroll to position [1872, 0]
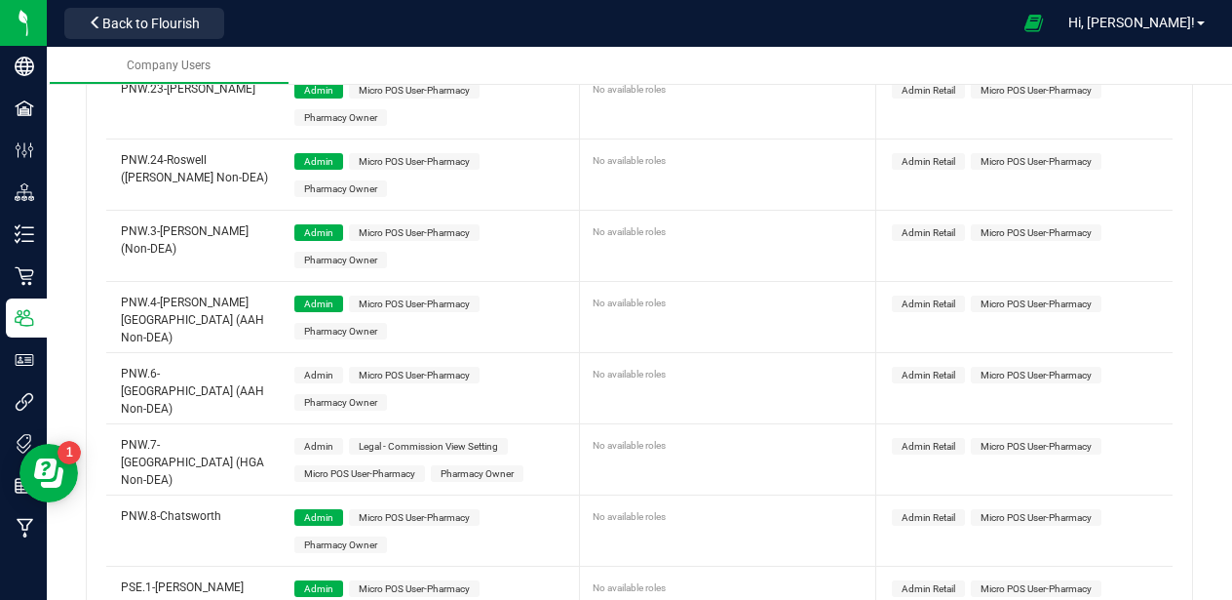
click at [324, 370] on span "Admin" at bounding box center [318, 374] width 29 height 11
click at [327, 453] on div "Admin Legal - Commission View Setting Micro POS User-Pharmacy Pharmacy Owner" at bounding box center [434, 459] width 300 height 70
click at [324, 445] on span "Admin" at bounding box center [318, 446] width 29 height 11
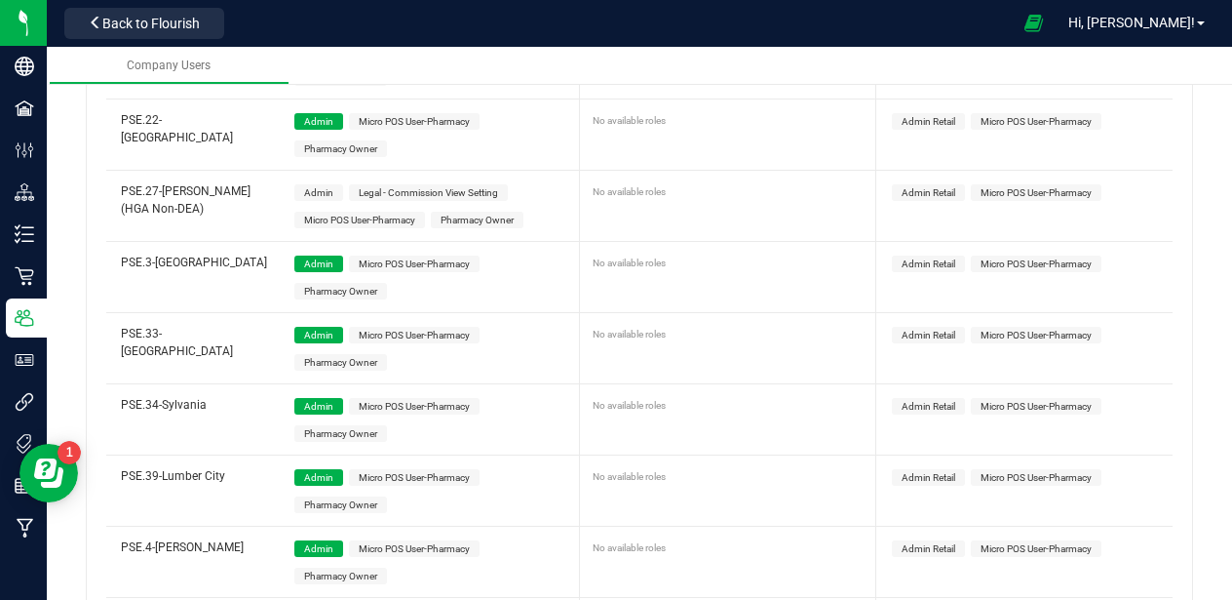
scroll to position [2614, 0]
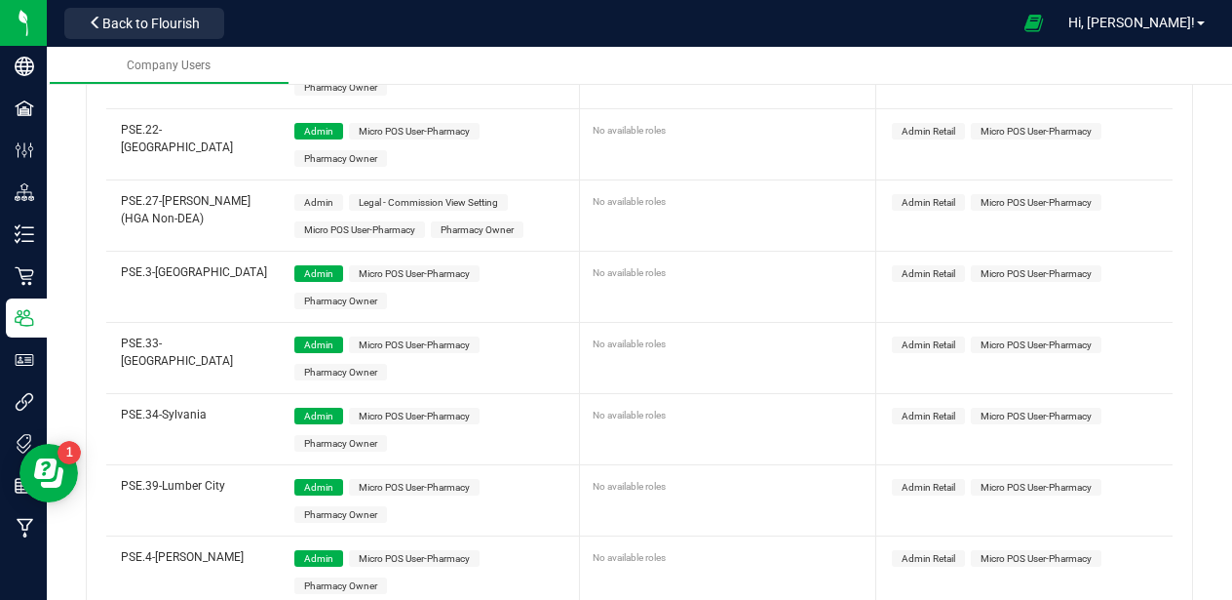
click at [313, 198] on span "Admin" at bounding box center [318, 202] width 29 height 11
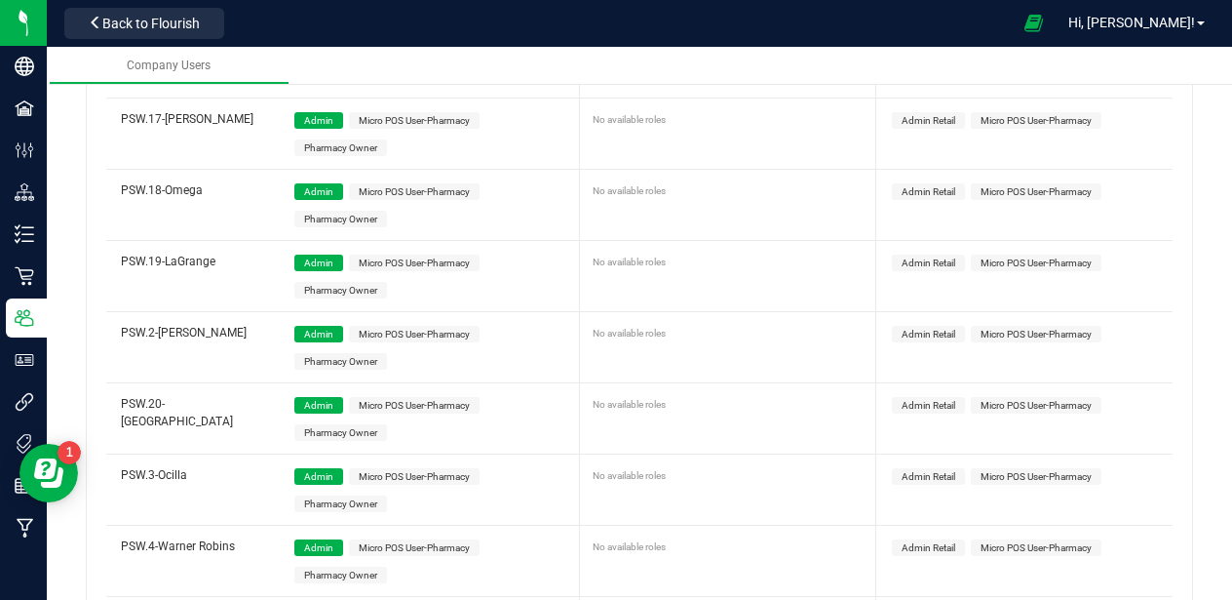
scroll to position [4012, 0]
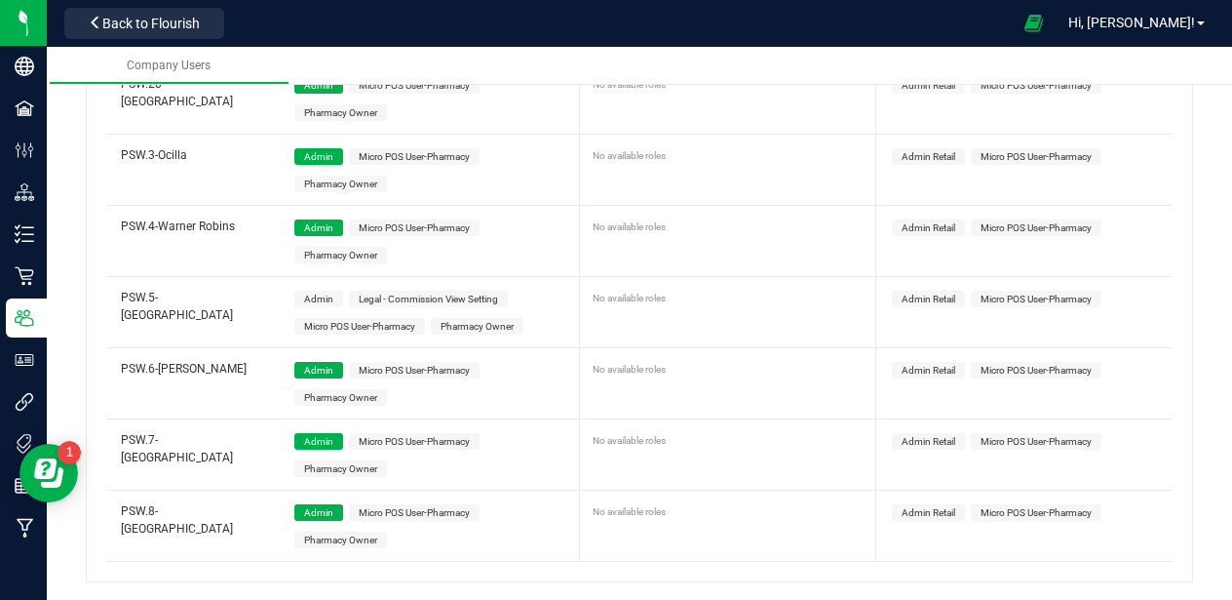
click at [307, 293] on span "Admin" at bounding box center [318, 298] width 29 height 11
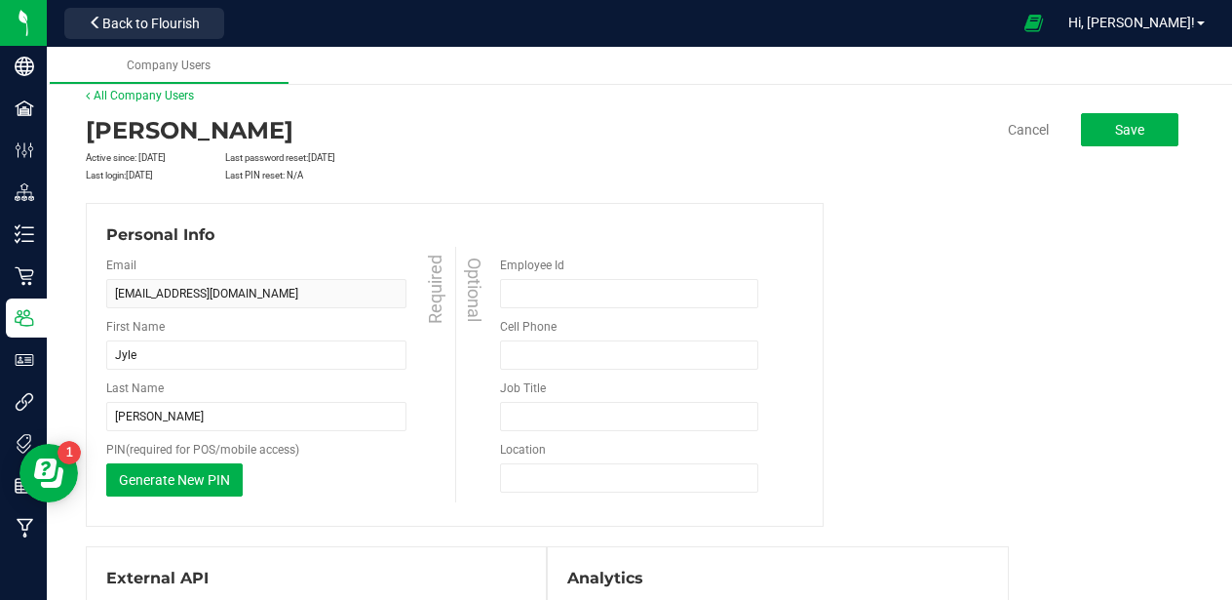
scroll to position [0, 0]
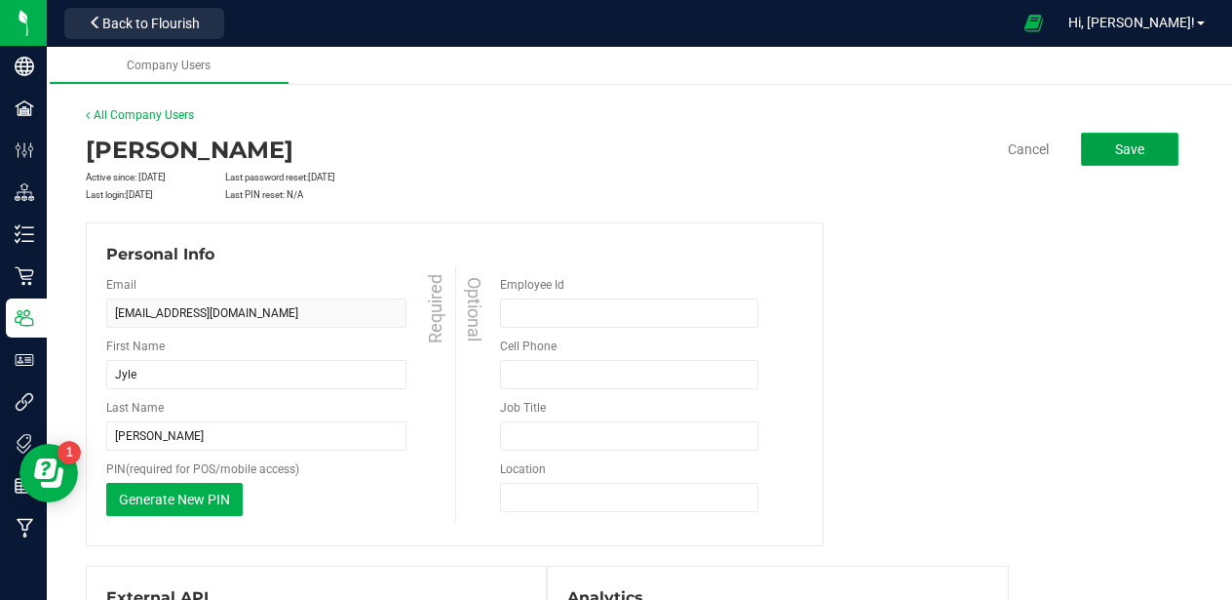
click at [1124, 141] on span "Save" at bounding box center [1129, 149] width 29 height 16
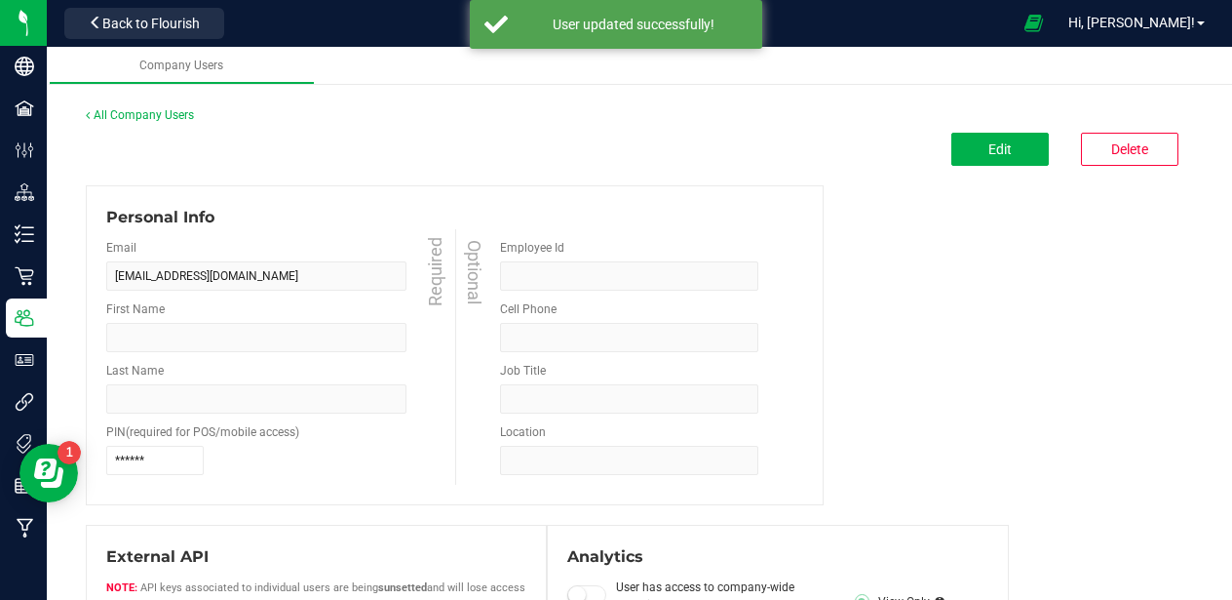
type input "Jyle"
type input "[PERSON_NAME]"
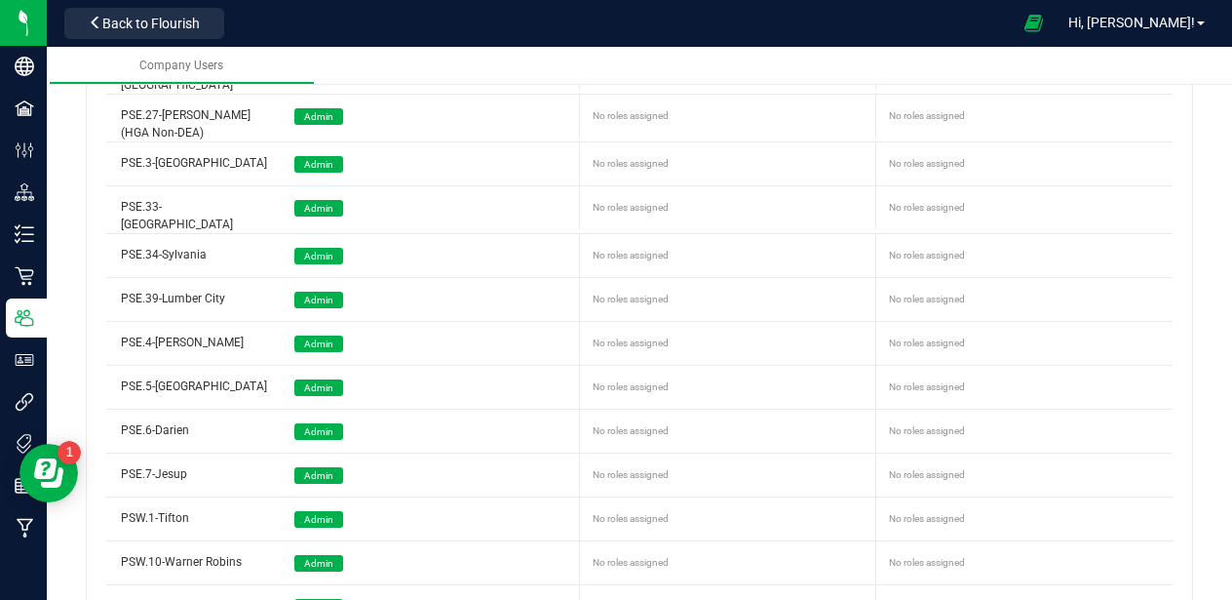
scroll to position [1983, 0]
